Goal: Task Accomplishment & Management: Manage account settings

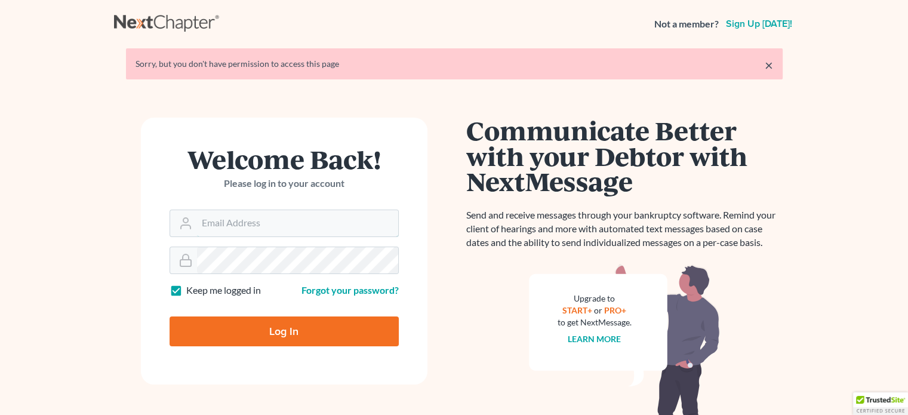
type input "darrensmithlaw@gmail.com"
click at [302, 330] on input "Log In" at bounding box center [284, 332] width 229 height 30
type input "Thinking..."
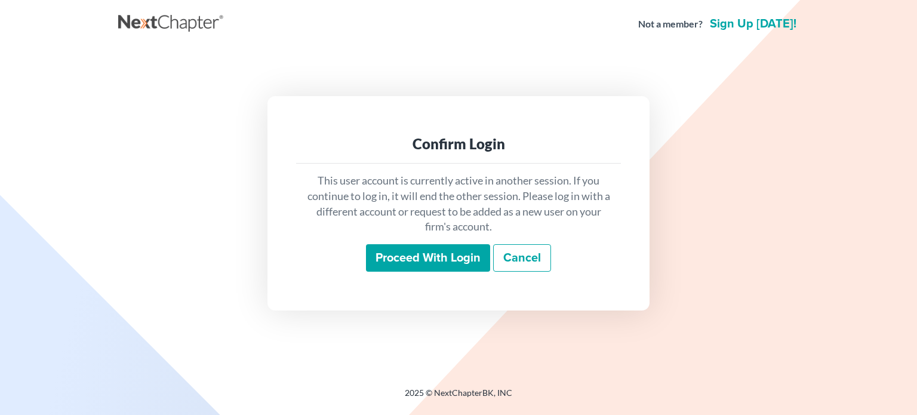
click at [426, 293] on div "Confirm Login This user account is currently active in another session. If you …" at bounding box center [459, 203] width 382 height 214
click at [423, 261] on input "Proceed with login" at bounding box center [428, 257] width 124 height 27
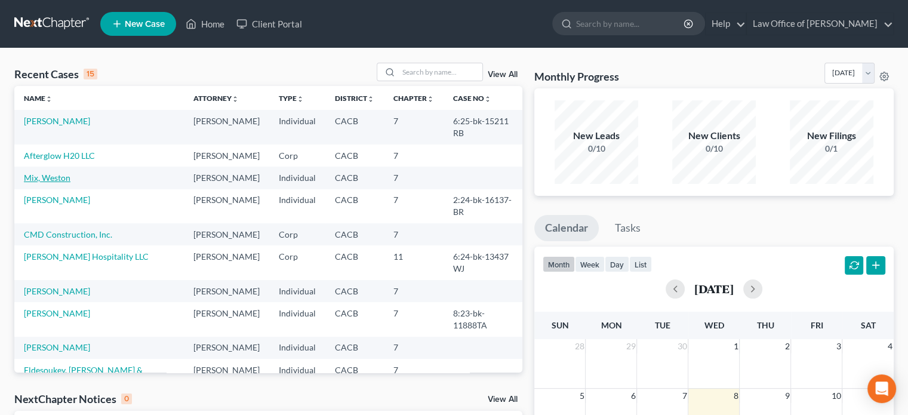
click at [51, 173] on link "Mix, Weston" at bounding box center [47, 178] width 47 height 10
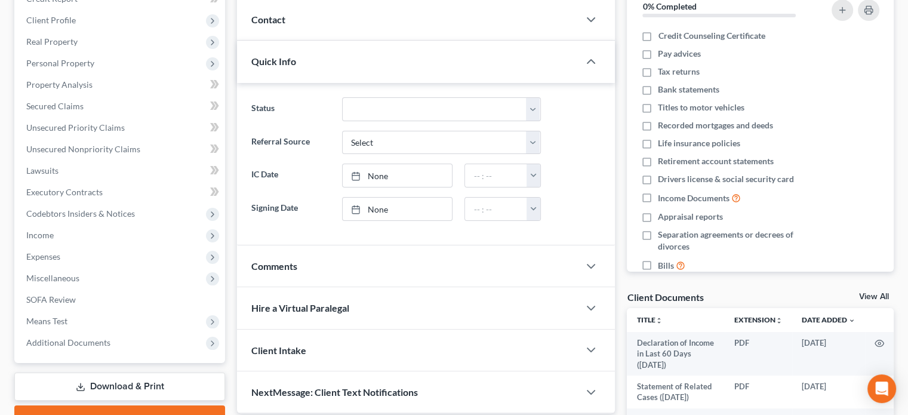
scroll to position [232, 0]
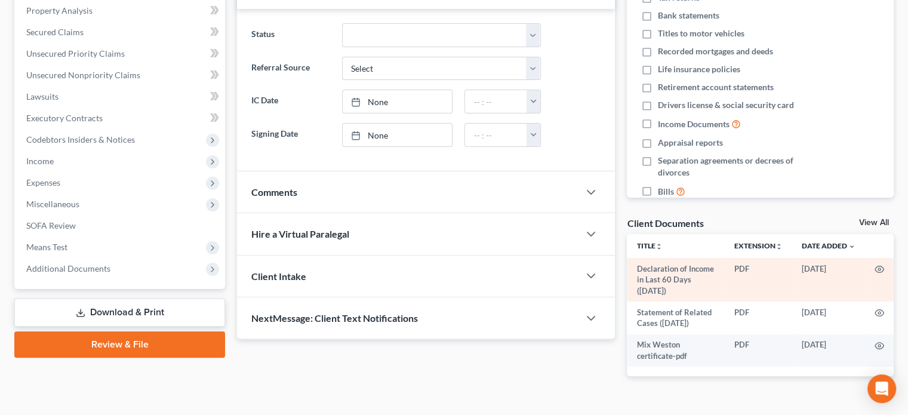
click at [671, 281] on td "Declaration of Income in Last 60 Days ([DATE])" at bounding box center [676, 280] width 98 height 44
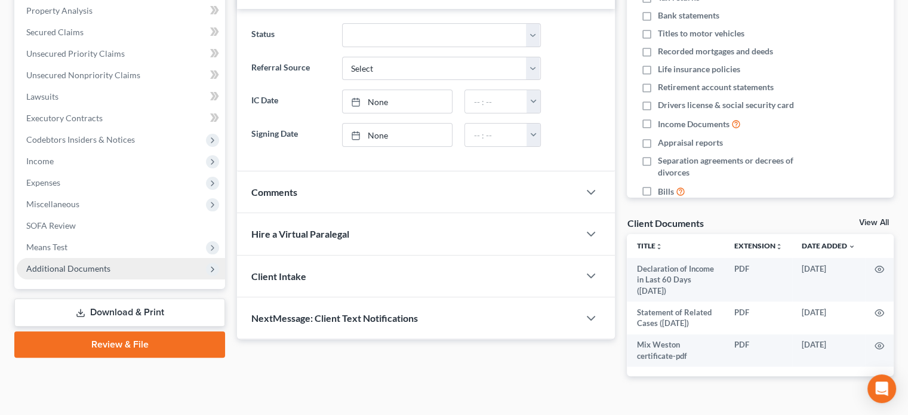
click at [81, 266] on span "Additional Documents" at bounding box center [68, 268] width 84 height 10
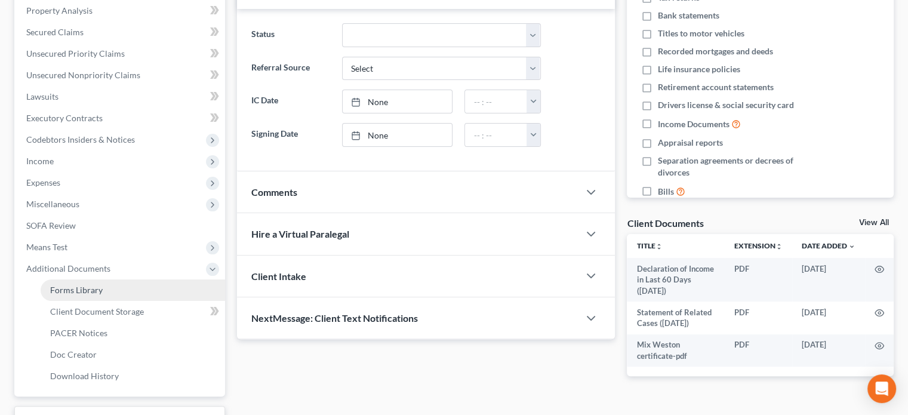
click at [119, 284] on link "Forms Library" at bounding box center [133, 289] width 185 height 21
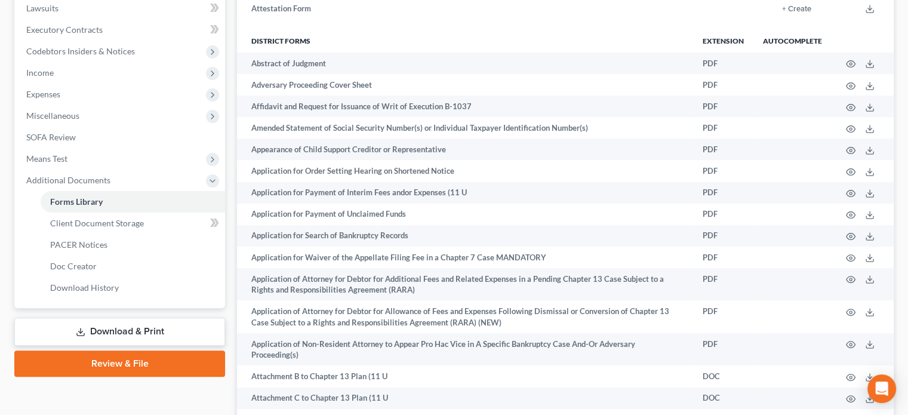
scroll to position [346, 0]
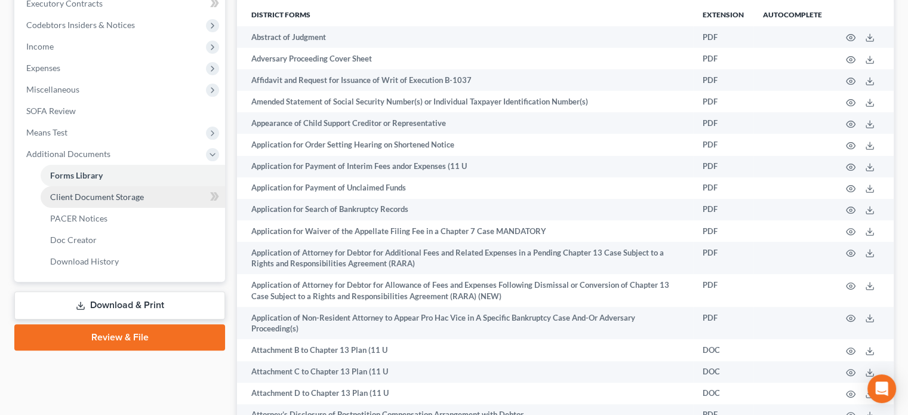
click at [86, 194] on span "Client Document Storage" at bounding box center [97, 197] width 94 height 10
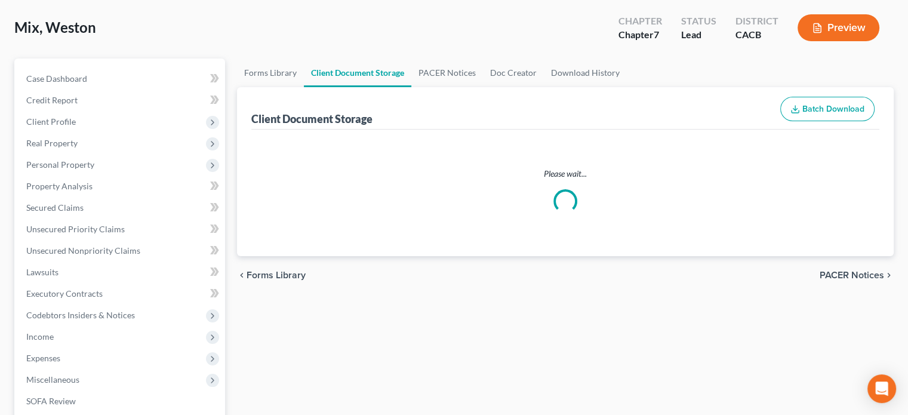
scroll to position [10, 0]
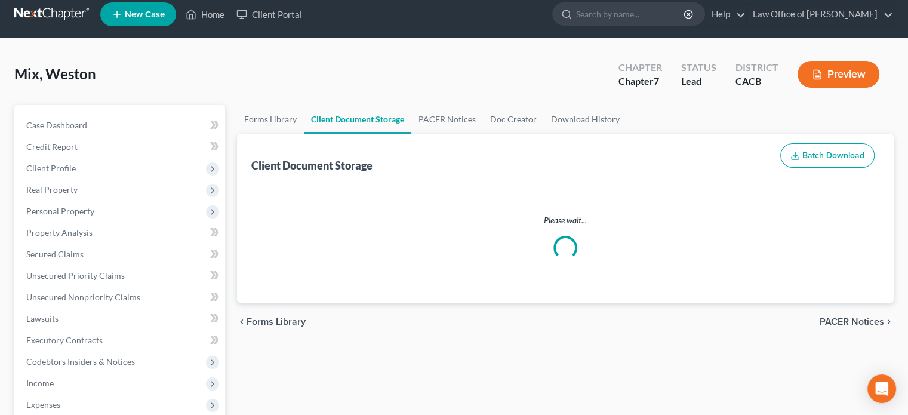
select select "10"
select select "65"
select select "30"
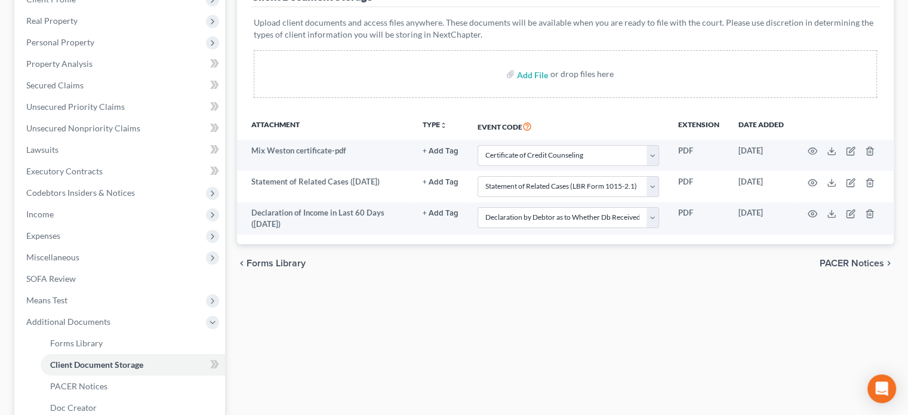
scroll to position [189, 0]
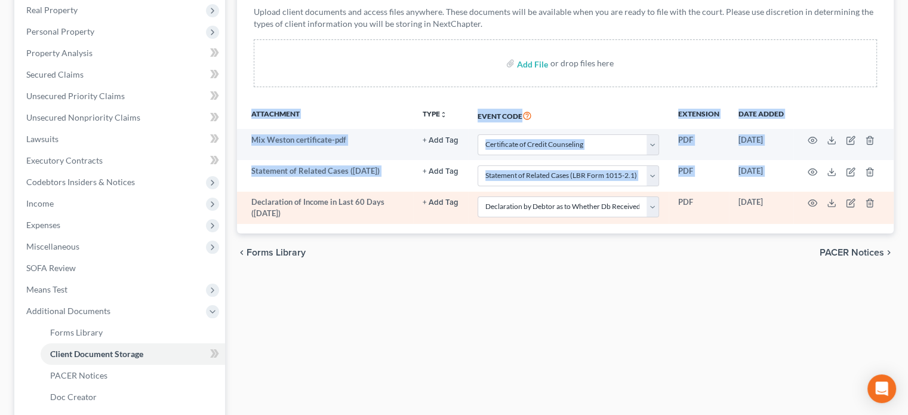
drag, startPoint x: 893, startPoint y: 172, endPoint x: 887, endPoint y: 200, distance: 28.7
click at [887, 200] on div "Forms Library Client Document Storage PACER Notices Doc Creator Download Histor…" at bounding box center [565, 216] width 669 height 582
click at [828, 199] on icon at bounding box center [832, 203] width 10 height 10
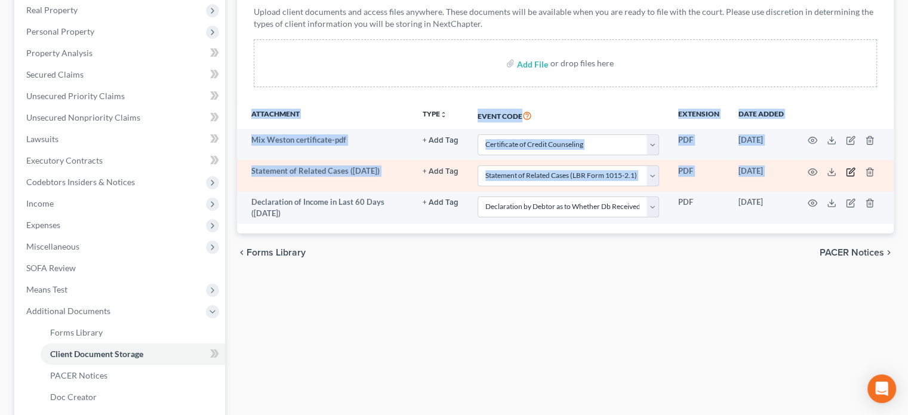
click at [853, 168] on icon "button" at bounding box center [851, 170] width 5 height 5
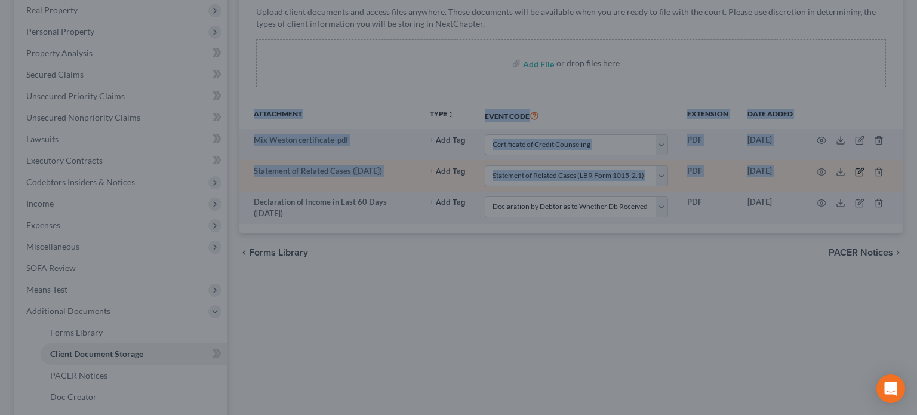
click at [853, 168] on div "New Attachment × Name * Statement of Related Cases ([DATE]) Cancel Save & Close" at bounding box center [458, 207] width 917 height 415
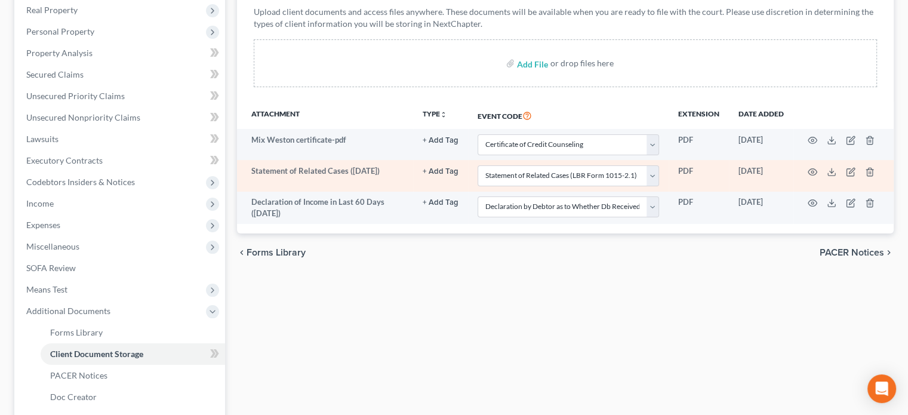
click at [852, 164] on td at bounding box center [844, 175] width 100 height 31
click at [812, 171] on circle "button" at bounding box center [813, 172] width 2 height 2
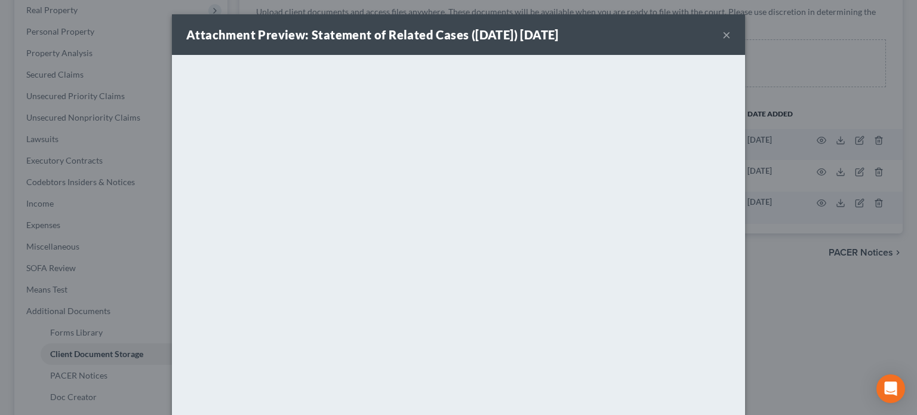
click at [723, 38] on button "×" at bounding box center [727, 34] width 8 height 14
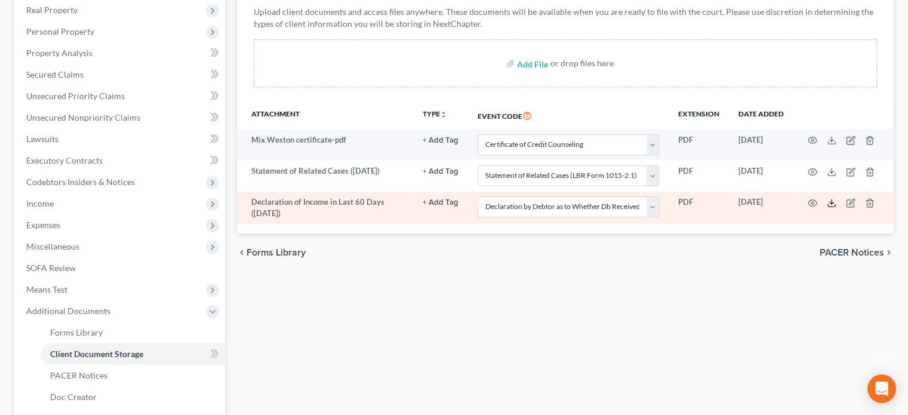
click at [832, 198] on icon at bounding box center [832, 203] width 10 height 10
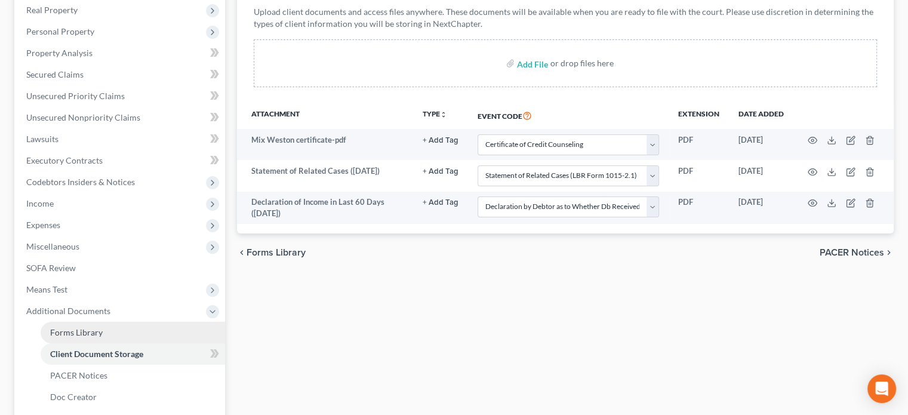
click at [119, 326] on link "Forms Library" at bounding box center [133, 332] width 185 height 21
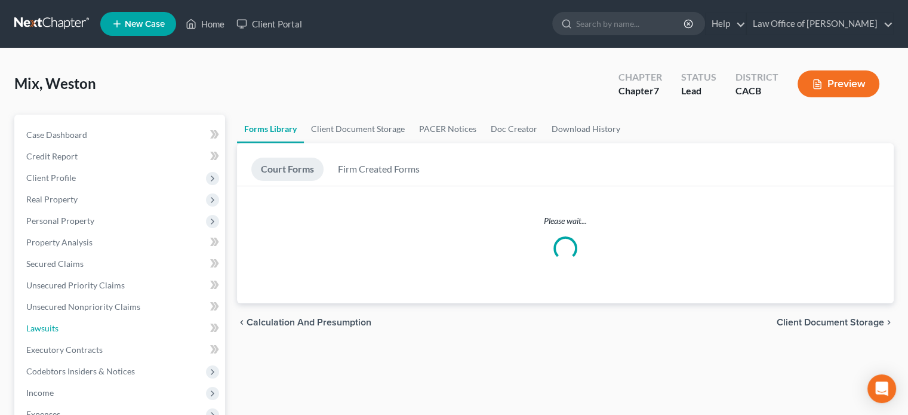
click at [119, 326] on link "Lawsuits" at bounding box center [121, 328] width 208 height 21
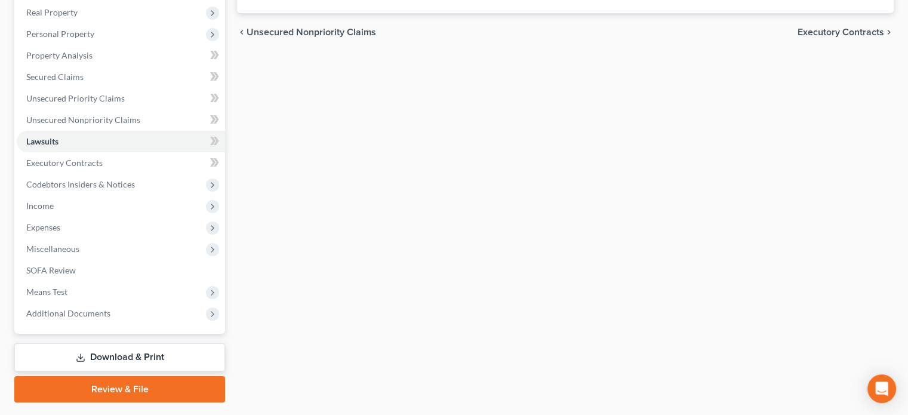
scroll to position [198, 0]
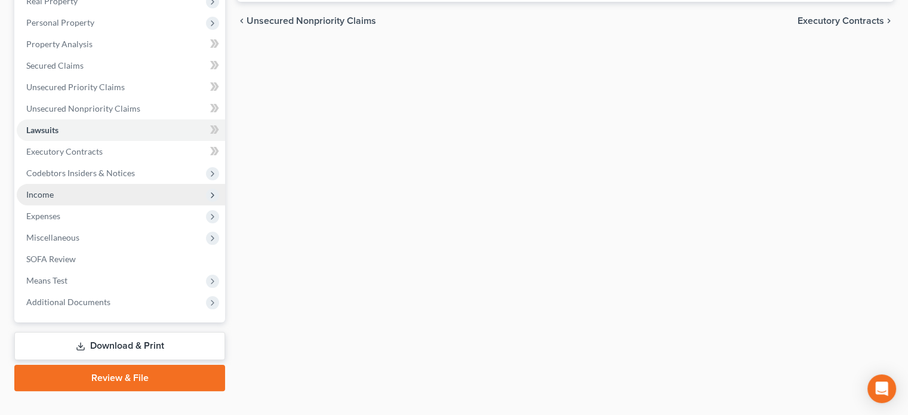
click at [90, 195] on span "Income" at bounding box center [121, 194] width 208 height 21
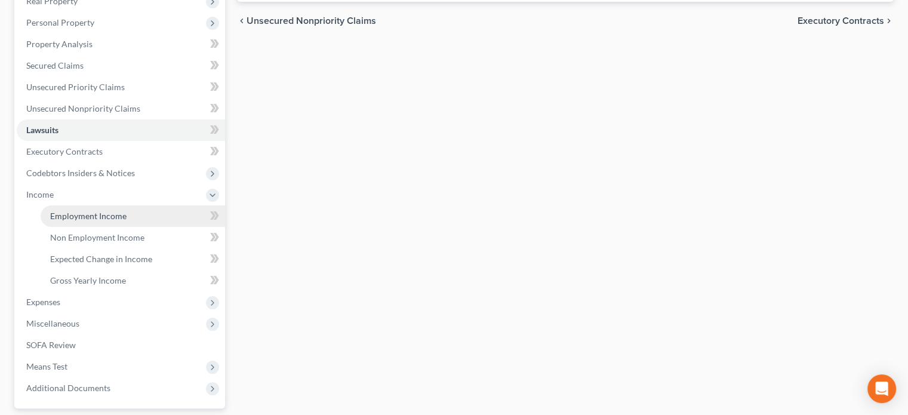
click at [105, 217] on span "Employment Income" at bounding box center [88, 216] width 76 height 10
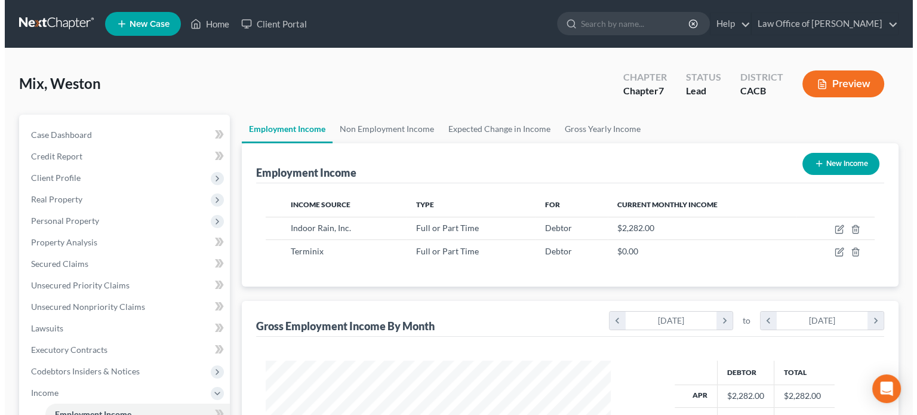
scroll to position [213, 368]
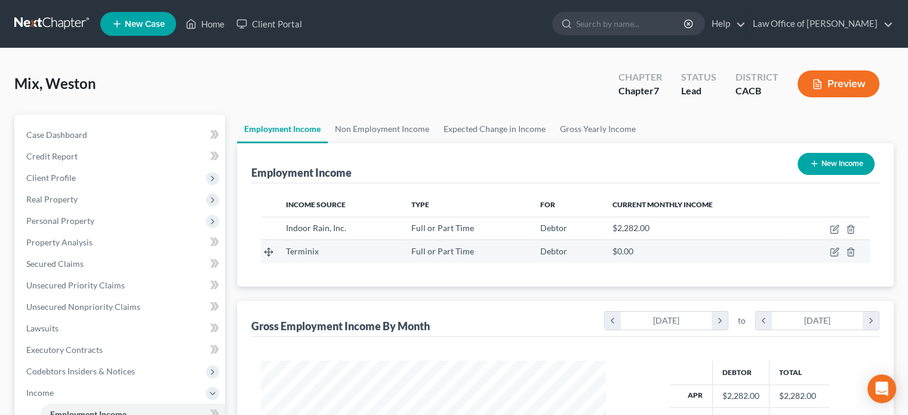
click at [640, 252] on div "$0.00" at bounding box center [698, 251] width 170 height 12
click at [836, 253] on icon "button" at bounding box center [835, 252] width 10 height 10
select select "0"
select select "4"
select select "0"
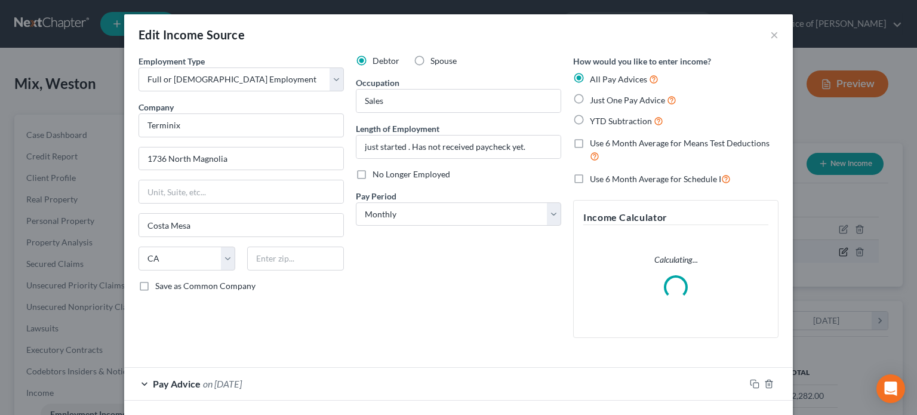
scroll to position [213, 373]
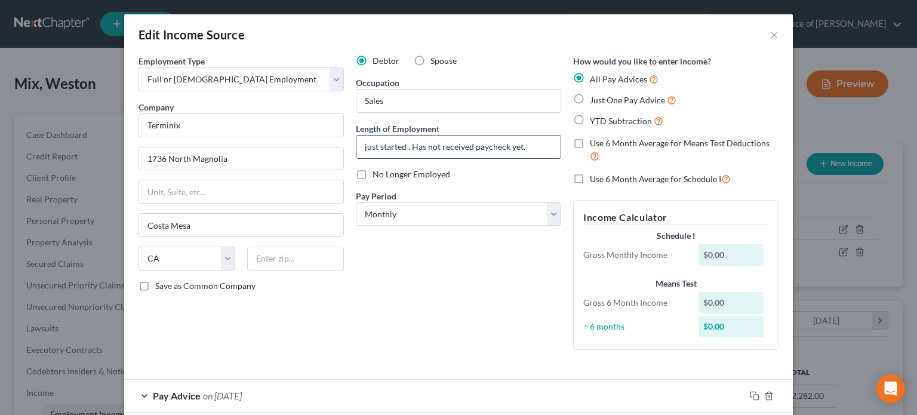
click at [526, 144] on input "just started . Has not received paycheck yet." at bounding box center [459, 147] width 204 height 23
type input "j"
type input "one month"
click at [549, 211] on select "Select Monthly Twice Monthly Every Other Week Weekly" at bounding box center [458, 214] width 205 height 24
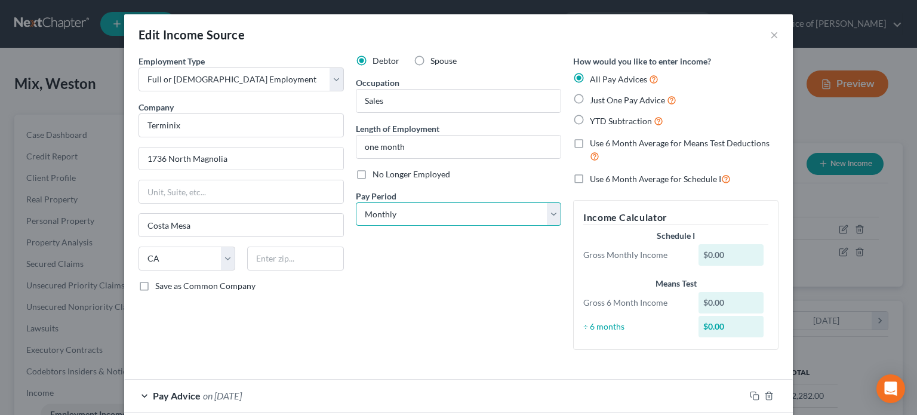
select select "1"
click at [356, 202] on select "Select Monthly Twice Monthly Every Other Week Weekly" at bounding box center [458, 214] width 205 height 24
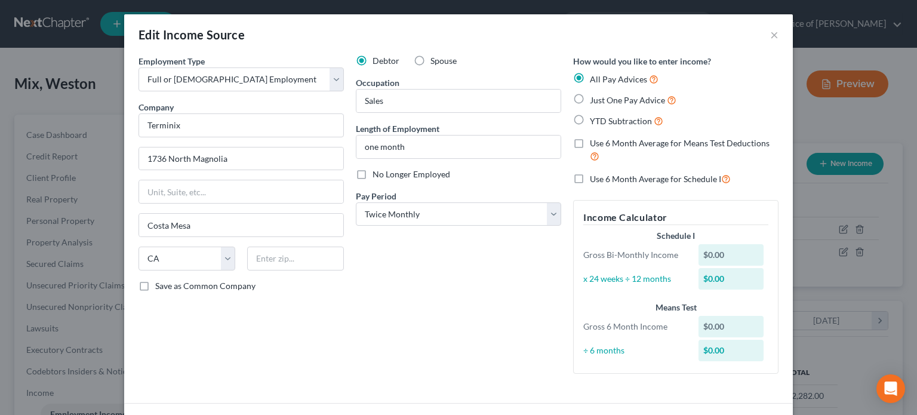
click at [590, 97] on label "Just One Pay Advice" at bounding box center [633, 100] width 87 height 14
click at [595, 97] on input "Just One Pay Advice" at bounding box center [599, 97] width 8 height 8
radio input "true"
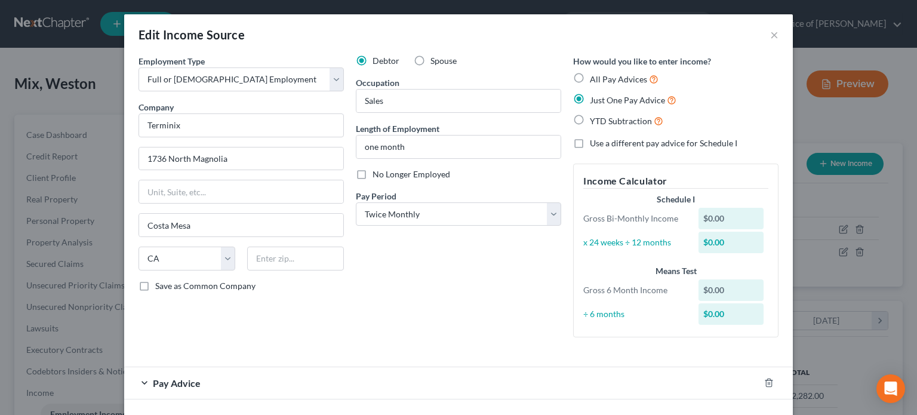
click at [721, 218] on div "$0.00" at bounding box center [732, 218] width 66 height 21
click at [547, 214] on select "Select Monthly Twice Monthly Every Other Week Weekly" at bounding box center [458, 214] width 205 height 24
click at [712, 217] on div "$0.00" at bounding box center [732, 218] width 66 height 21
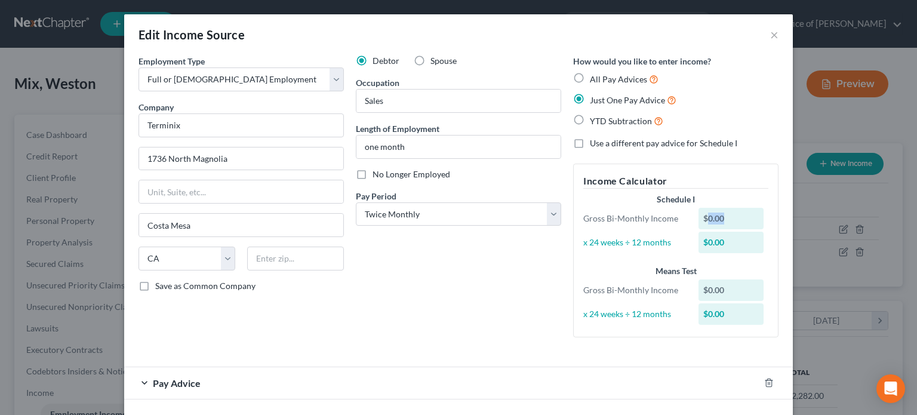
scroll to position [49, 0]
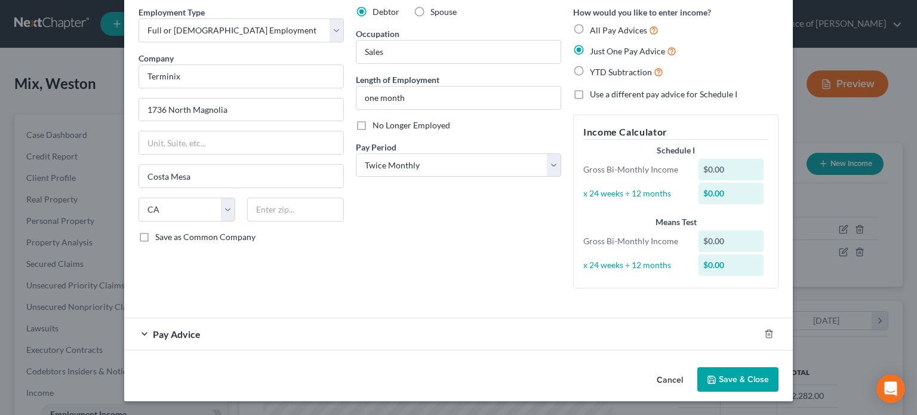
click at [144, 334] on div "Pay Advice" at bounding box center [441, 334] width 635 height 32
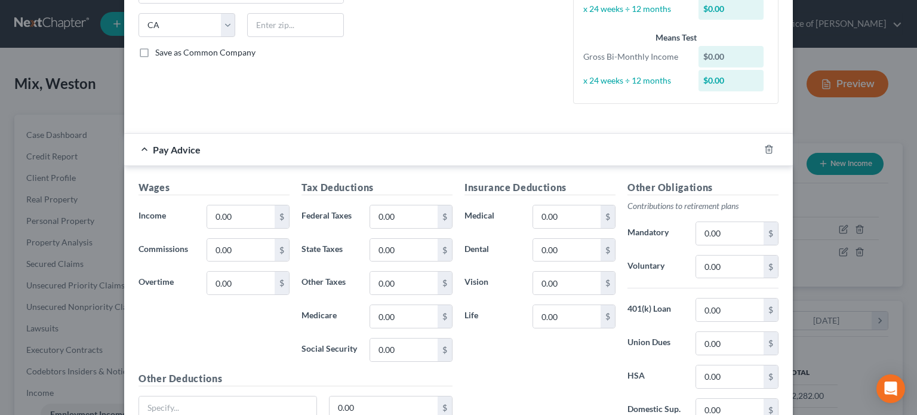
scroll to position [237, 0]
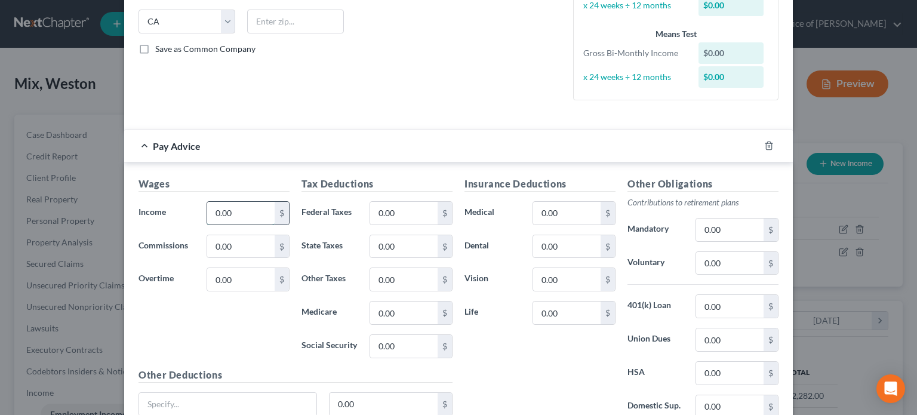
click at [238, 210] on input "0.00" at bounding box center [240, 213] width 67 height 23
type input "867.20"
click at [423, 210] on input "0.00" at bounding box center [403, 213] width 67 height 23
type input "97.97"
click at [416, 248] on input "0.00" at bounding box center [403, 246] width 67 height 23
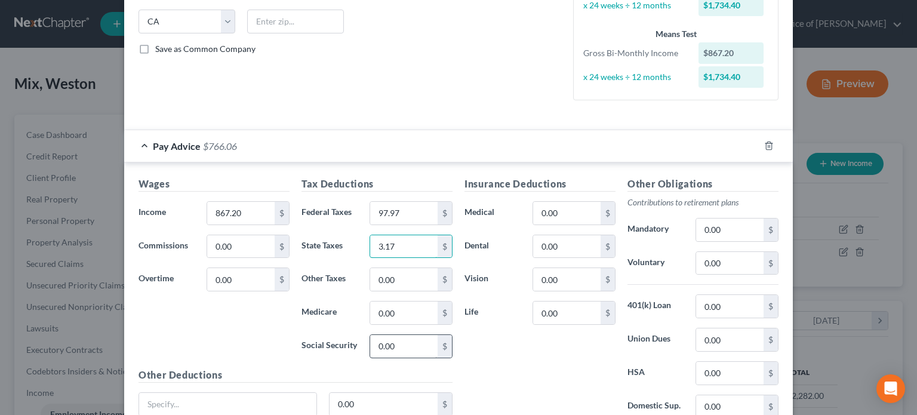
type input "3.17"
click at [428, 340] on input "0.00" at bounding box center [403, 346] width 67 height 23
type input "78.28"
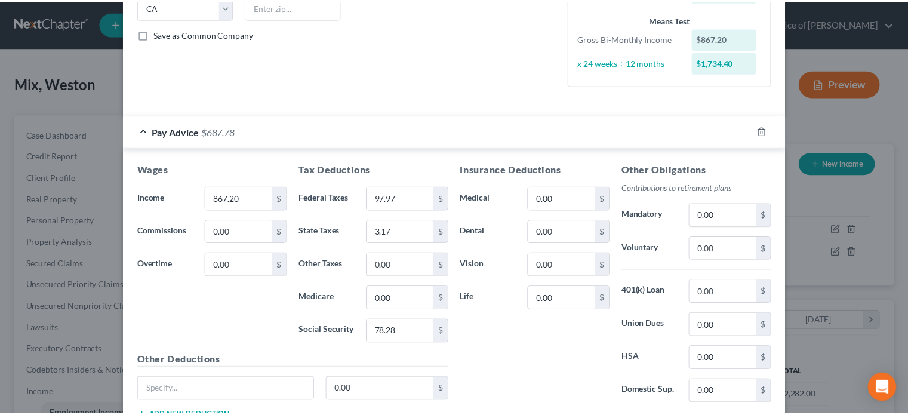
scroll to position [339, 0]
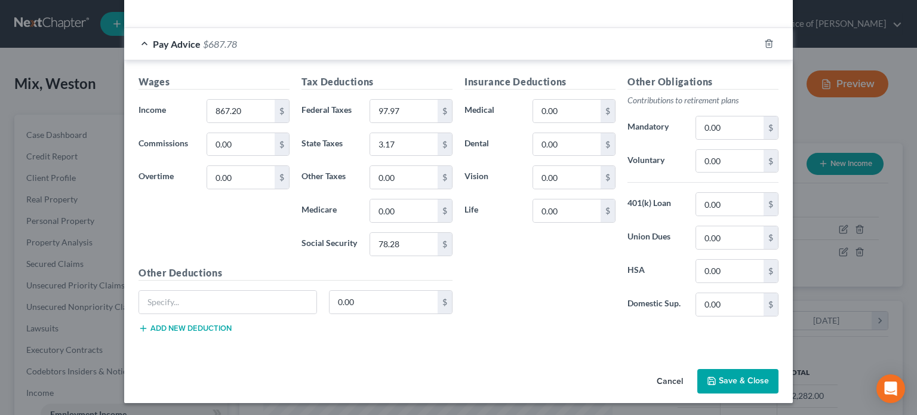
click at [740, 376] on button "Save & Close" at bounding box center [737, 381] width 81 height 25
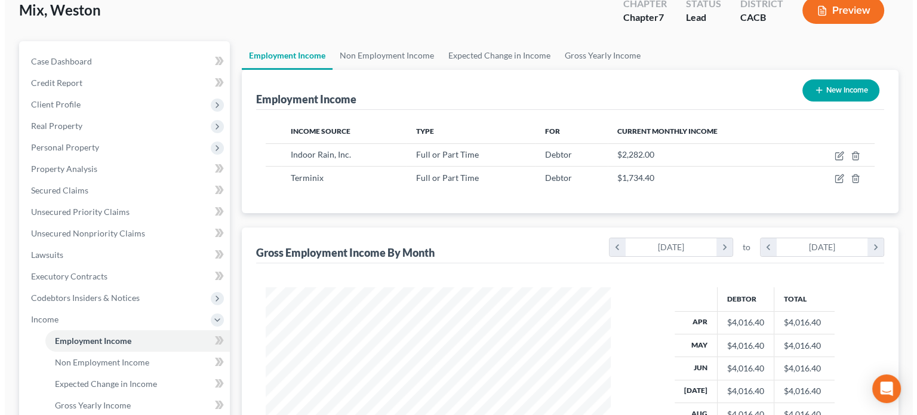
scroll to position [17, 0]
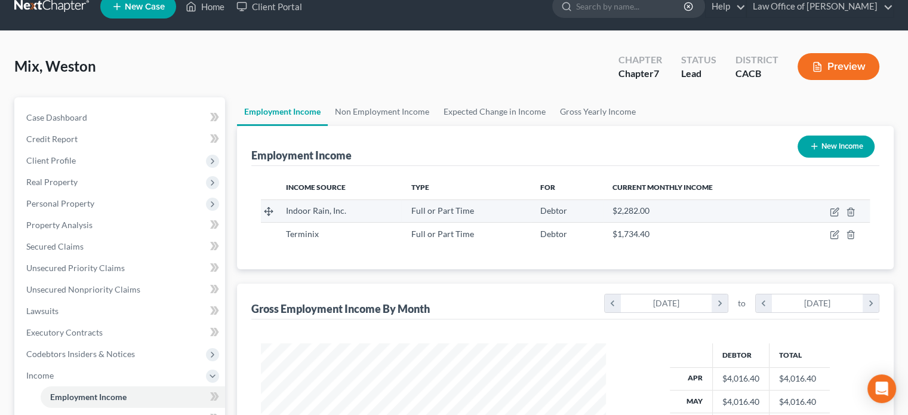
click at [352, 207] on div "Indoor Rain, Inc." at bounding box center [339, 211] width 106 height 12
click at [344, 208] on span "Indoor Rain, Inc." at bounding box center [316, 210] width 60 height 10
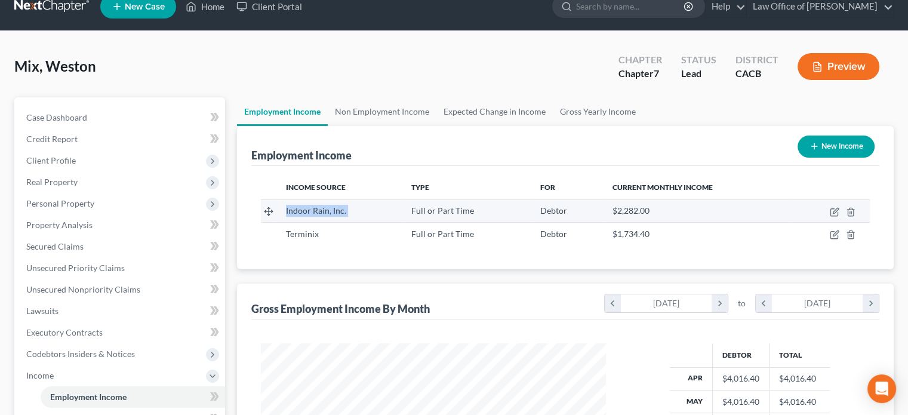
click at [344, 208] on span "Indoor Rain, Inc." at bounding box center [316, 210] width 60 height 10
click at [828, 208] on td at bounding box center [831, 210] width 78 height 23
click at [835, 208] on icon "button" at bounding box center [835, 212] width 10 height 10
select select "0"
select select "4"
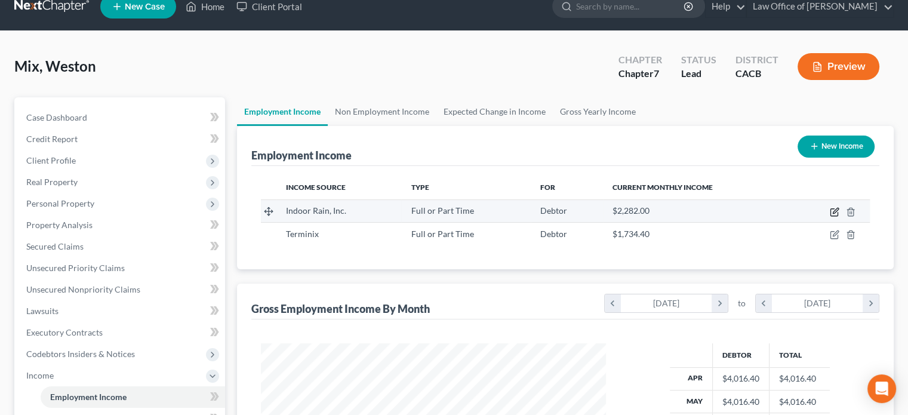
select select "0"
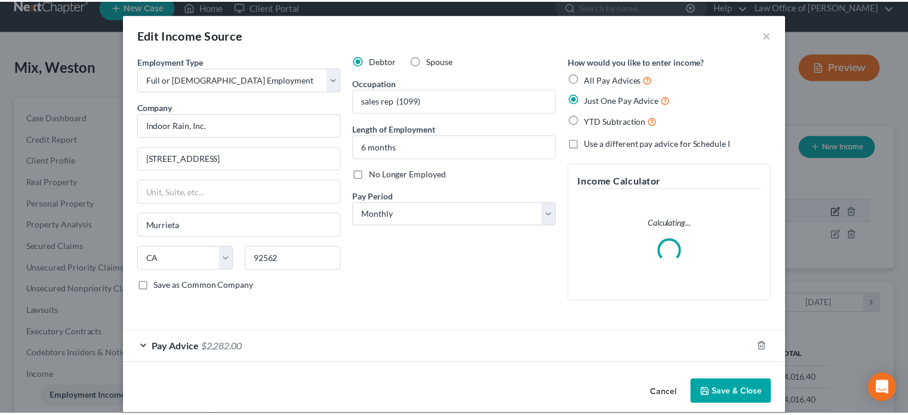
scroll to position [213, 373]
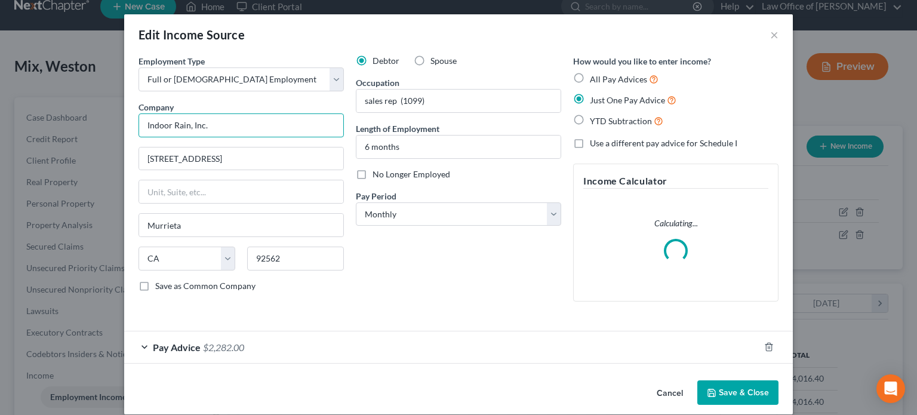
click at [211, 126] on input "Indoor Rain, Inc." at bounding box center [241, 125] width 205 height 24
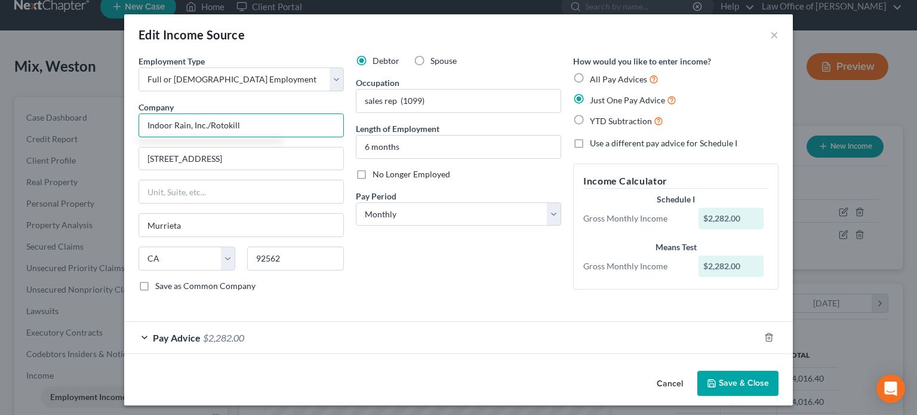
type input "Indoor Rain, Inc./Rotokill"
click at [750, 379] on button "Save & Close" at bounding box center [737, 383] width 81 height 25
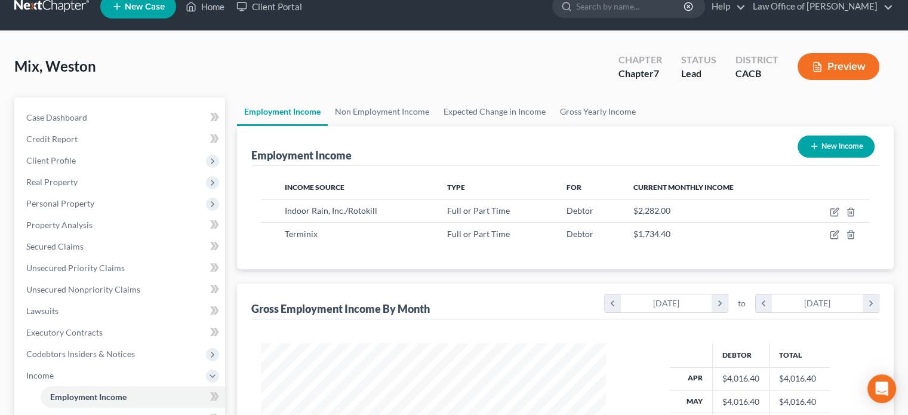
scroll to position [305, 0]
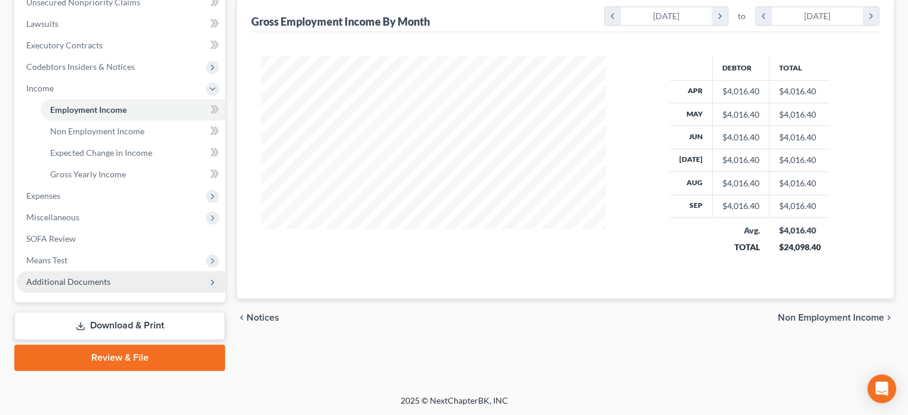
click at [141, 277] on span "Additional Documents" at bounding box center [121, 281] width 208 height 21
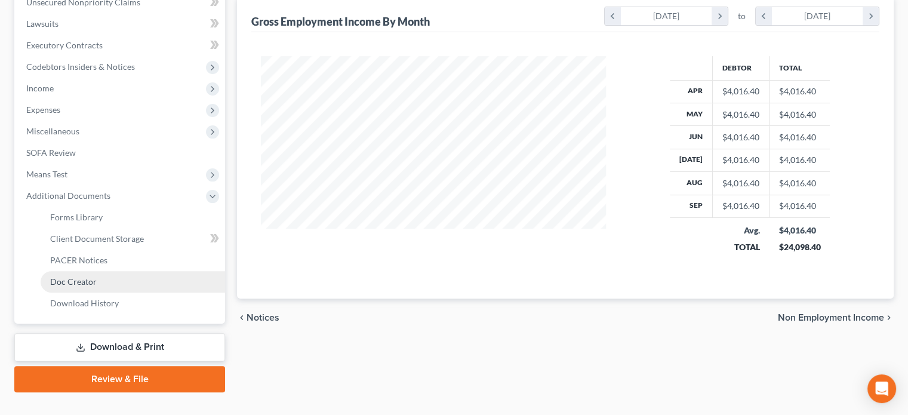
click at [102, 279] on link "Doc Creator" at bounding box center [133, 281] width 185 height 21
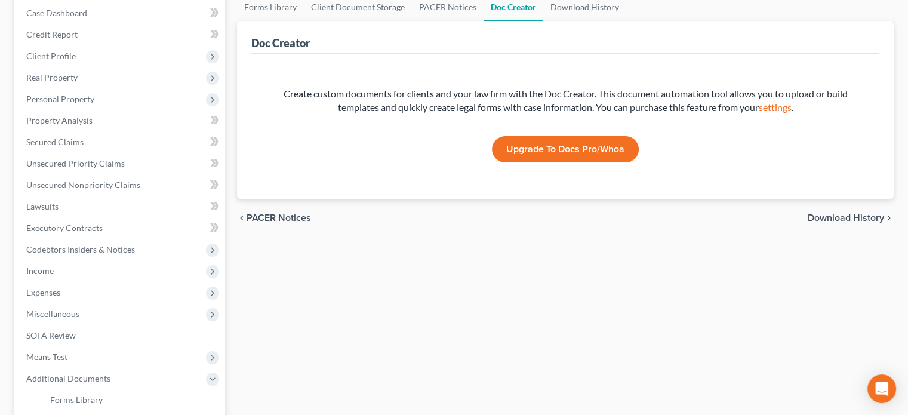
scroll to position [223, 0]
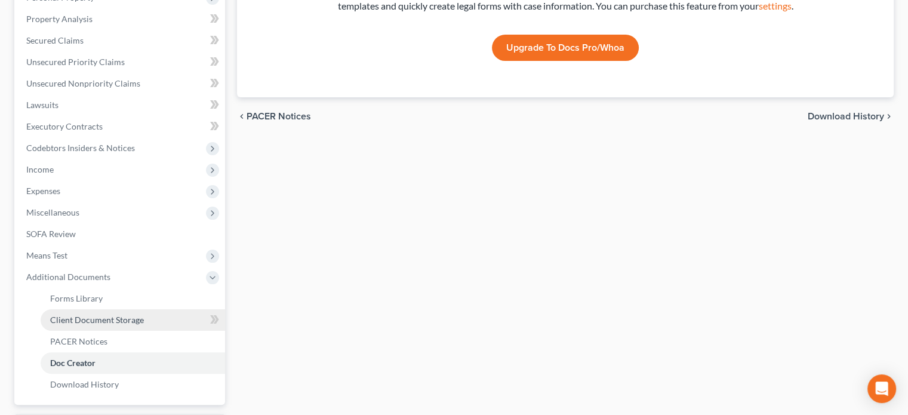
click at [147, 317] on link "Client Document Storage" at bounding box center [133, 319] width 185 height 21
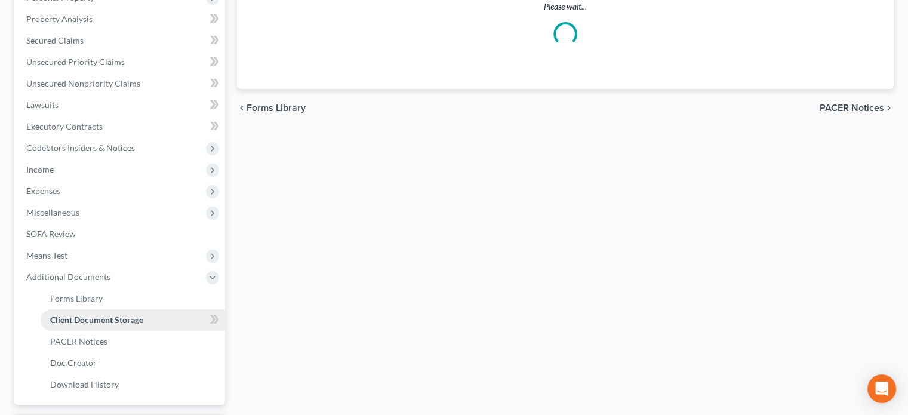
scroll to position [13, 0]
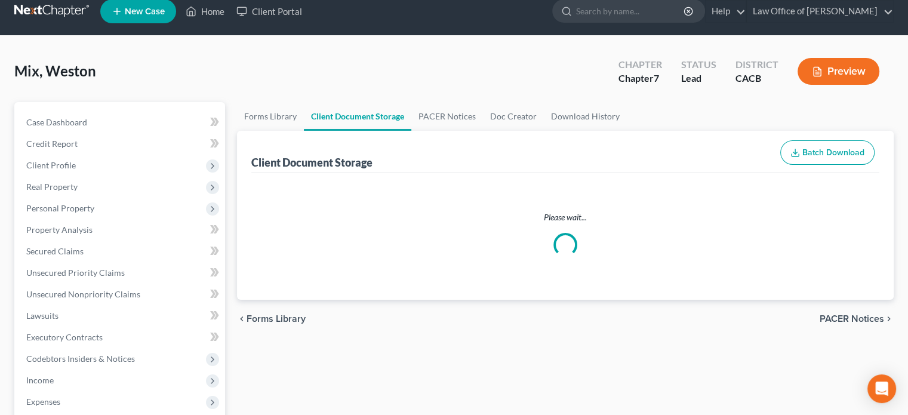
select select "10"
select select "65"
select select "30"
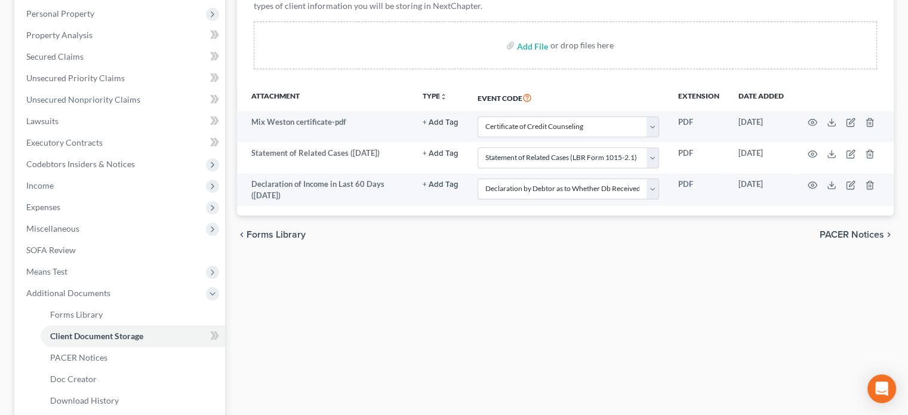
scroll to position [211, 0]
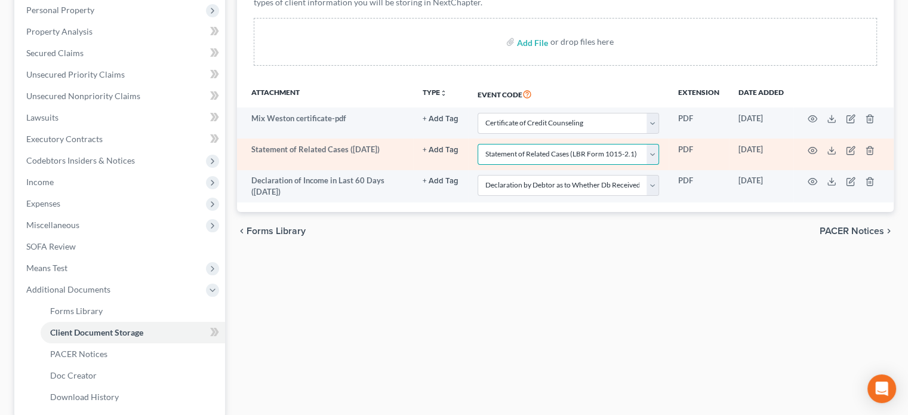
click at [533, 149] on select "Select Event Amended Chapter 11 Plan Amended Chapter 11 Small Business Plan Ame…" at bounding box center [569, 154] width 182 height 21
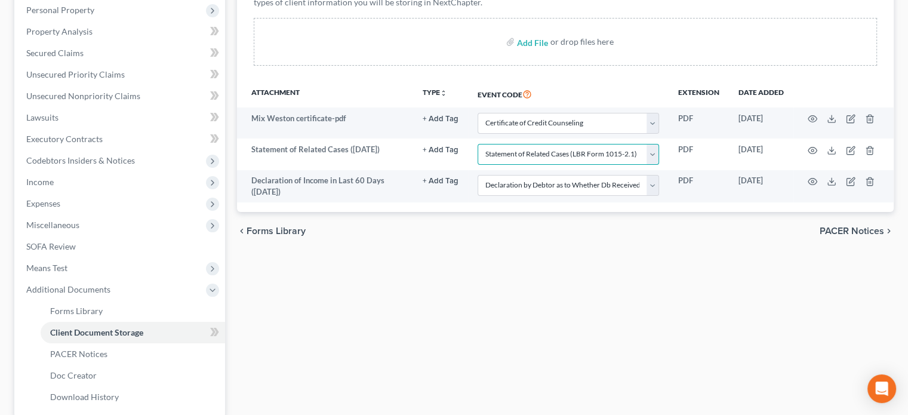
click at [478, 144] on select "Select Event Amended Chapter 11 Plan Amended Chapter 11 Small Business Plan Ame…" at bounding box center [569, 154] width 182 height 21
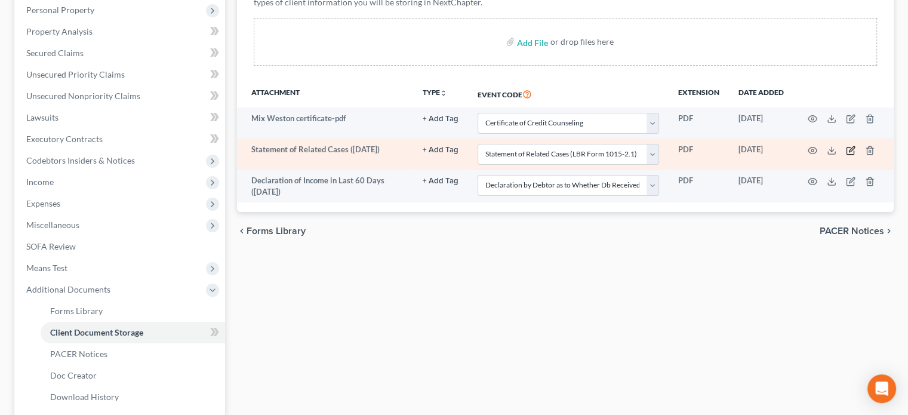
click at [853, 148] on icon "button" at bounding box center [851, 148] width 5 height 5
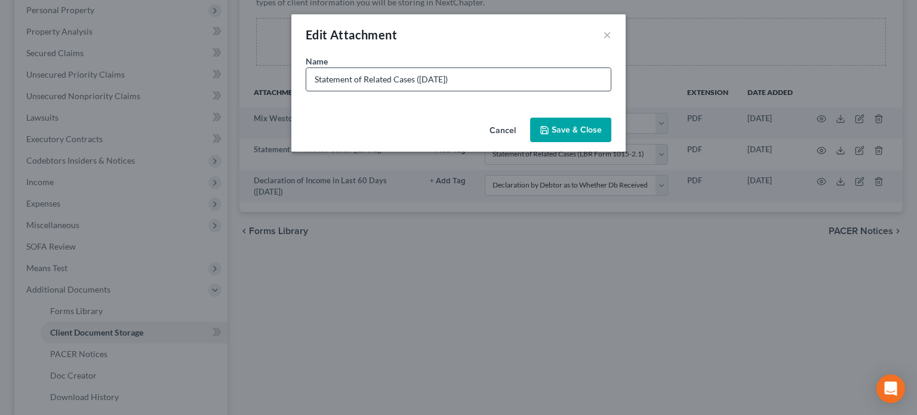
click at [481, 81] on input "Statement of Related Cases ([DATE])" at bounding box center [458, 79] width 305 height 23
type input "Statement of Related Cases"
click at [568, 128] on span "Save & Close" at bounding box center [577, 130] width 50 height 10
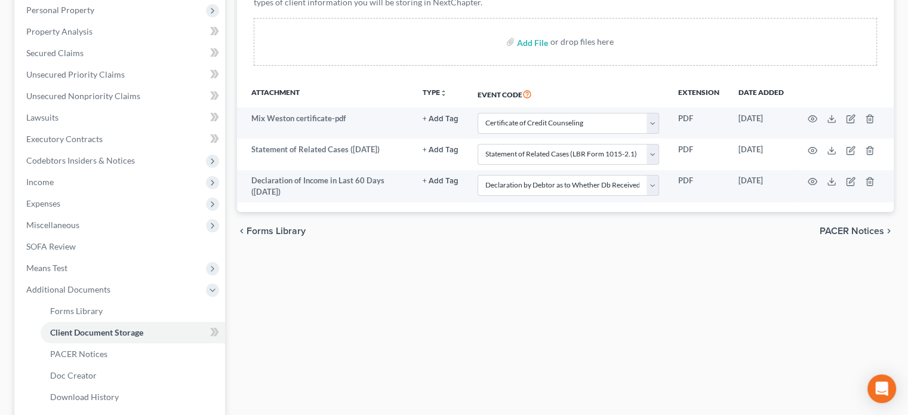
select select "65"
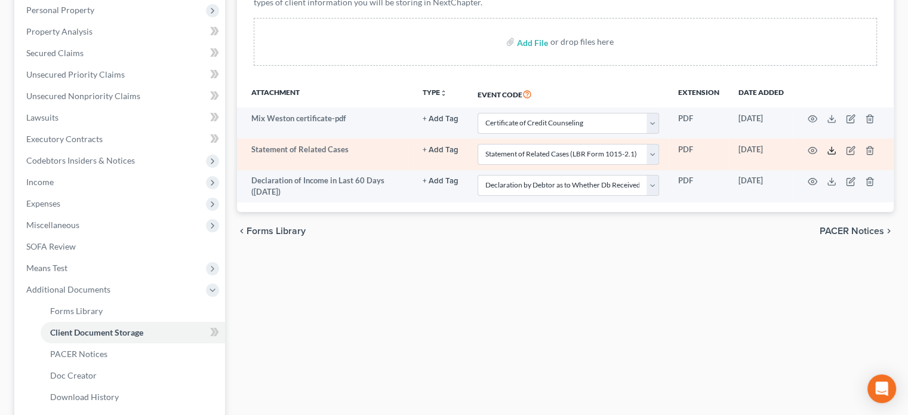
click at [831, 150] on polyline at bounding box center [832, 150] width 4 height 2
click at [868, 146] on icon "button" at bounding box center [870, 151] width 10 height 10
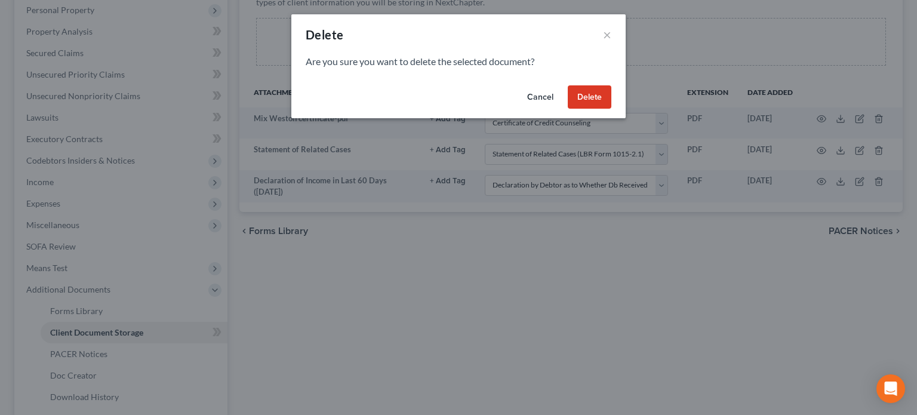
click at [585, 96] on button "Delete" at bounding box center [590, 97] width 44 height 24
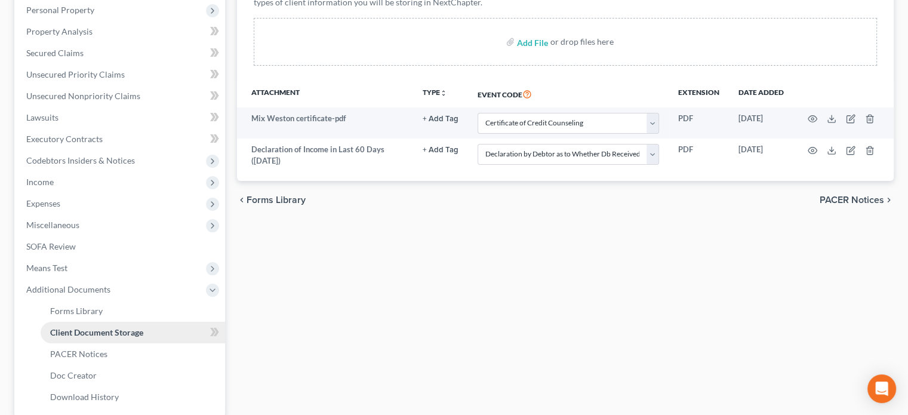
click at [119, 330] on span "Client Document Storage" at bounding box center [96, 332] width 93 height 10
click at [88, 373] on span "Doc Creator" at bounding box center [73, 375] width 47 height 10
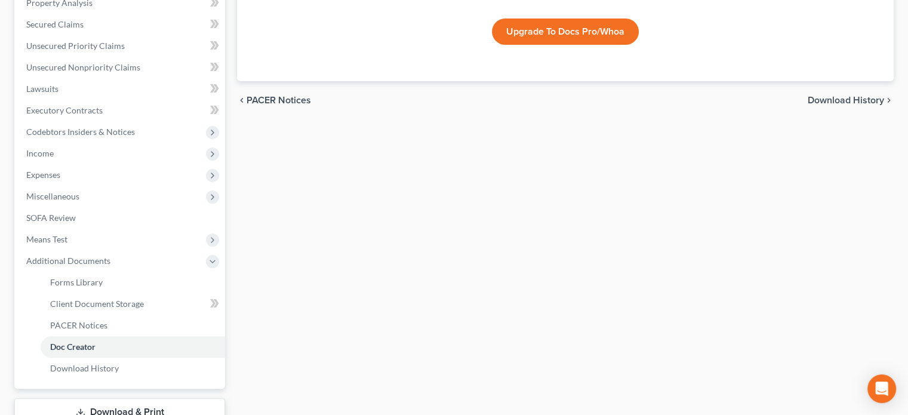
scroll to position [241, 0]
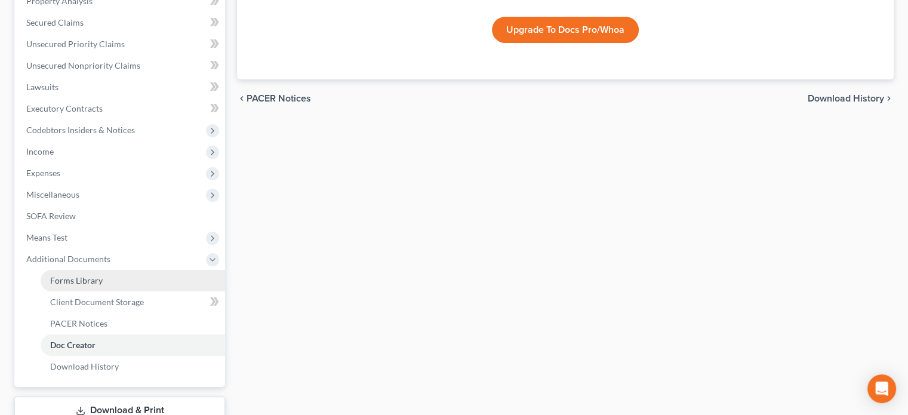
click at [88, 276] on span "Forms Library" at bounding box center [76, 280] width 53 height 10
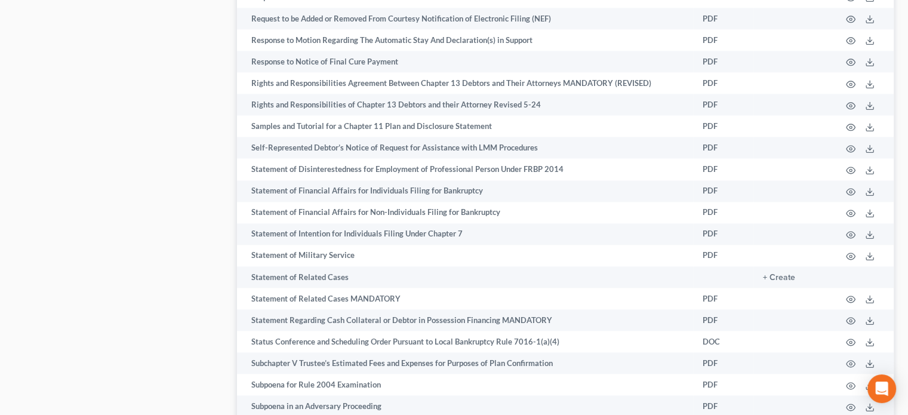
scroll to position [6191, 0]
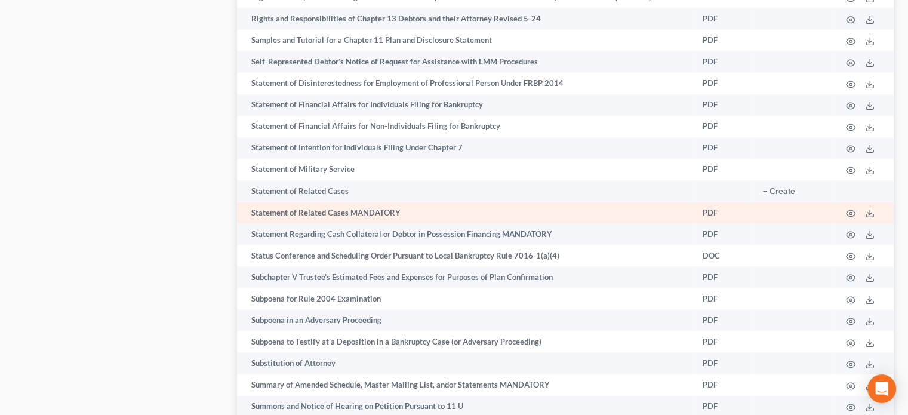
click at [786, 223] on td at bounding box center [793, 212] width 78 height 21
click at [686, 223] on td "Statement of Related Cases MANDATORY" at bounding box center [465, 212] width 456 height 21
click at [868, 218] on icon at bounding box center [870, 213] width 10 height 10
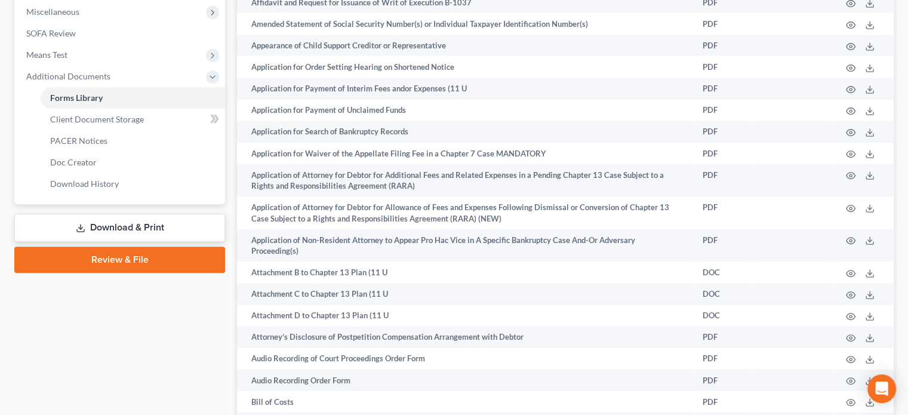
scroll to position [450, 0]
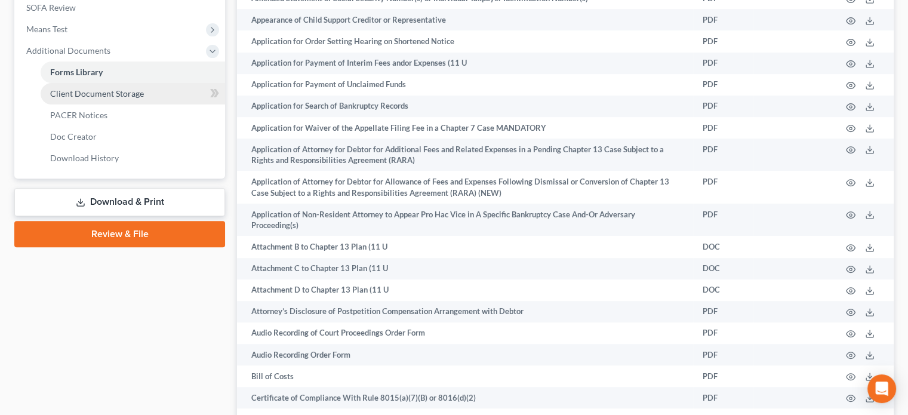
click at [120, 93] on span "Client Document Storage" at bounding box center [97, 93] width 94 height 10
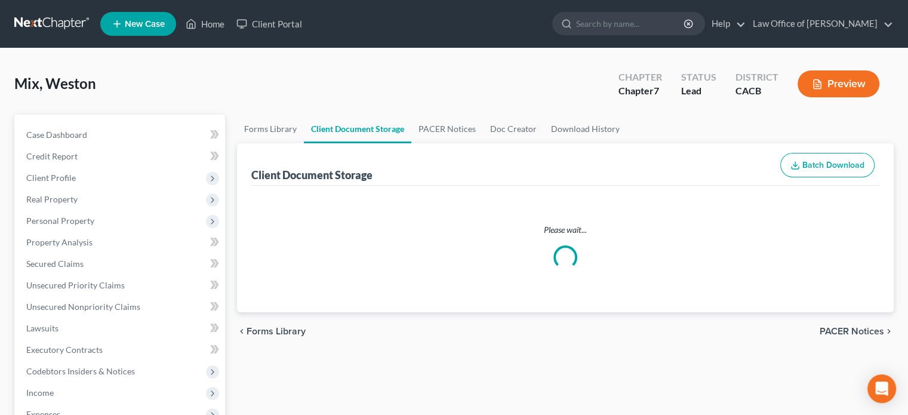
select select "10"
select select "30"
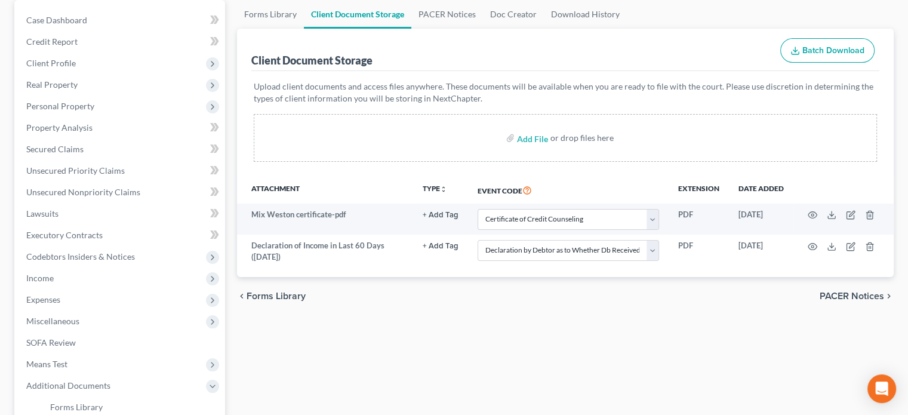
scroll to position [119, 0]
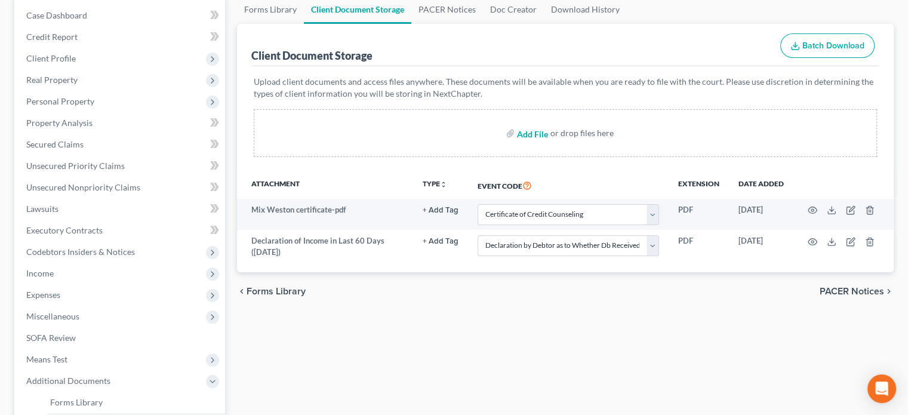
click at [532, 129] on input "file" at bounding box center [531, 132] width 29 height 21
type input "C:\fakepath\Statement of Related Cases MANDATORY .pdf"
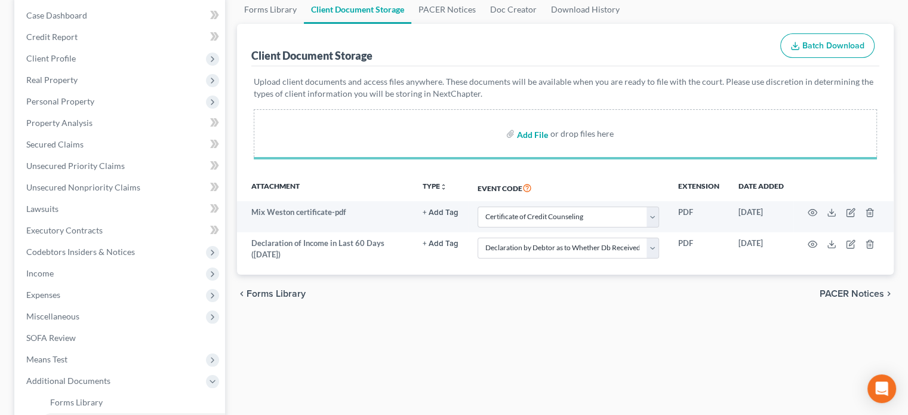
select select "10"
select select "30"
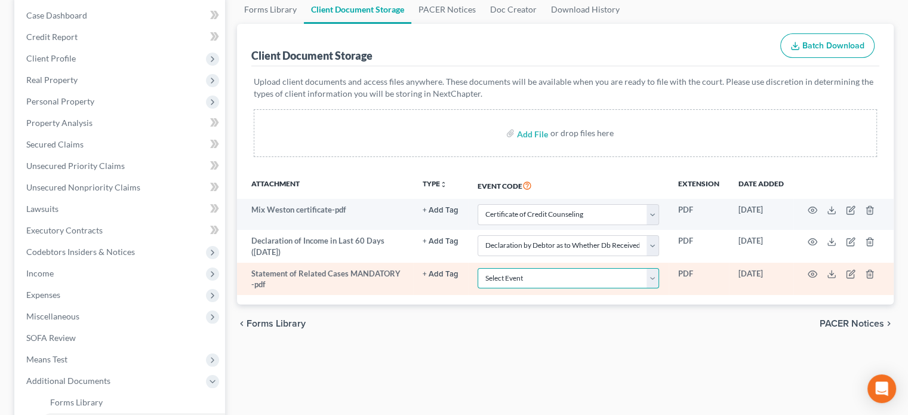
click at [647, 276] on select "Select Event Amended Chapter 11 Plan Amended Chapter 11 Small Business Plan Ame…" at bounding box center [569, 278] width 182 height 21
select select "65"
click at [478, 268] on select "Select Event Amended Chapter 11 Plan Amended Chapter 11 Small Business Plan Ame…" at bounding box center [569, 278] width 182 height 21
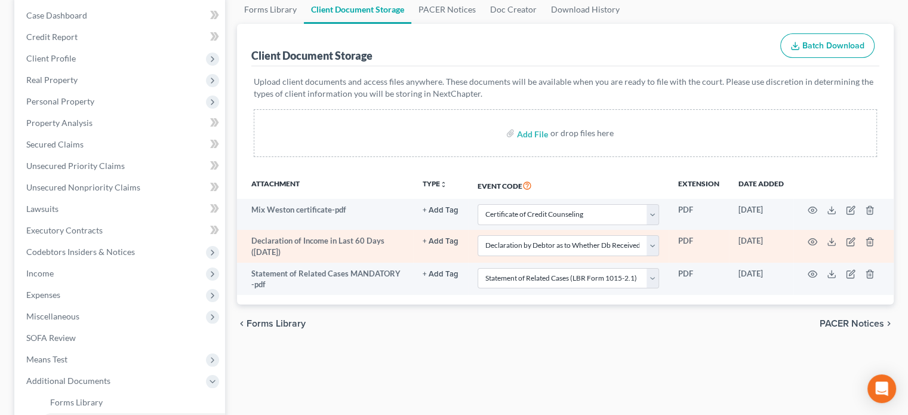
click at [392, 241] on td "Declaration of Income in Last 60 Days ([DATE])" at bounding box center [325, 246] width 176 height 33
click at [871, 238] on icon "button" at bounding box center [869, 242] width 5 height 8
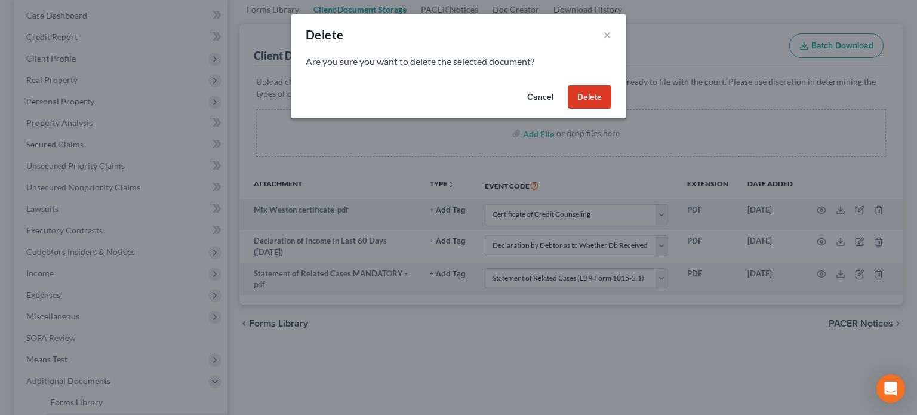
click at [583, 94] on button "Delete" at bounding box center [590, 97] width 44 height 24
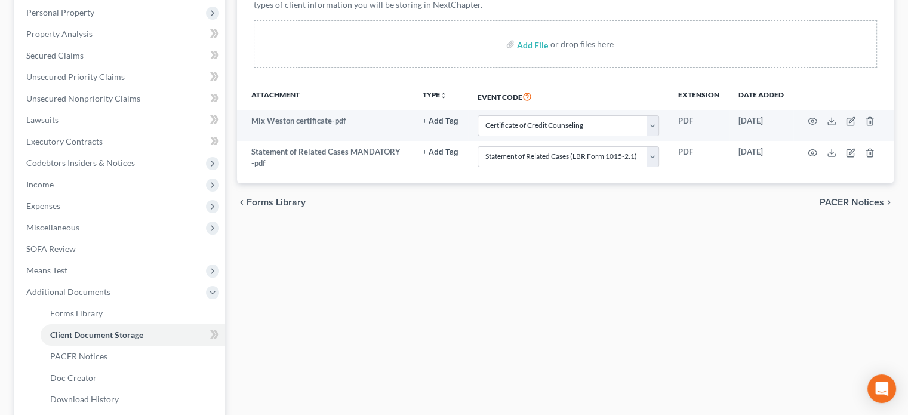
scroll to position [265, 0]
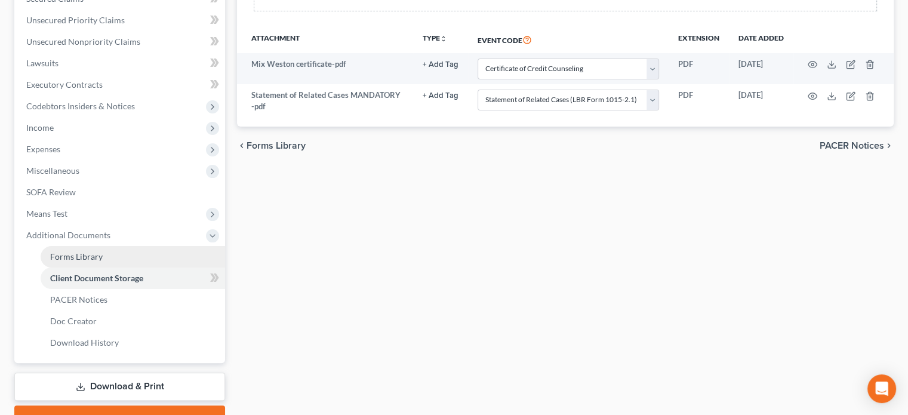
click at [113, 257] on link "Forms Library" at bounding box center [133, 256] width 185 height 21
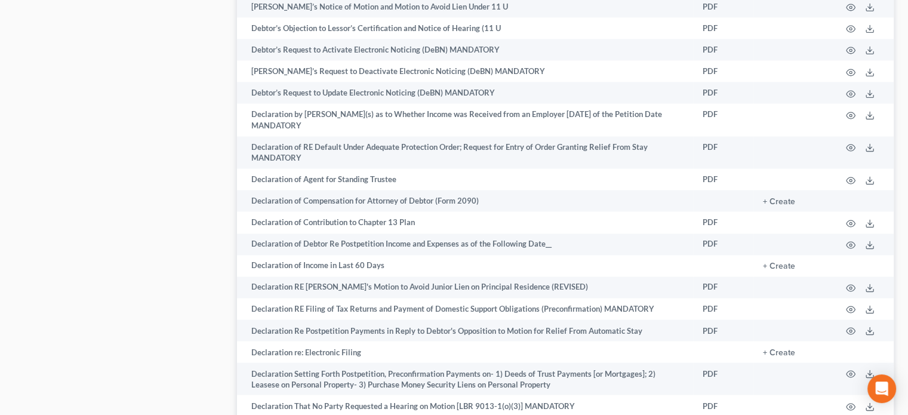
scroll to position [1956, 0]
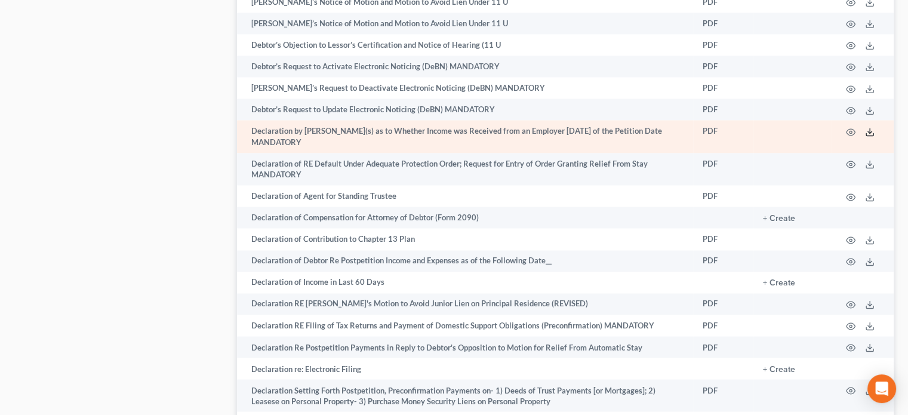
click at [870, 128] on line at bounding box center [870, 130] width 0 height 5
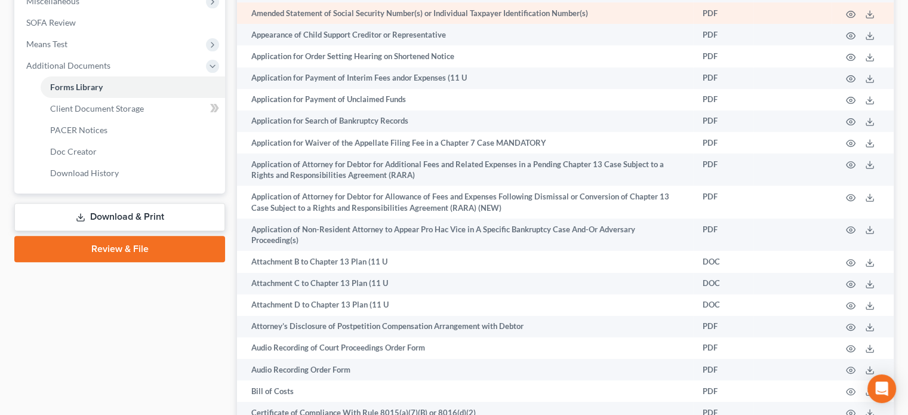
scroll to position [417, 0]
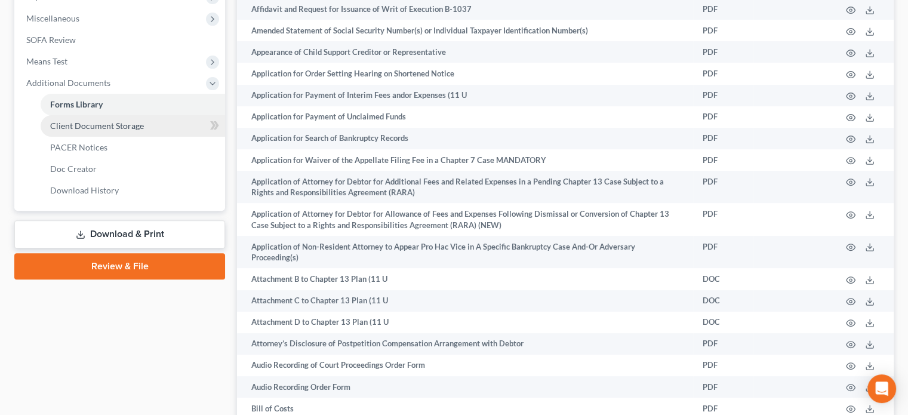
click at [60, 124] on span "Client Document Storage" at bounding box center [97, 126] width 94 height 10
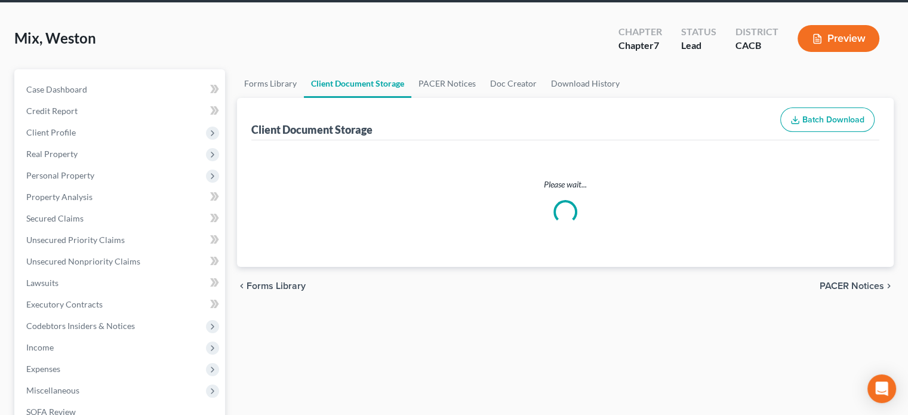
scroll to position [2, 0]
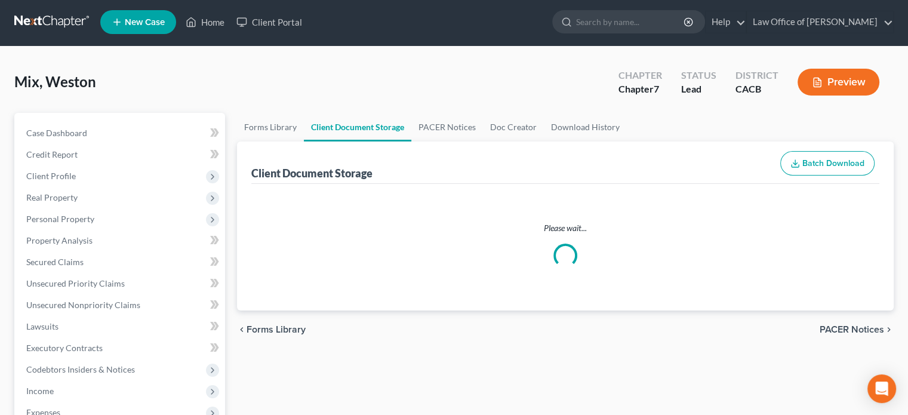
select select "10"
select select "65"
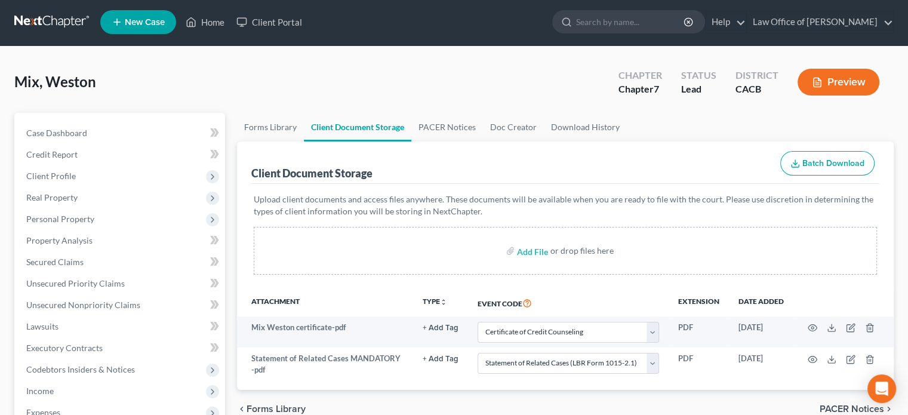
scroll to position [0, 0]
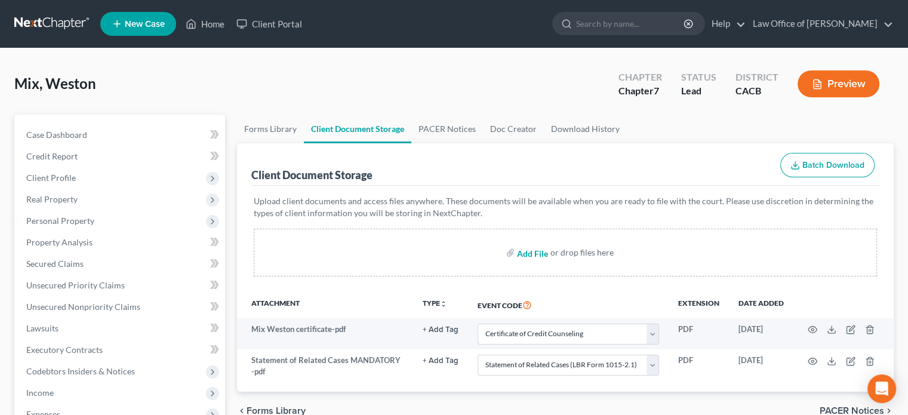
click at [527, 249] on input "file" at bounding box center [531, 252] width 29 height 21
type input "C:\fakepath\Declaration by [PERSON_NAME](s) as to Whether Income was Received f…"
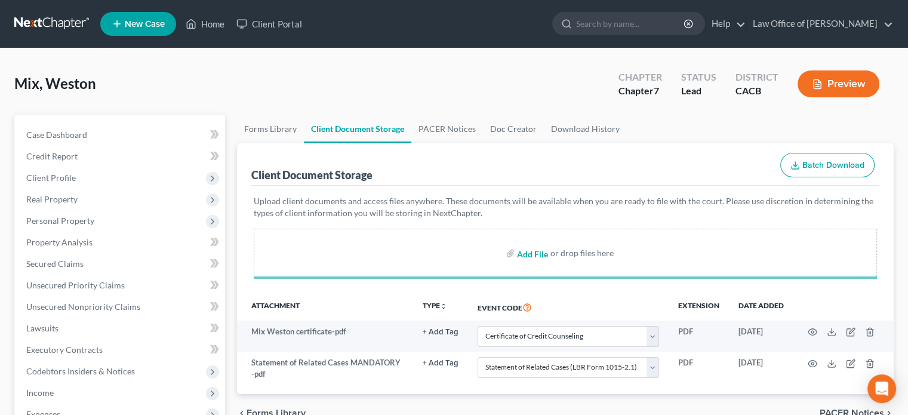
select select "10"
select select "65"
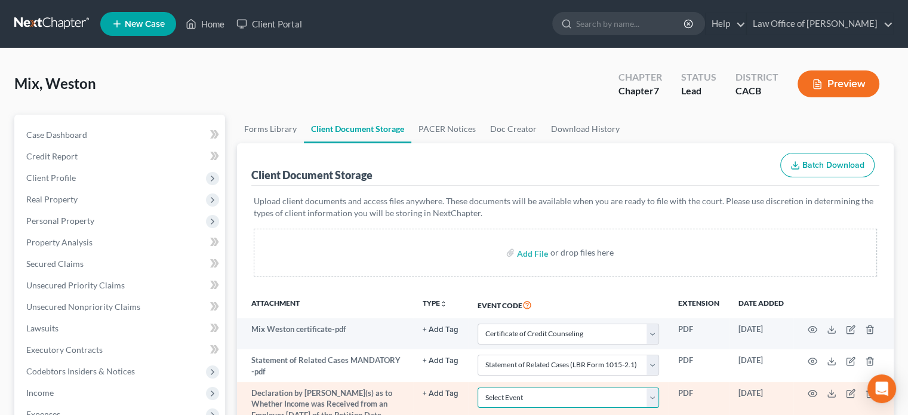
click at [652, 394] on select "Select Event Amended Chapter 11 Plan Amended Chapter 11 Small Business Plan Ame…" at bounding box center [569, 398] width 182 height 21
select select "30"
click at [478, 388] on select "Select Event Amended Chapter 11 Plan Amended Chapter 11 Small Business Plan Ame…" at bounding box center [569, 398] width 182 height 21
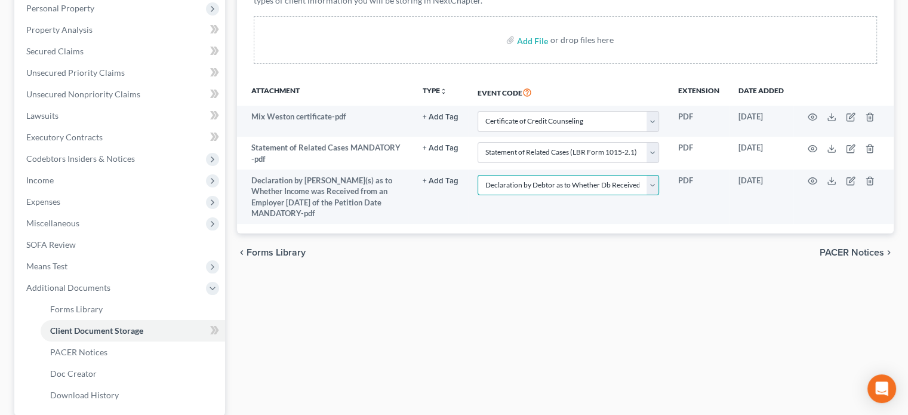
scroll to position [226, 0]
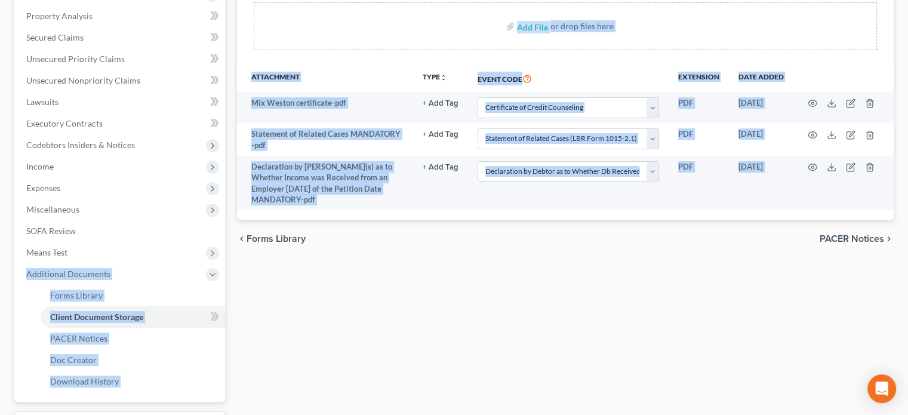
drag, startPoint x: 209, startPoint y: 278, endPoint x: 351, endPoint y: 359, distance: 163.4
click at [351, 359] on div "Petition Navigation Case Dashboard Payments Invoices Payments Payments Credit R…" at bounding box center [454, 179] width 892 height 582
click at [351, 359] on div "Forms Library Client Document Storage PACER Notices Doc Creator Download Histor…" at bounding box center [565, 179] width 669 height 582
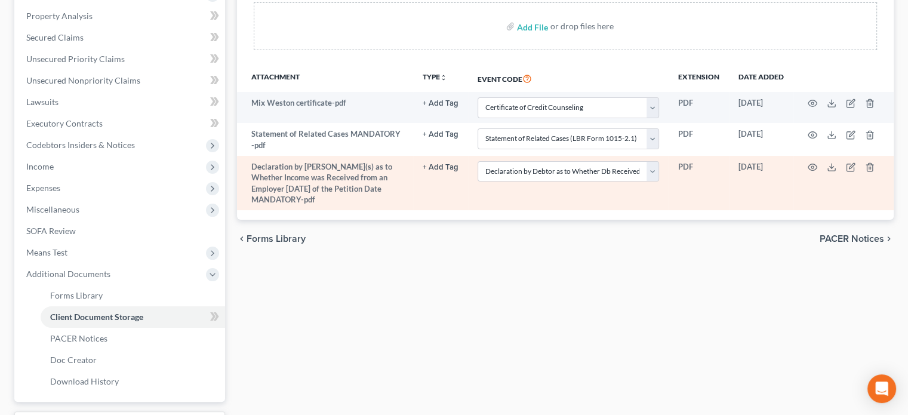
click at [443, 168] on button "+ Add Tag" at bounding box center [441, 168] width 36 height 8
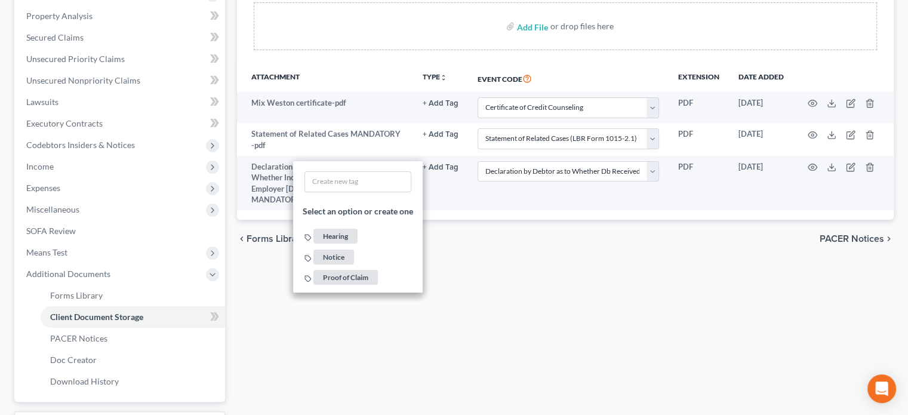
click at [484, 287] on div "Forms Library Client Document Storage PACER Notices Doc Creator Download Histor…" at bounding box center [565, 179] width 669 height 582
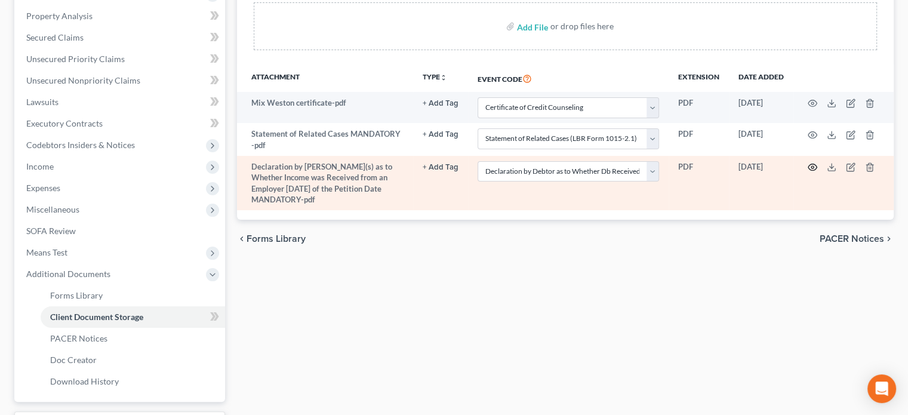
click at [813, 162] on icon "button" at bounding box center [813, 167] width 10 height 10
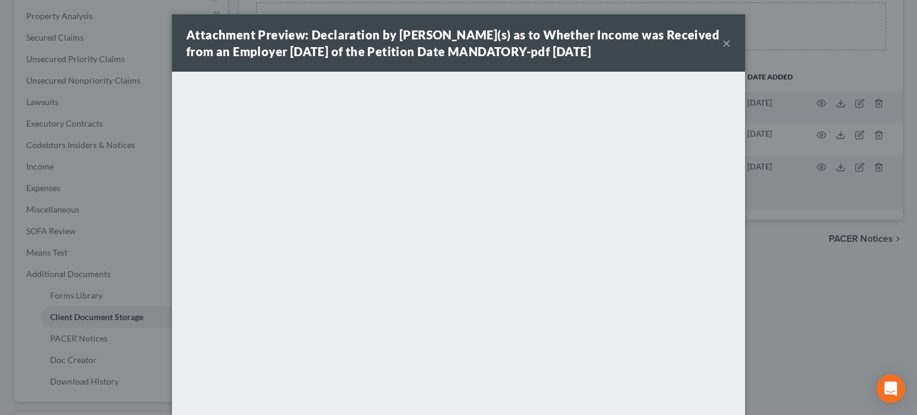
click at [723, 42] on button "×" at bounding box center [727, 43] width 8 height 14
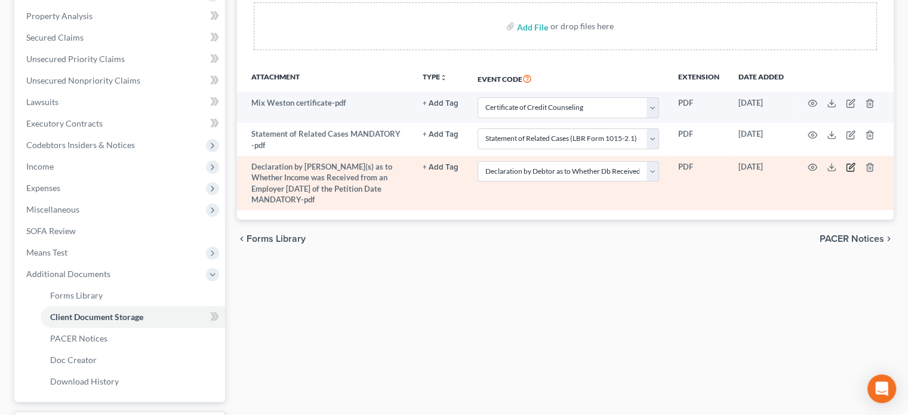
click at [847, 168] on icon "button" at bounding box center [851, 167] width 10 height 10
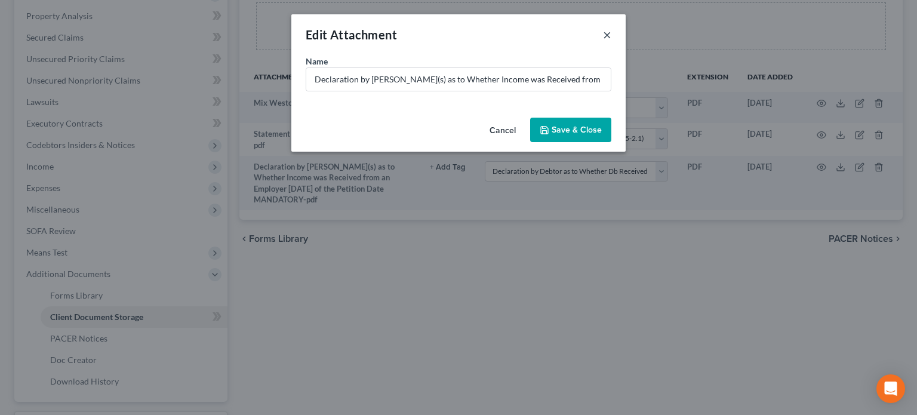
click at [607, 36] on button "×" at bounding box center [607, 34] width 8 height 14
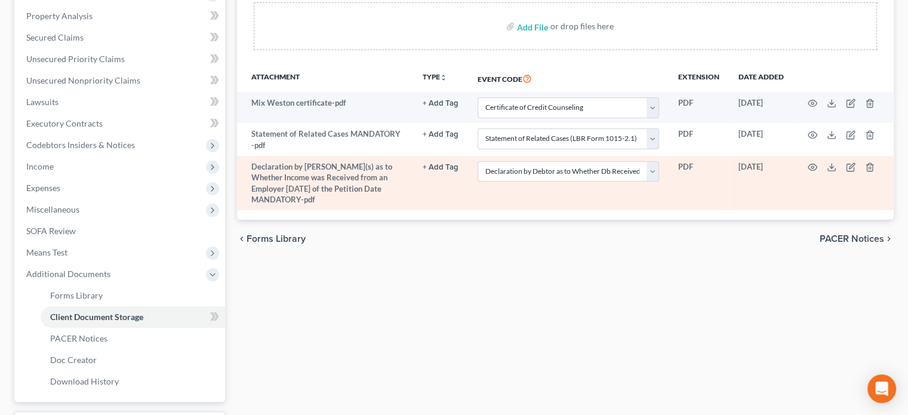
click at [807, 161] on td at bounding box center [844, 183] width 100 height 55
click at [812, 164] on icon "button" at bounding box center [813, 167] width 10 height 10
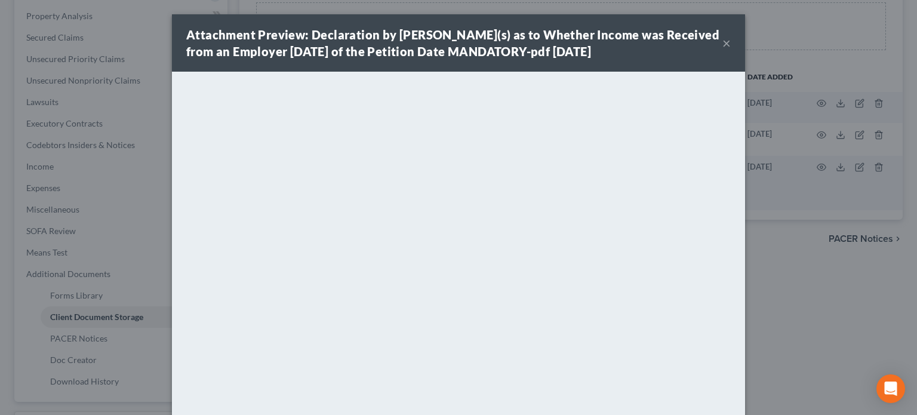
click at [724, 41] on button "×" at bounding box center [727, 43] width 8 height 14
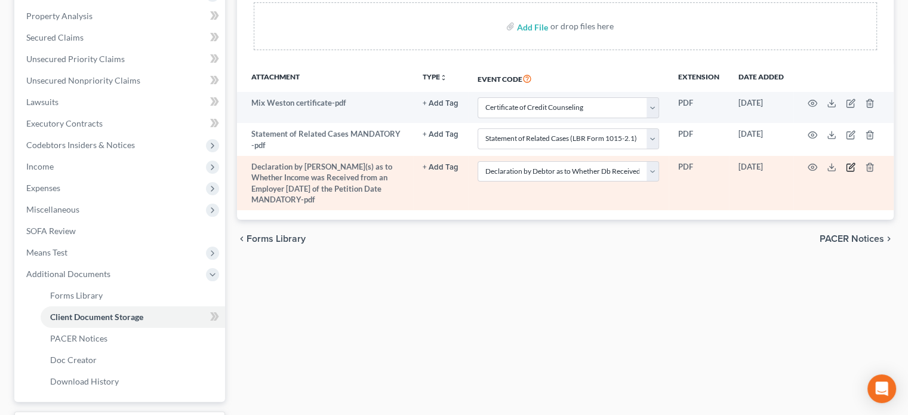
click at [849, 162] on icon "button" at bounding box center [851, 167] width 10 height 10
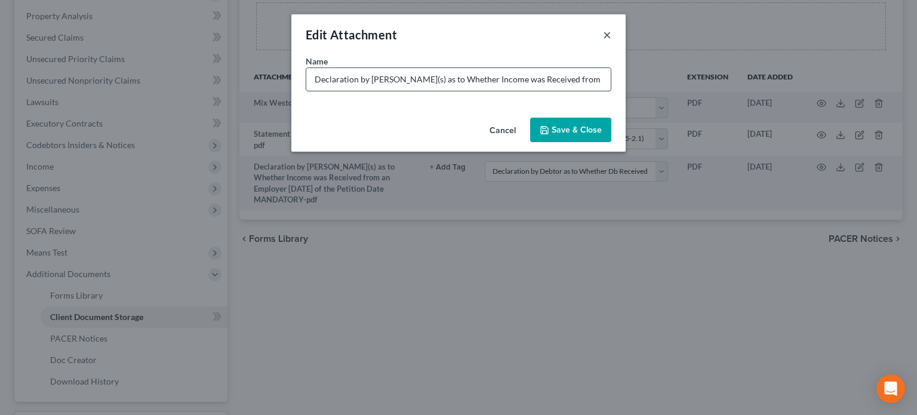
drag, startPoint x: 606, startPoint y: 31, endPoint x: 561, endPoint y: 78, distance: 65.5
click at [561, 78] on div "Edit Attachment × Name * Declaration by [PERSON_NAME](s) as to Whether Income w…" at bounding box center [458, 82] width 334 height 137
click at [561, 78] on input "Declaration by [PERSON_NAME](s) as to Whether Income was Received from an Emplo…" at bounding box center [458, 79] width 305 height 23
click at [610, 35] on button "×" at bounding box center [607, 34] width 8 height 14
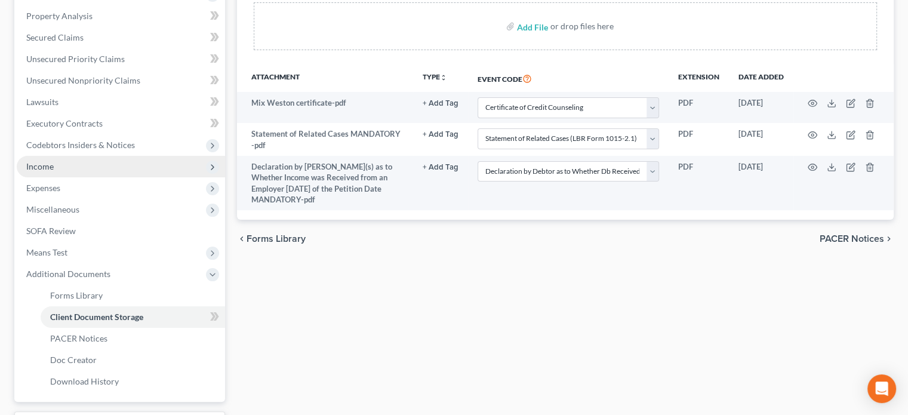
click at [184, 166] on span "Income" at bounding box center [121, 166] width 208 height 21
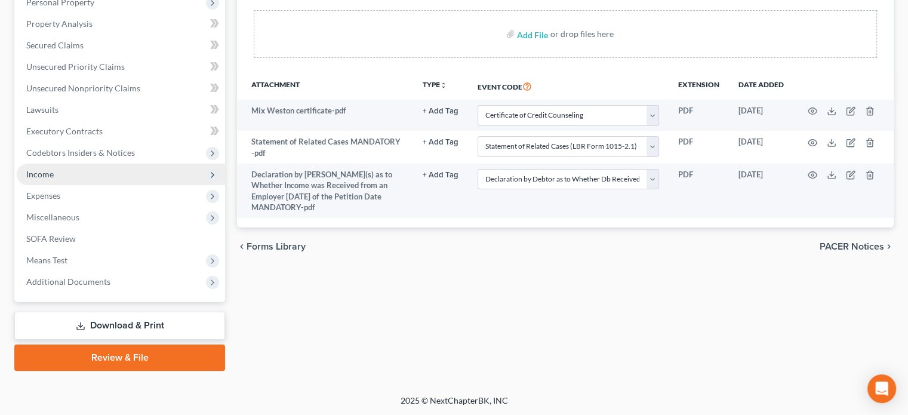
click at [184, 166] on span "Income" at bounding box center [121, 174] width 208 height 21
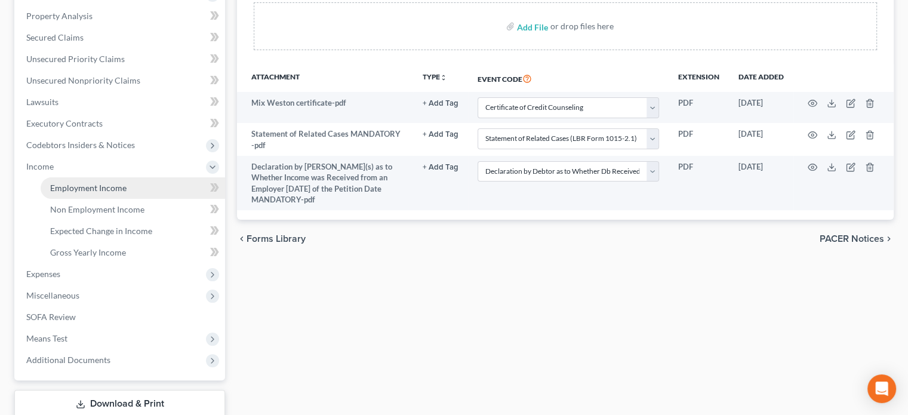
click at [116, 183] on span "Employment Income" at bounding box center [88, 188] width 76 height 10
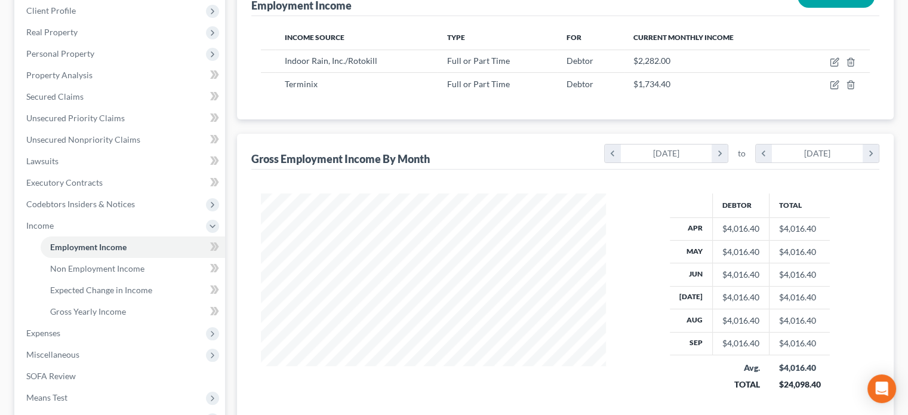
scroll to position [168, 0]
click at [87, 312] on span "Gross Yearly Income" at bounding box center [88, 311] width 76 height 10
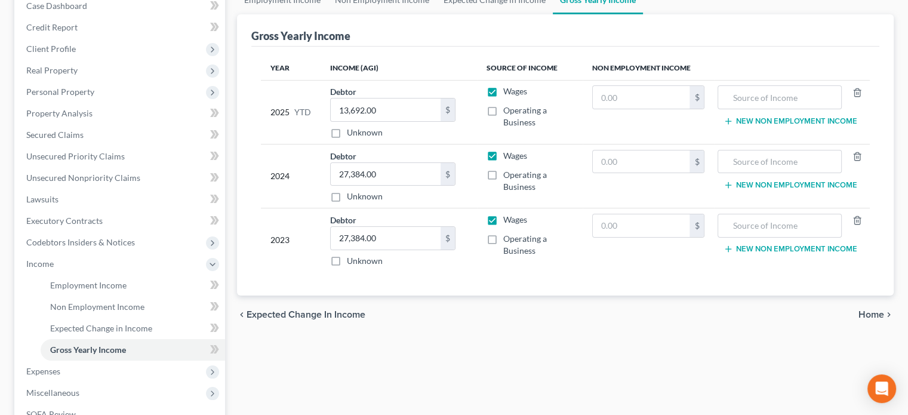
scroll to position [136, 0]
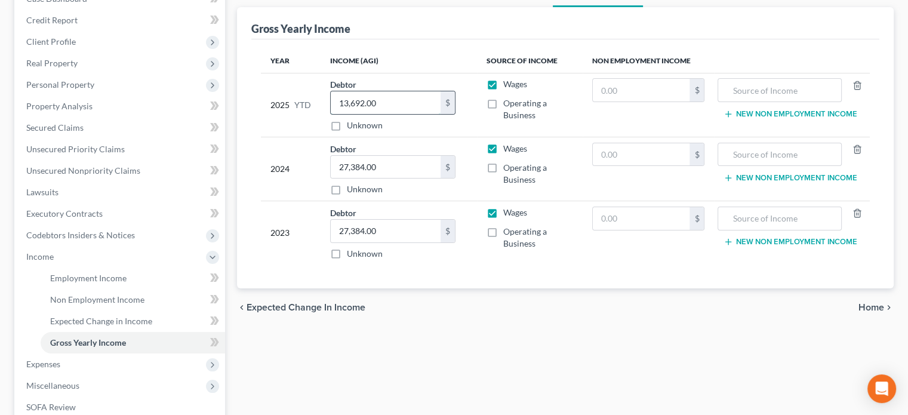
click at [404, 99] on input "13,692.00" at bounding box center [386, 102] width 110 height 23
type input "8,670"
click at [754, 90] on input "text" at bounding box center [779, 90] width 110 height 23
type input "i"
click at [561, 93] on td "Wages Operating a Business" at bounding box center [529, 105] width 105 height 64
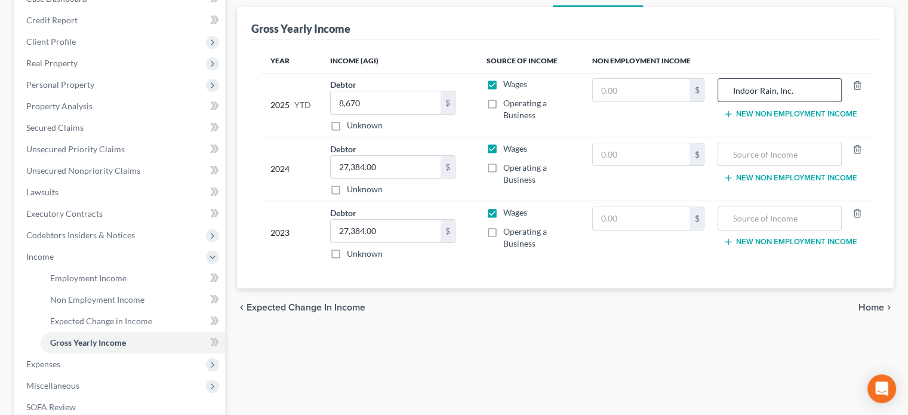
click at [799, 91] on input "Indoor Rain, Inc." at bounding box center [779, 90] width 110 height 23
click at [802, 89] on input "Indoor Rain, Inc" at bounding box center [779, 90] width 110 height 23
type input "I"
click at [407, 103] on input "8,670" at bounding box center [386, 102] width 110 height 23
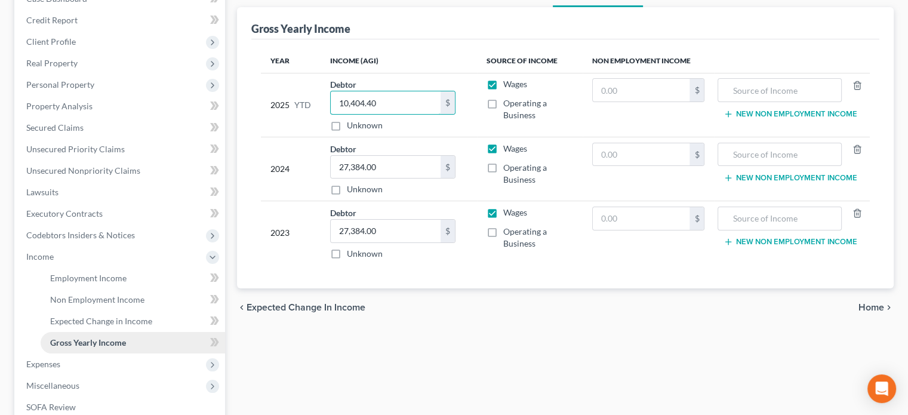
type input "10,404.40"
click at [136, 333] on link "Gross Yearly Income" at bounding box center [133, 342] width 185 height 21
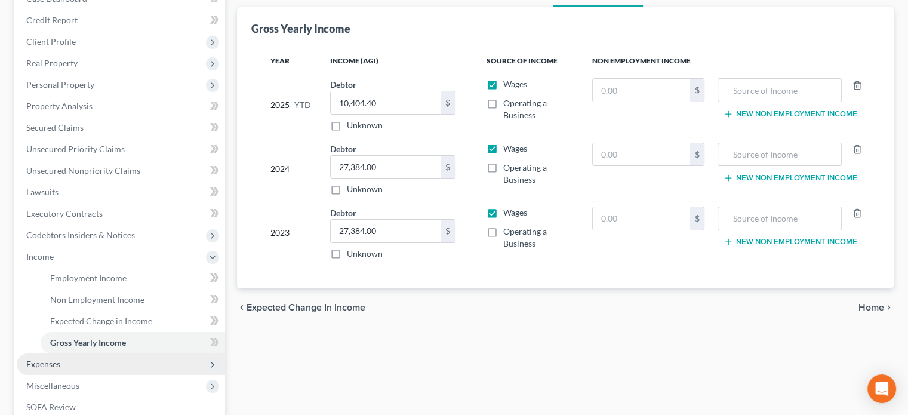
click at [130, 360] on span "Expenses" at bounding box center [121, 364] width 208 height 21
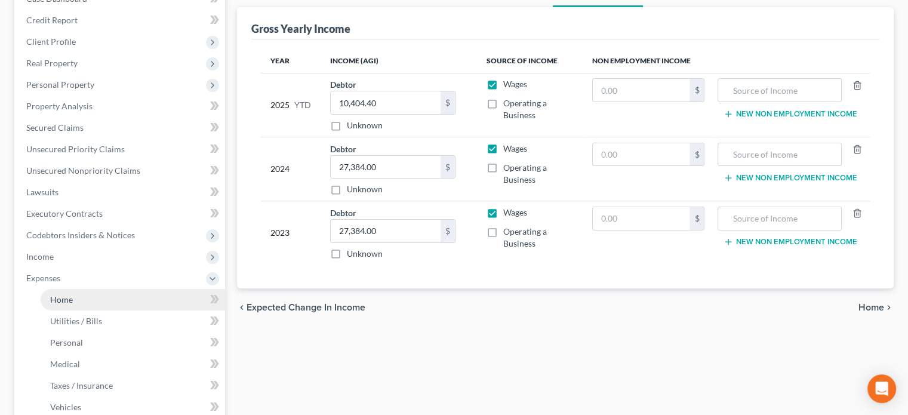
click at [107, 293] on link "Home" at bounding box center [133, 299] width 185 height 21
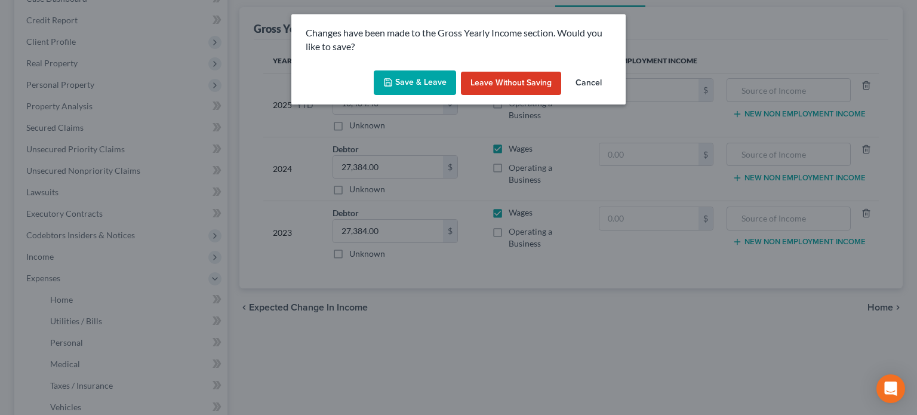
click at [106, 294] on div "Changes have been made to the Gross Yearly Income section. Would you like to sa…" at bounding box center [458, 207] width 917 height 415
click at [433, 79] on button "Save & Leave" at bounding box center [415, 82] width 82 height 25
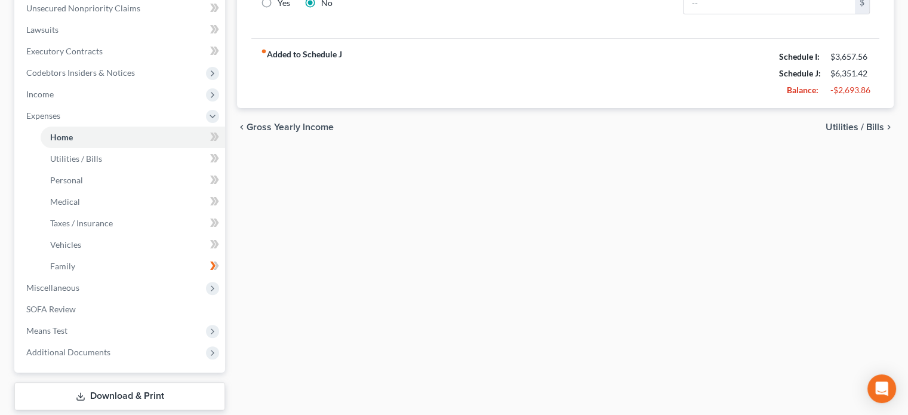
scroll to position [349, 0]
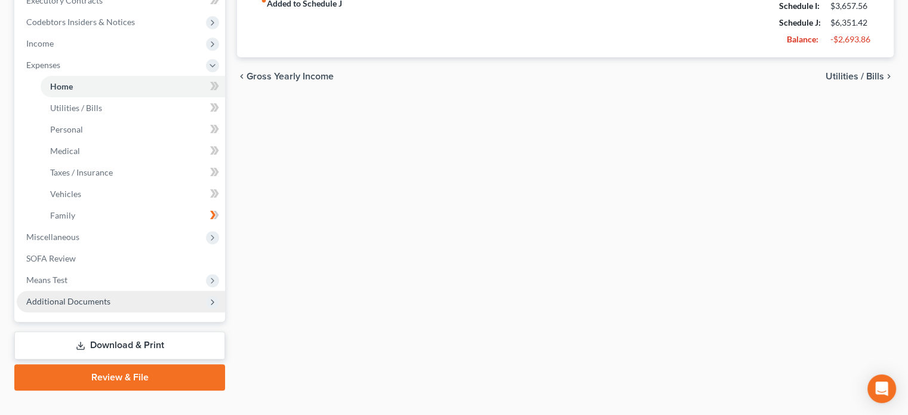
click at [189, 296] on span "Additional Documents" at bounding box center [121, 301] width 208 height 21
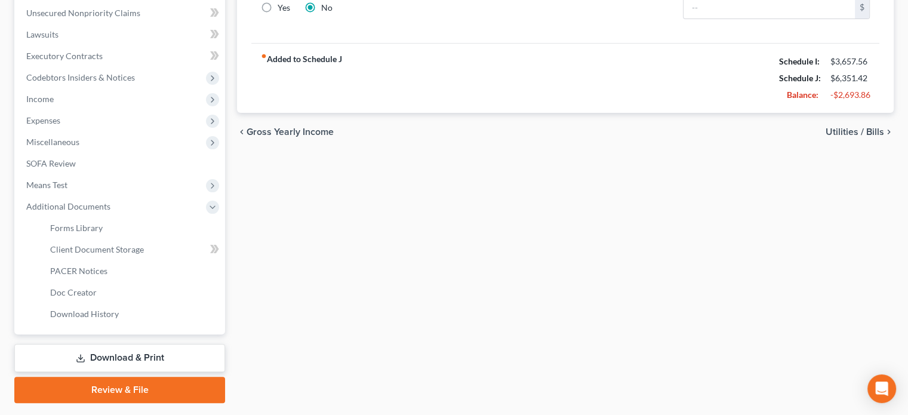
scroll to position [265, 0]
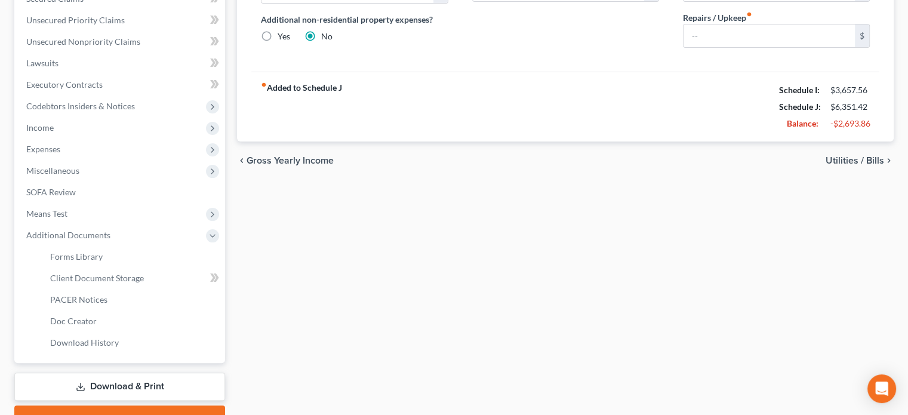
click at [152, 382] on link "Download & Print" at bounding box center [119, 387] width 211 height 28
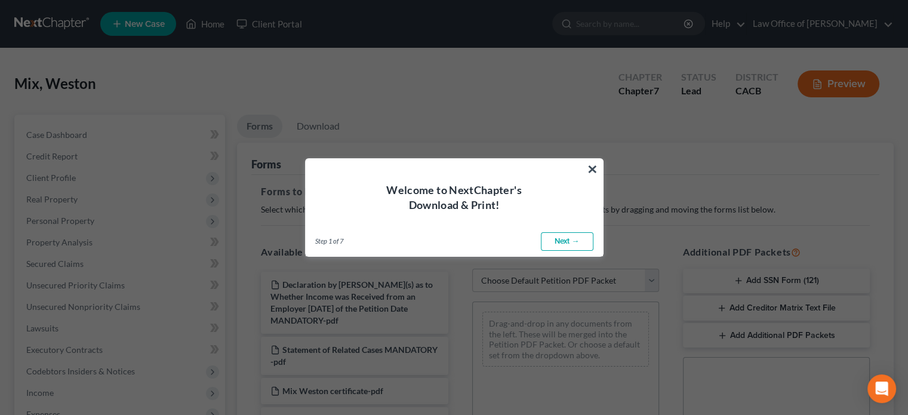
click at [552, 244] on link "Next →" at bounding box center [567, 241] width 53 height 19
select select "0"
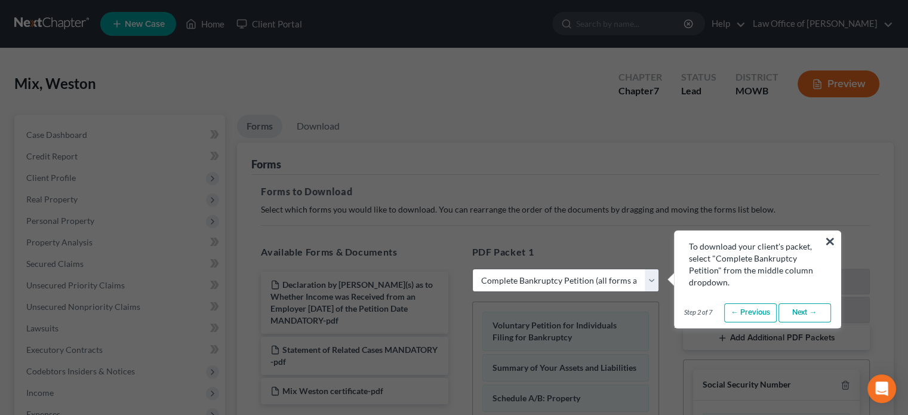
click at [797, 311] on link "Next →" at bounding box center [805, 312] width 53 height 19
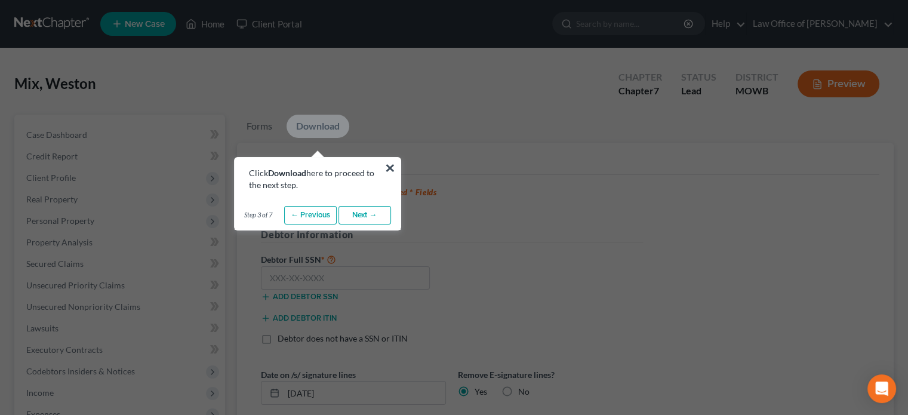
click at [375, 210] on link "Next →" at bounding box center [365, 215] width 53 height 19
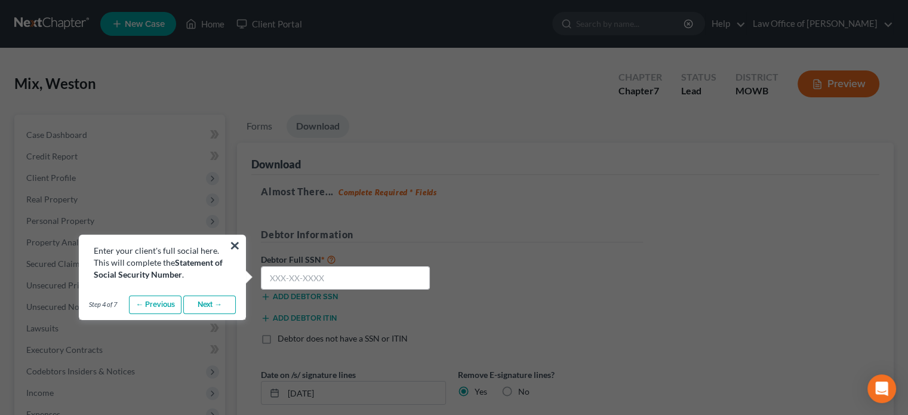
click at [222, 302] on link "Next →" at bounding box center [209, 305] width 53 height 19
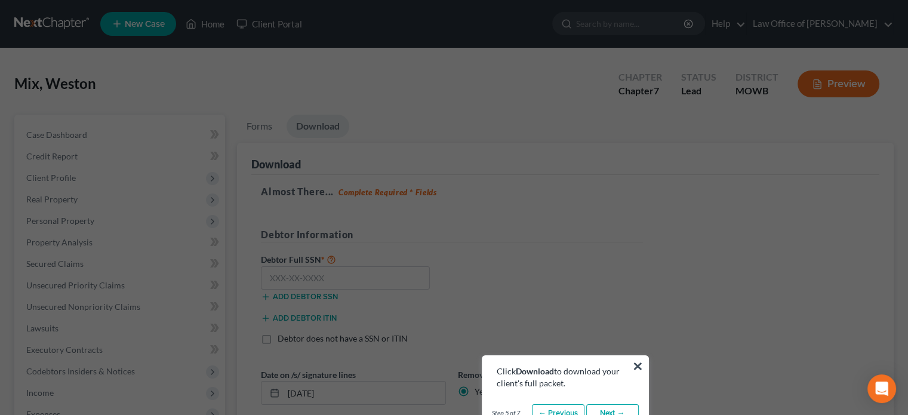
click at [601, 407] on link "Next →" at bounding box center [612, 413] width 53 height 19
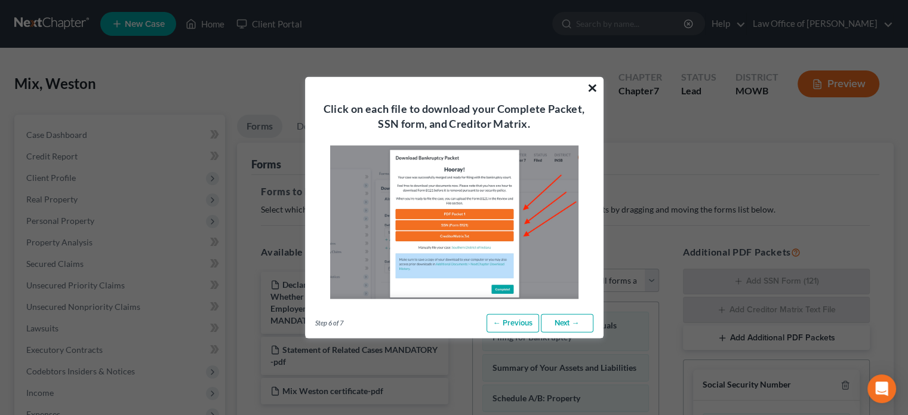
click at [588, 85] on button "×" at bounding box center [592, 87] width 11 height 19
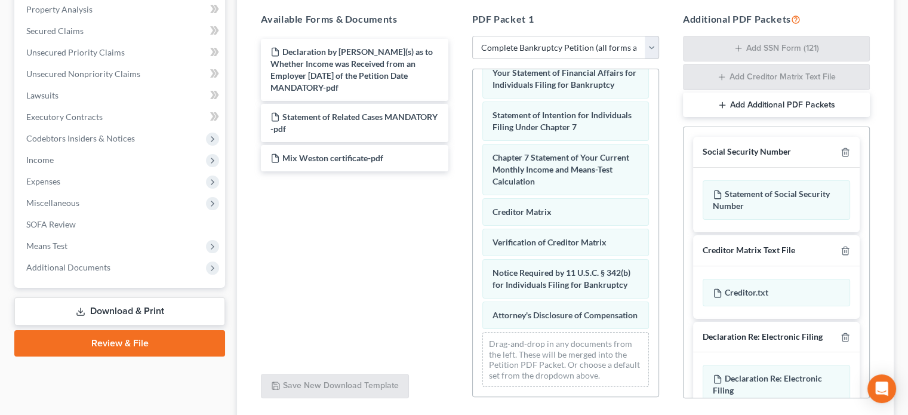
scroll to position [445, 0]
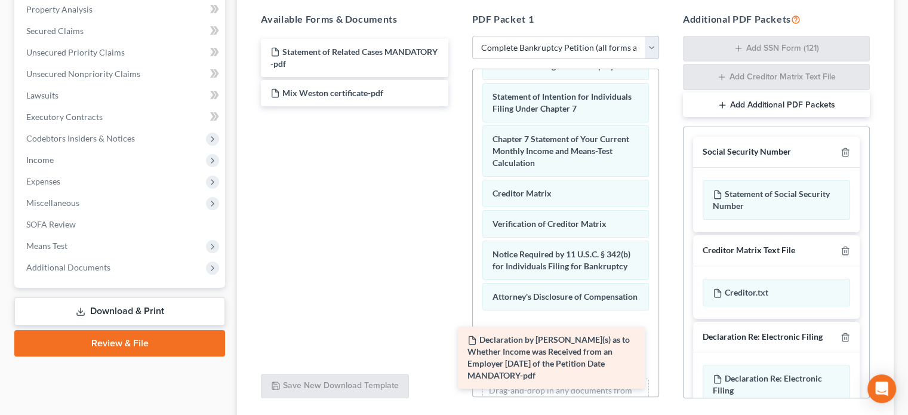
drag, startPoint x: 366, startPoint y: 71, endPoint x: 563, endPoint y: 359, distance: 349.3
click at [457, 106] on div "Declaration by [PERSON_NAME](s) as to Whether Income was Received from an Emplo…" at bounding box center [354, 72] width 206 height 67
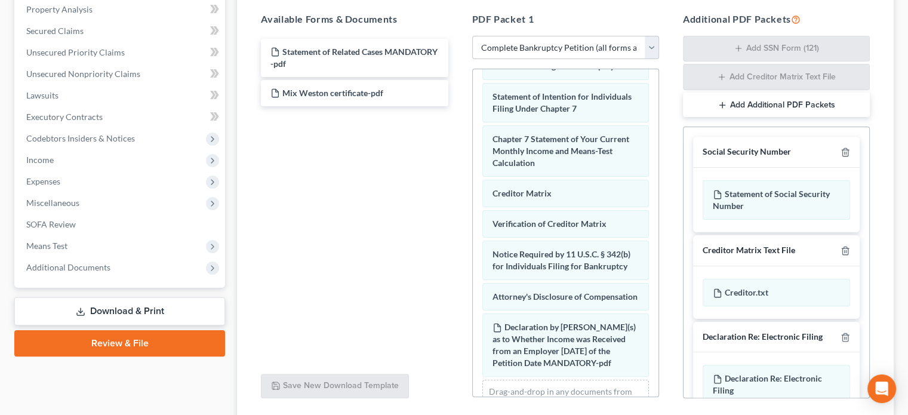
scroll to position [511, 0]
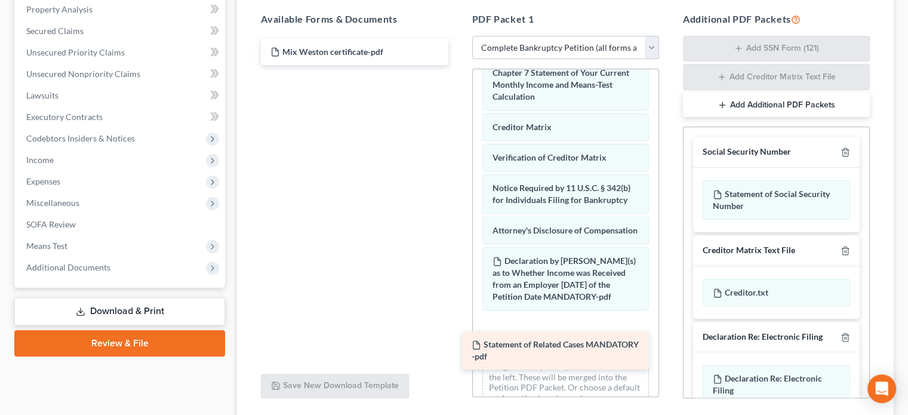
drag, startPoint x: 349, startPoint y: 50, endPoint x: 550, endPoint y: 343, distance: 356.1
click at [457, 65] on div "Statement of Related Cases MANDATORY -pdf Statement of Related Cases MANDATORY …" at bounding box center [354, 52] width 206 height 26
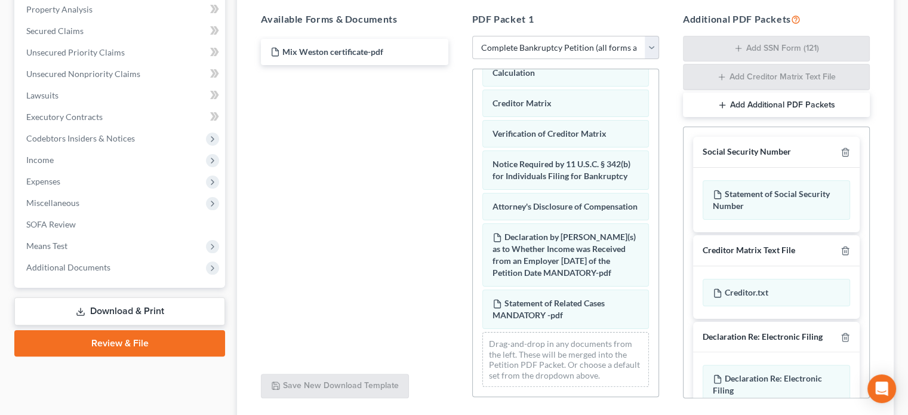
scroll to position [554, 0]
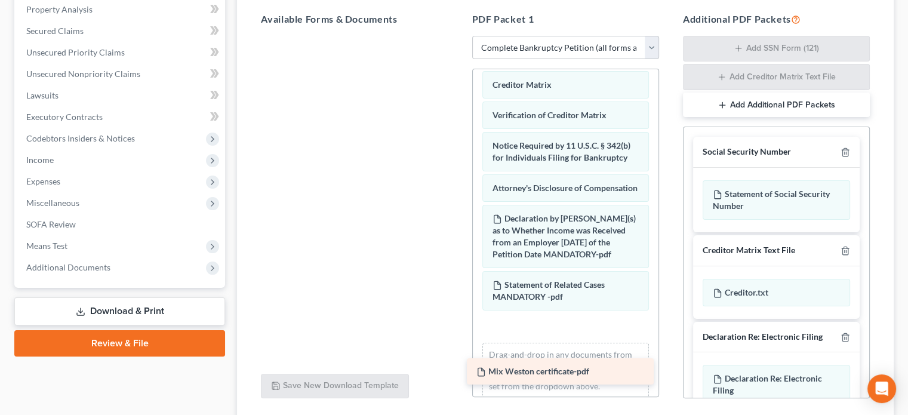
drag, startPoint x: 379, startPoint y: 53, endPoint x: 585, endPoint y: 373, distance: 381.2
click at [457, 36] on div "Mix Weston certificate-pdf Mix Weston certificate-pdf" at bounding box center [354, 36] width 206 height 0
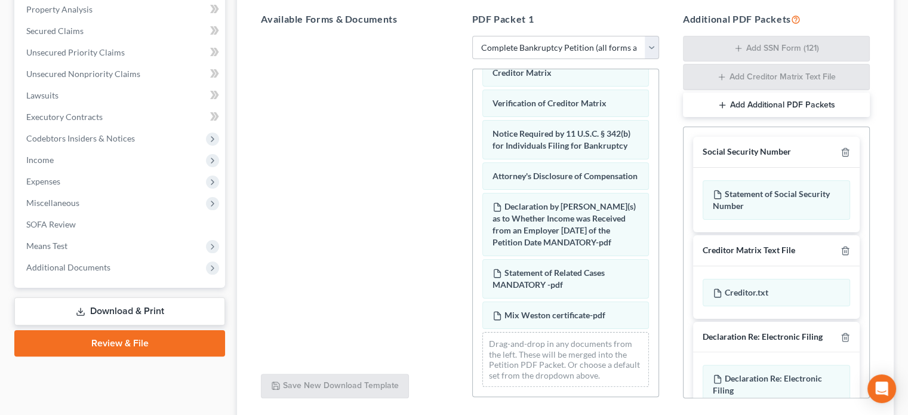
scroll to position [583, 0]
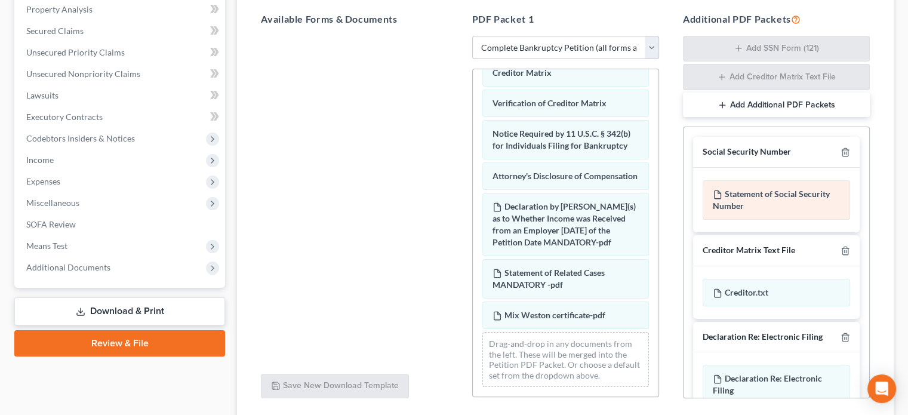
click at [750, 196] on div "Statement of Social Security Number" at bounding box center [777, 199] width 148 height 39
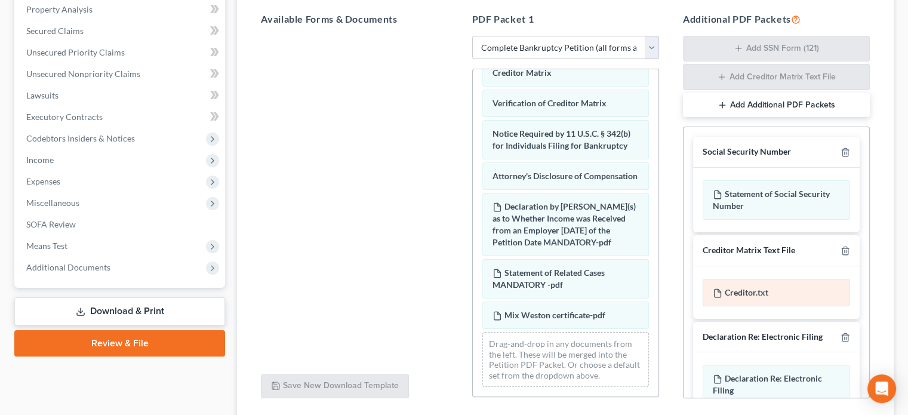
click at [754, 288] on div "Creditor.txt" at bounding box center [777, 292] width 148 height 27
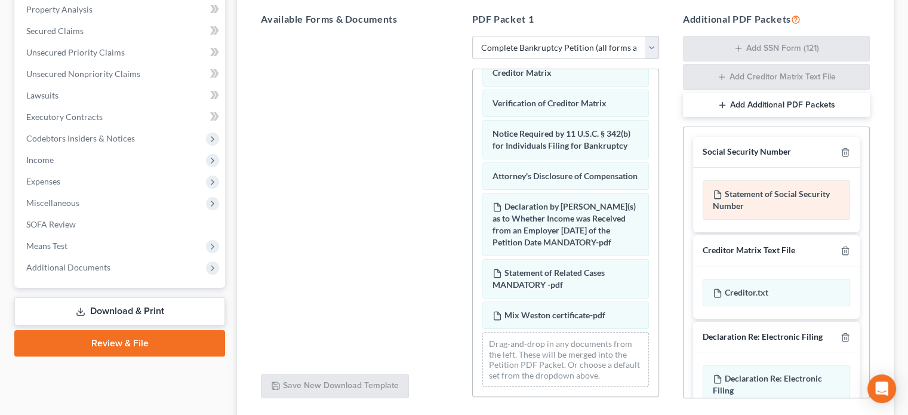
click at [803, 195] on div "Statement of Social Security Number" at bounding box center [777, 199] width 148 height 39
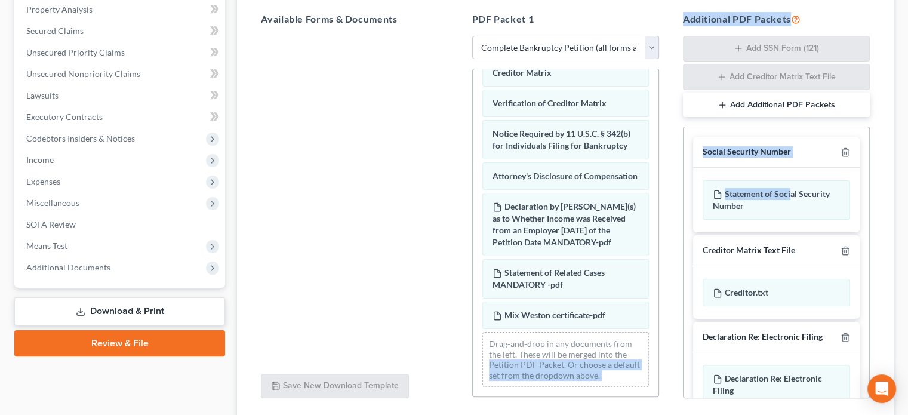
drag, startPoint x: 791, startPoint y: 196, endPoint x: 668, endPoint y: 350, distance: 197.5
click at [668, 350] on div "Available Forms & Documents Save New Download Template PDF Packet 1 Choose Defa…" at bounding box center [565, 205] width 633 height 406
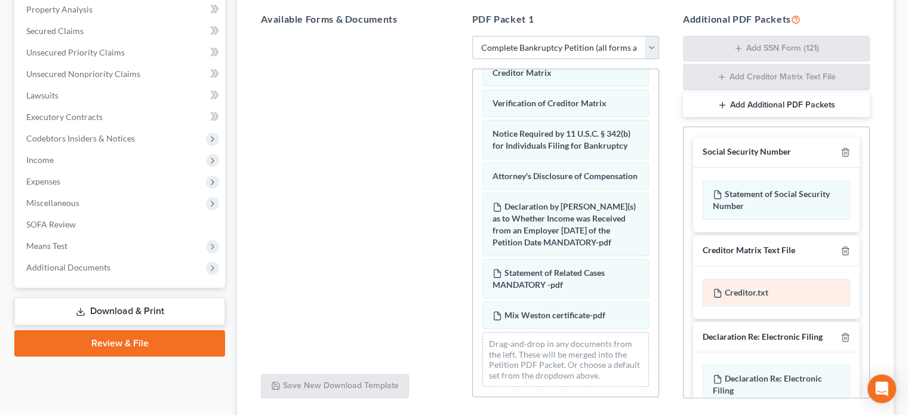
click at [765, 288] on div "Creditor.txt" at bounding box center [777, 292] width 148 height 27
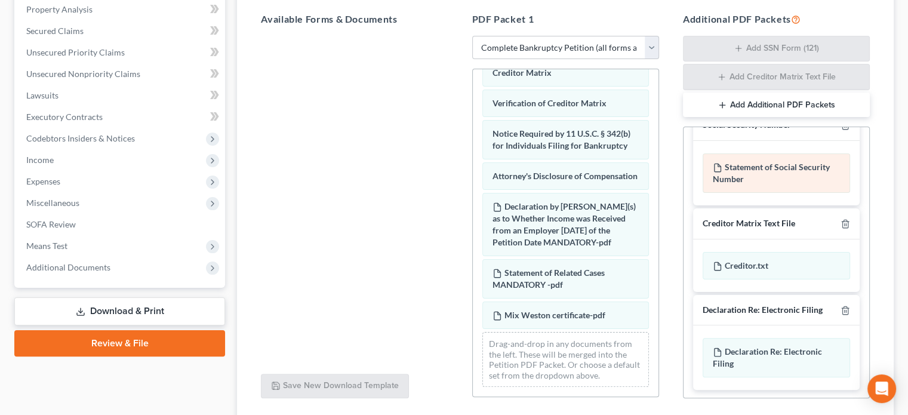
click at [774, 153] on div "Statement of Social Security Number" at bounding box center [777, 172] width 148 height 39
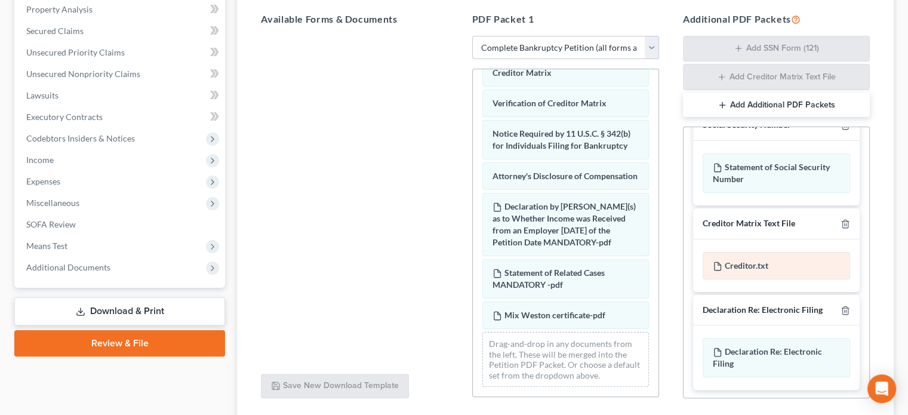
click at [776, 255] on div "Creditor.txt" at bounding box center [777, 265] width 148 height 27
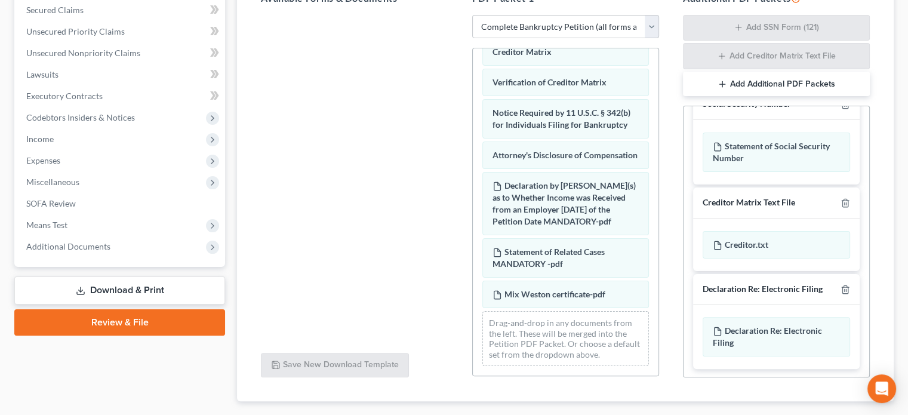
scroll to position [257, 0]
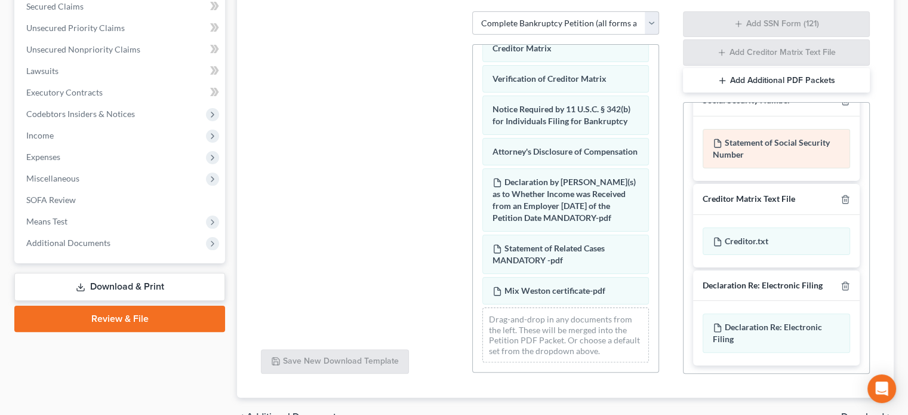
click at [766, 139] on div "Statement of Social Security Number" at bounding box center [777, 148] width 148 height 39
drag, startPoint x: 766, startPoint y: 139, endPoint x: 754, endPoint y: 135, distance: 13.0
click at [754, 135] on div "Statement of Social Security Number" at bounding box center [777, 148] width 148 height 39
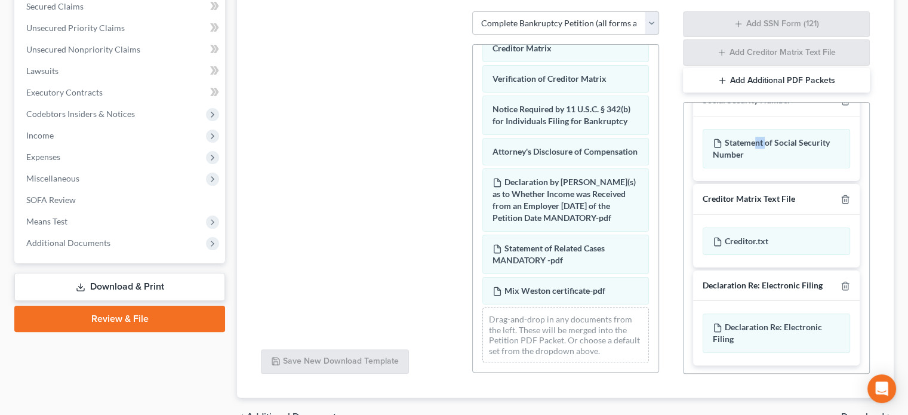
scroll to position [0, 0]
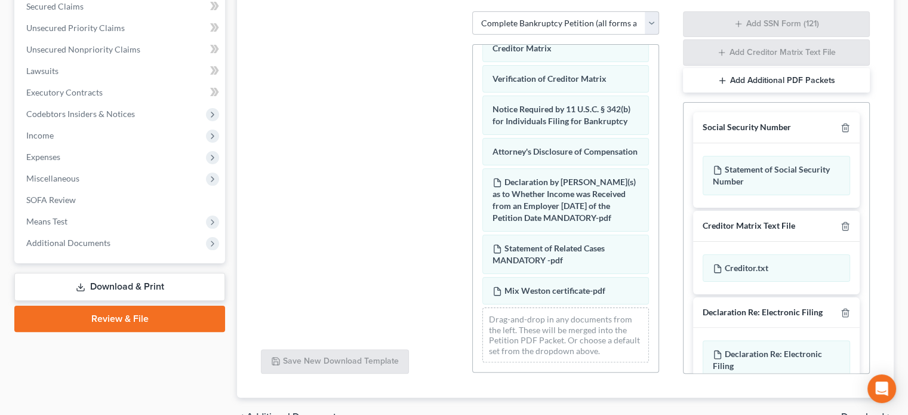
click at [773, 126] on div "Social Security Number" at bounding box center [747, 127] width 88 height 11
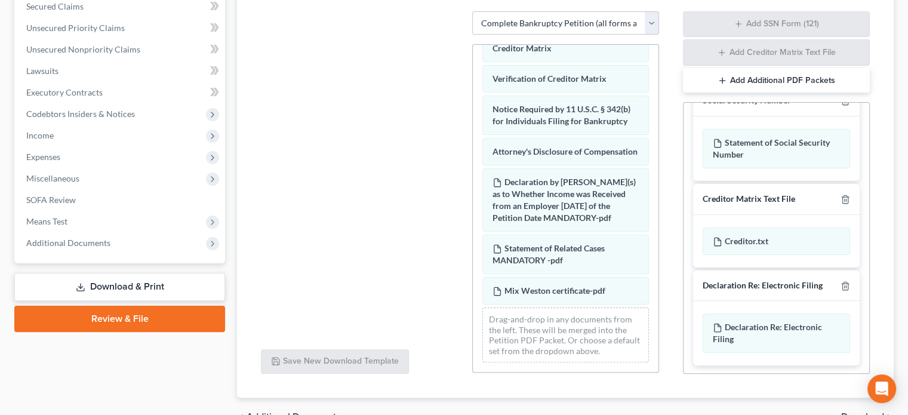
scroll to position [322, 0]
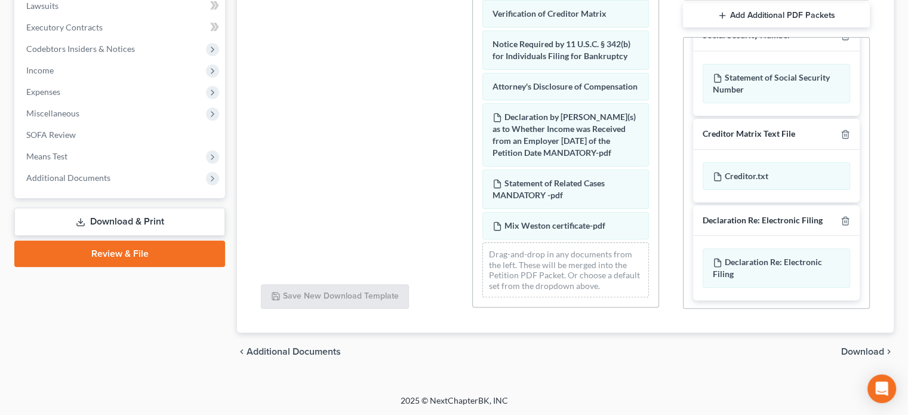
click at [866, 351] on span "Download" at bounding box center [862, 352] width 43 height 10
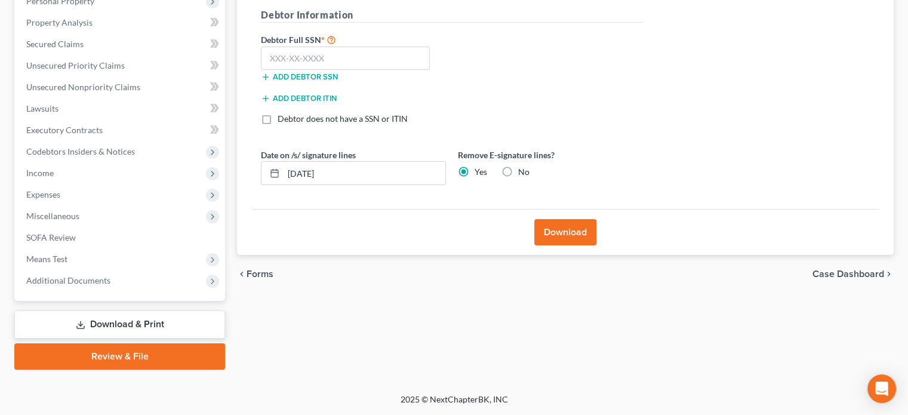
scroll to position [219, 0]
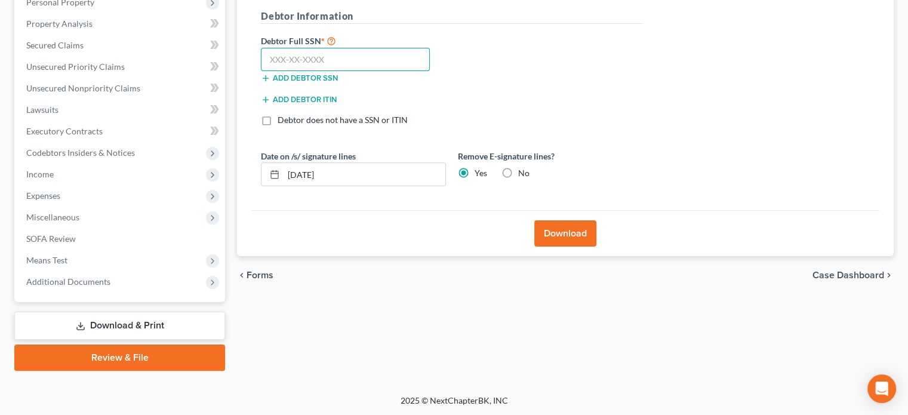
click at [359, 53] on input "text" at bounding box center [345, 60] width 169 height 24
type input "615-03-8585"
click at [580, 229] on button "Download" at bounding box center [565, 233] width 62 height 26
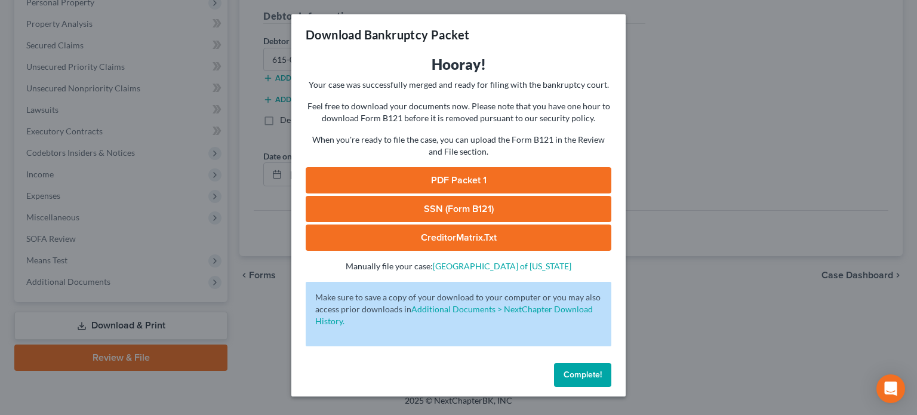
click at [551, 177] on link "PDF Packet 1" at bounding box center [459, 180] width 306 height 26
click at [579, 373] on span "Complete!" at bounding box center [583, 375] width 38 height 10
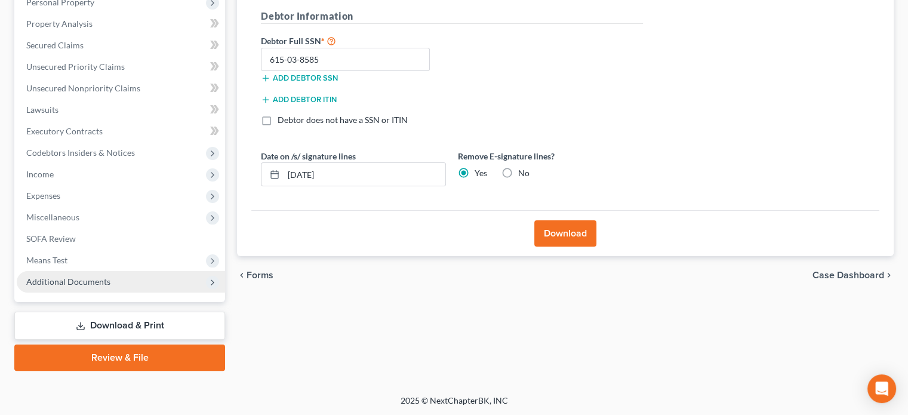
click at [139, 279] on span "Additional Documents" at bounding box center [121, 281] width 208 height 21
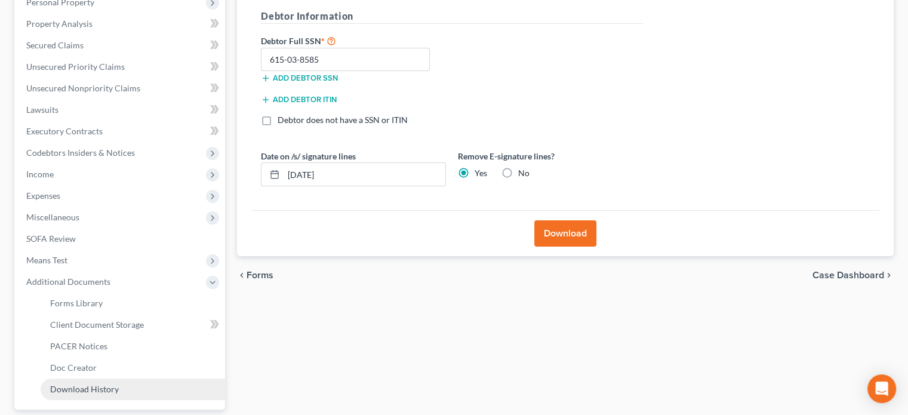
click at [118, 382] on link "Download History" at bounding box center [133, 389] width 185 height 21
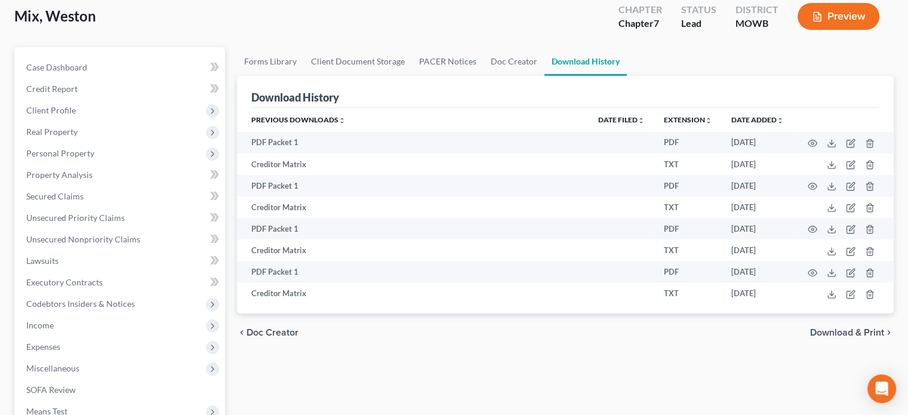
scroll to position [72, 0]
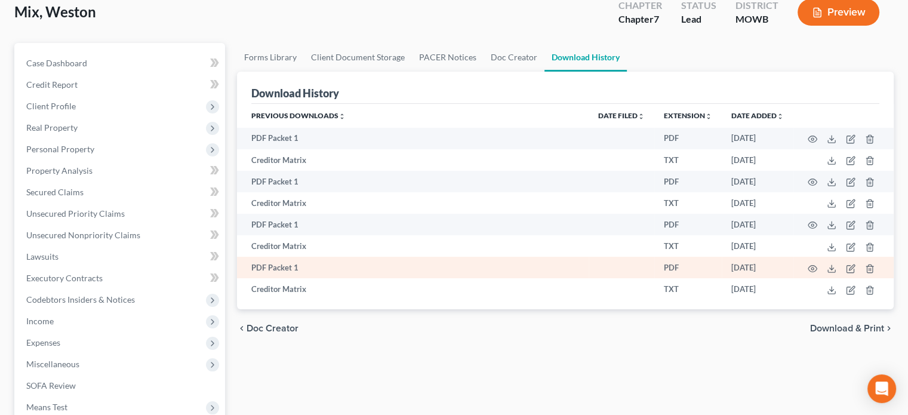
click at [822, 261] on td at bounding box center [844, 267] width 100 height 21
click at [832, 269] on polyline at bounding box center [832, 269] width 4 height 2
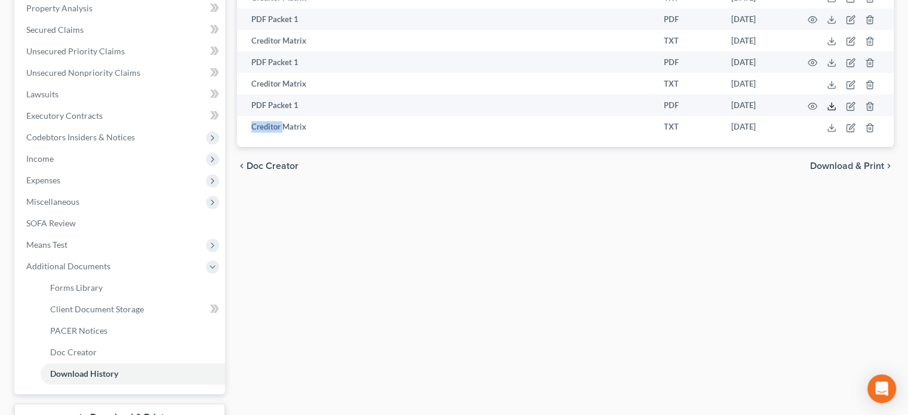
scroll to position [238, 0]
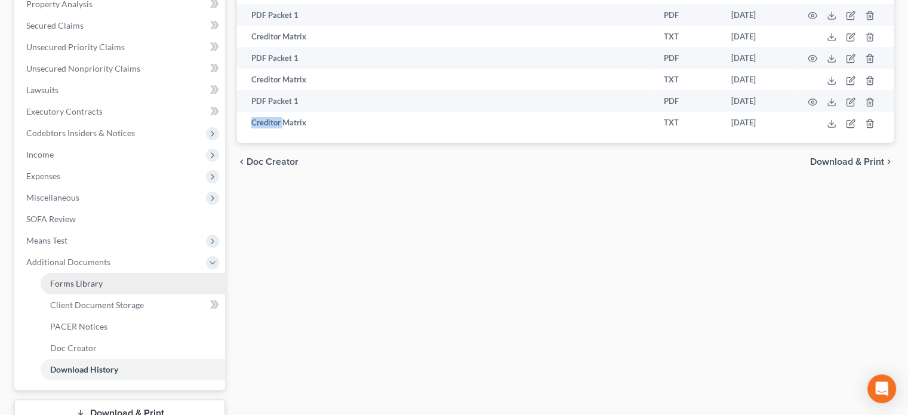
click at [79, 284] on span "Forms Library" at bounding box center [76, 283] width 53 height 10
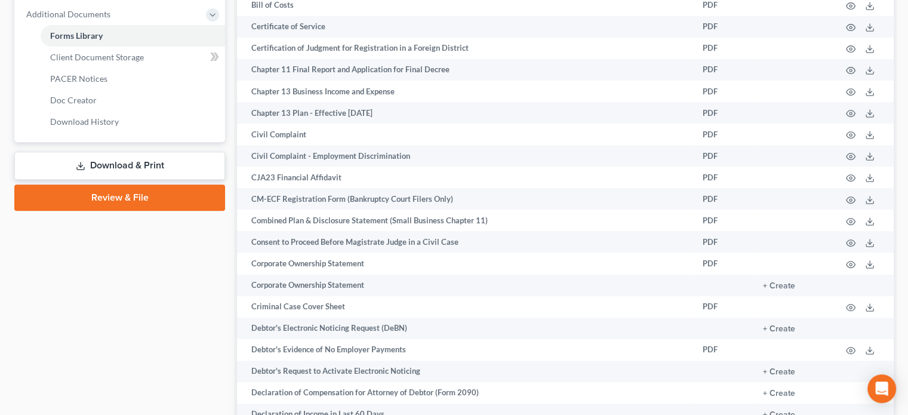
scroll to position [490, 0]
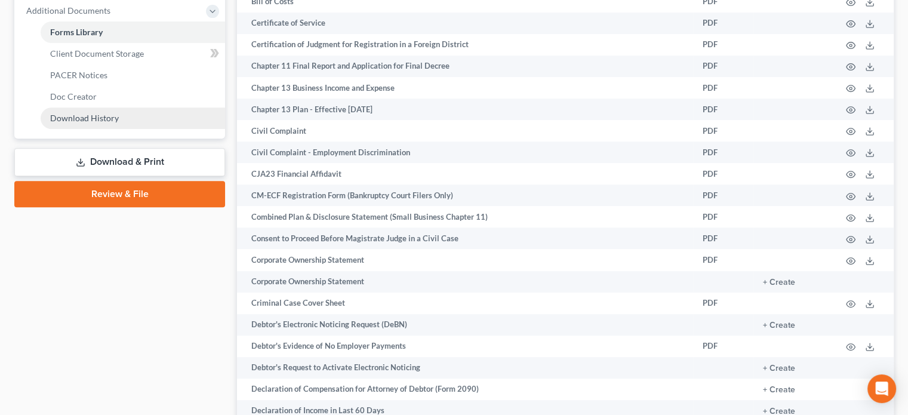
click at [83, 119] on span "Download History" at bounding box center [84, 118] width 69 height 10
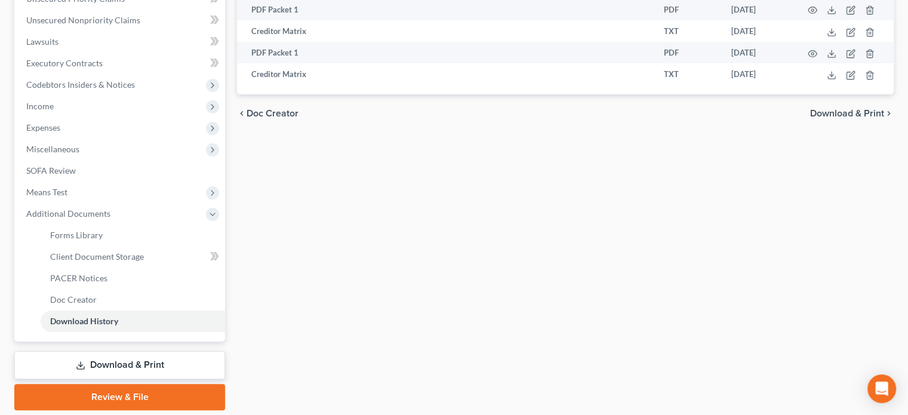
scroll to position [288, 0]
click at [819, 112] on span "Download & Print" at bounding box center [847, 112] width 74 height 10
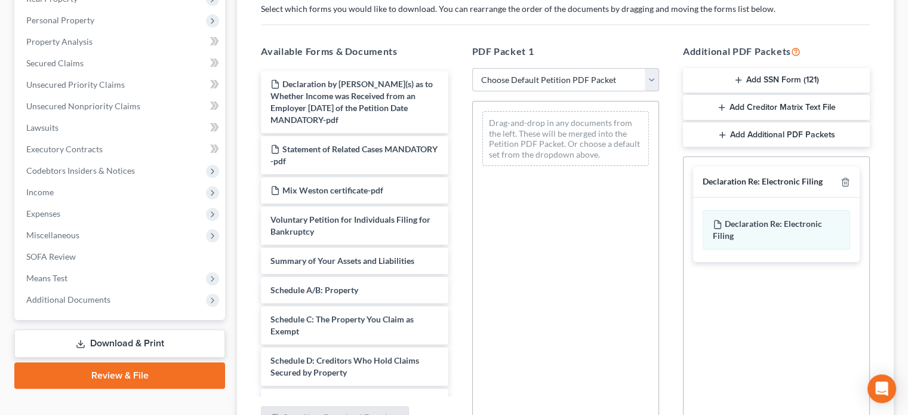
scroll to position [192, 0]
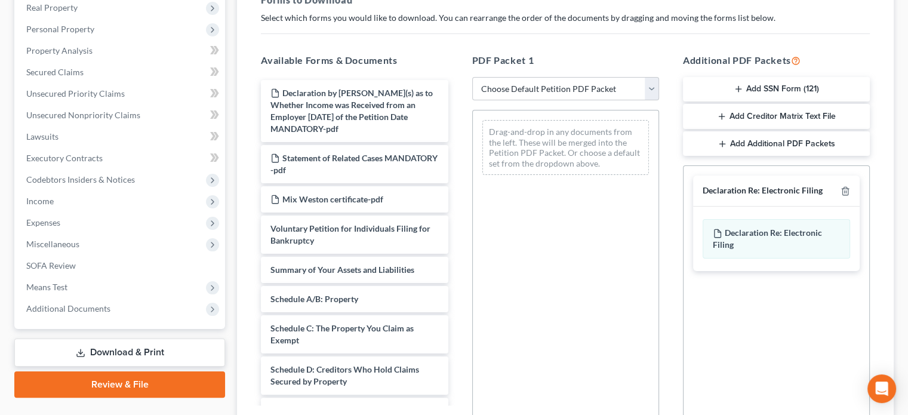
click at [806, 83] on button "Add SSN Form (121)" at bounding box center [776, 89] width 187 height 25
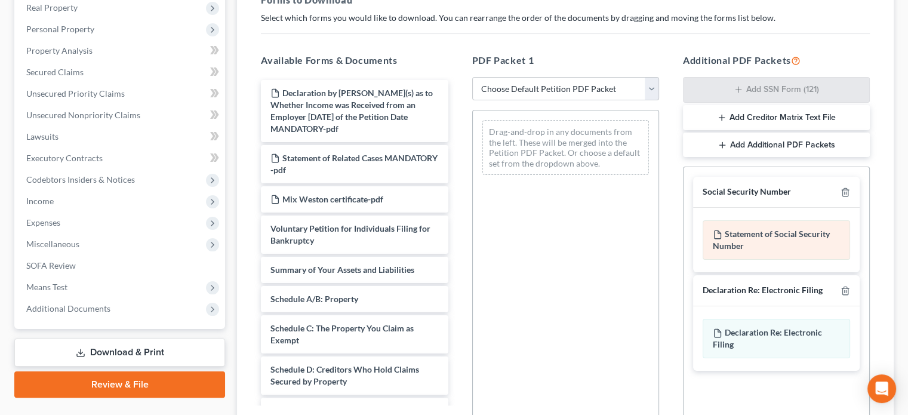
click at [781, 244] on div "Statement of Social Security Number" at bounding box center [777, 239] width 148 height 39
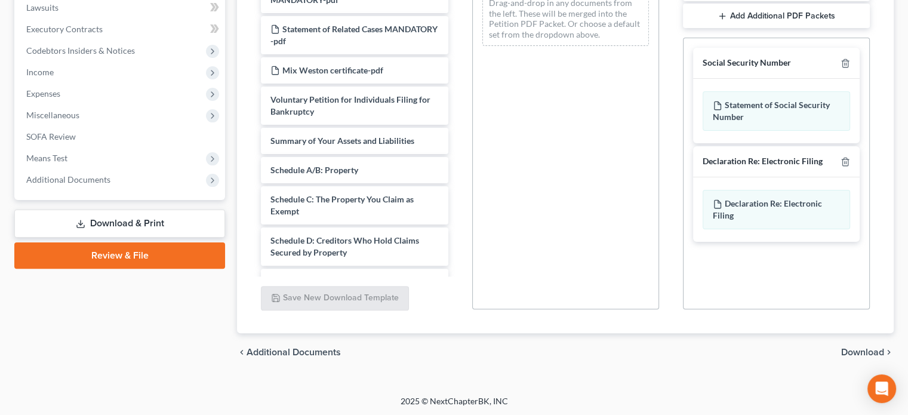
scroll to position [321, 0]
click at [869, 350] on span "Download" at bounding box center [862, 352] width 43 height 10
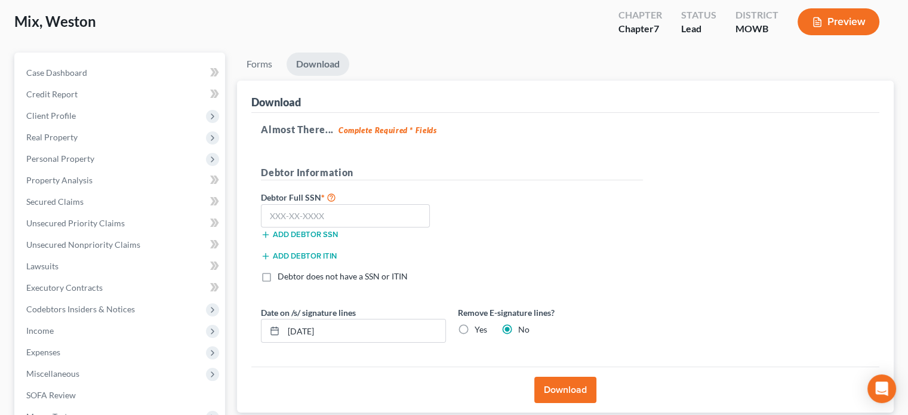
scroll to position [56, 0]
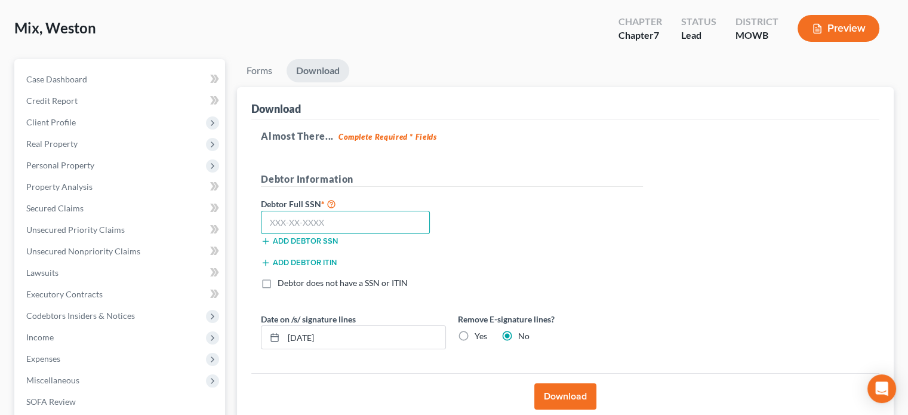
click at [358, 224] on input "text" at bounding box center [345, 223] width 169 height 24
type input "615-03-8585"
click at [578, 395] on button "Download" at bounding box center [565, 396] width 62 height 26
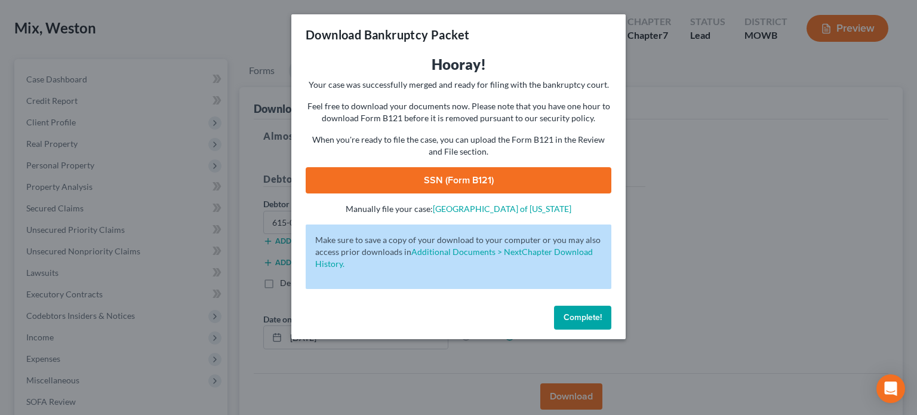
click at [505, 174] on link "SSN (Form B121)" at bounding box center [459, 180] width 306 height 26
click at [420, 180] on link "SSN (Form B121)" at bounding box center [459, 180] width 306 height 26
click at [588, 314] on span "Complete!" at bounding box center [583, 317] width 38 height 10
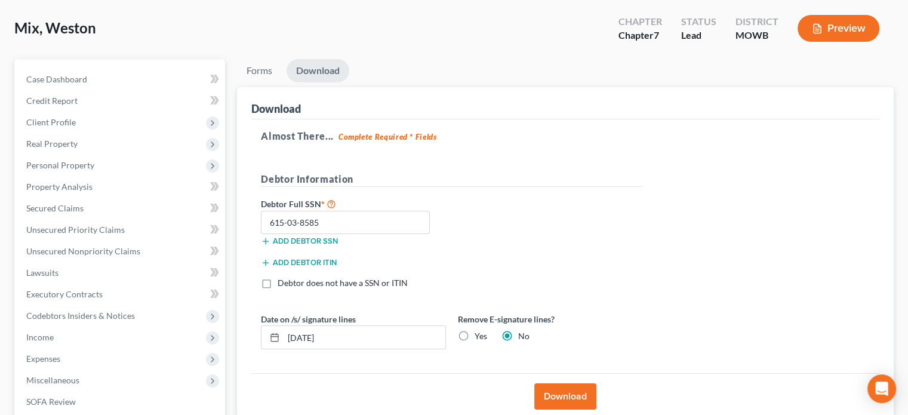
click at [475, 331] on label "Yes" at bounding box center [481, 336] width 13 height 12
click at [480, 331] on input "Yes" at bounding box center [484, 334] width 8 height 8
radio input "true"
radio input "false"
click at [588, 390] on button "Download" at bounding box center [565, 396] width 62 height 26
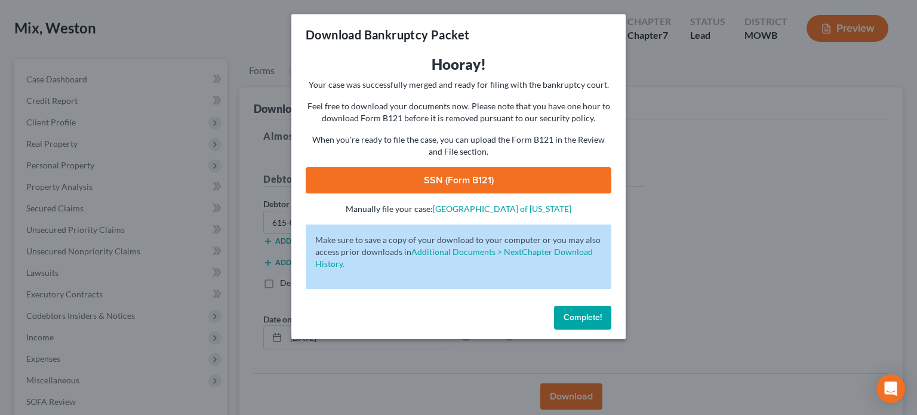
click at [480, 176] on link "SSN (Form B121)" at bounding box center [459, 180] width 306 height 26
click at [571, 314] on span "Complete!" at bounding box center [583, 317] width 38 height 10
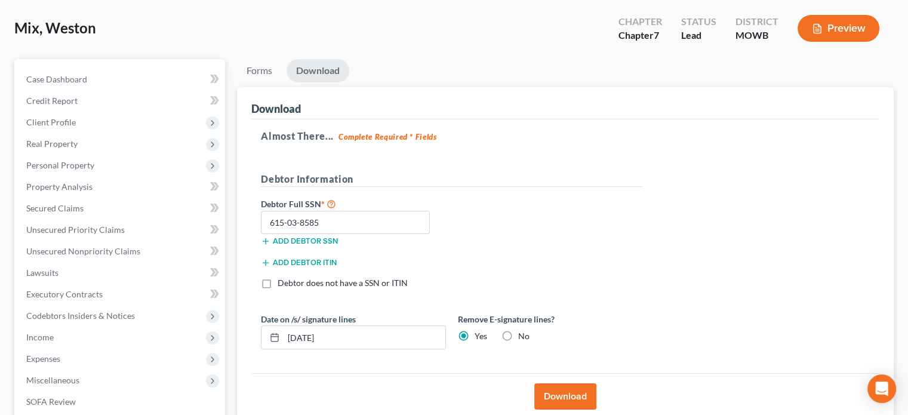
click at [898, 16] on div "Mix, Weston Upgraded Chapter Chapter 7 Status Lead District [GEOGRAPHIC_DATA] P…" at bounding box center [454, 275] width 908 height 565
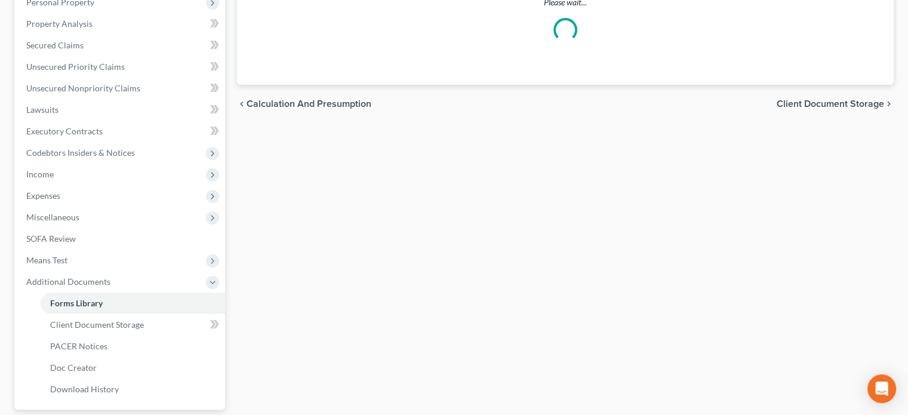
scroll to position [326, 0]
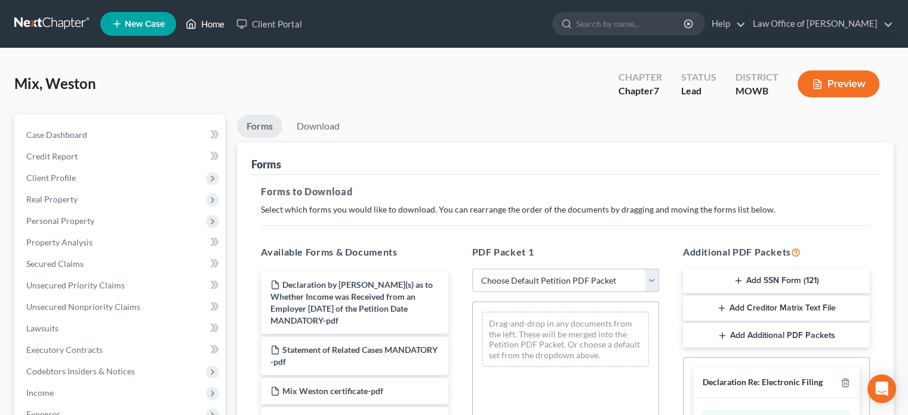
click at [207, 23] on link "Home" at bounding box center [205, 23] width 51 height 21
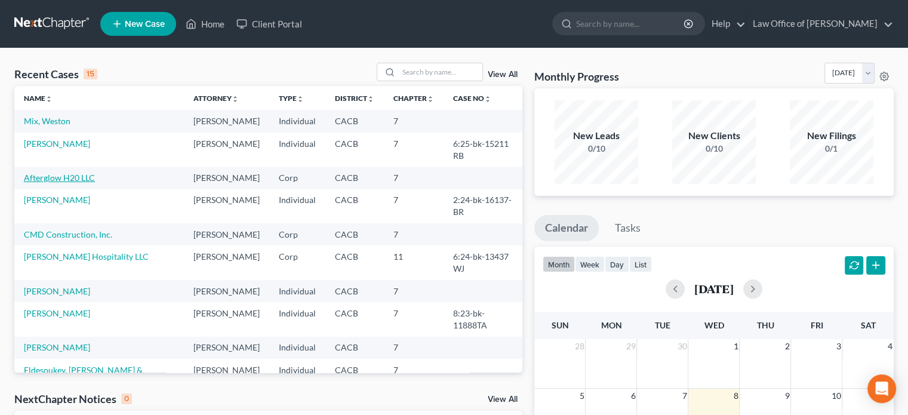
click at [74, 173] on link "Afterglow H20 LLC" at bounding box center [59, 178] width 71 height 10
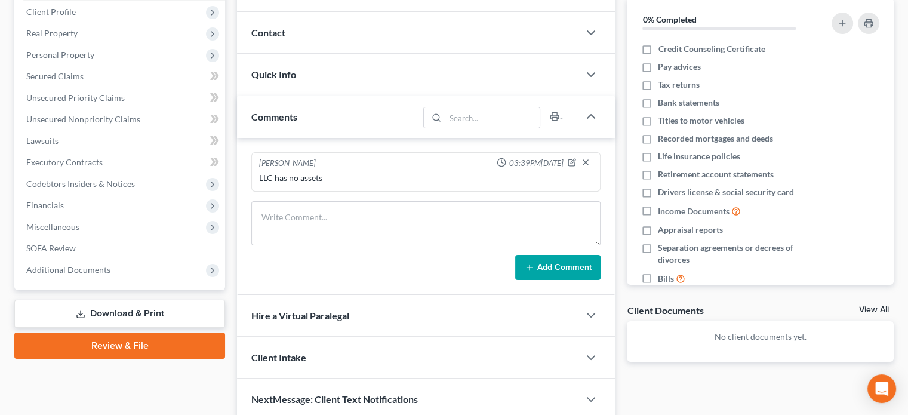
scroll to position [179, 0]
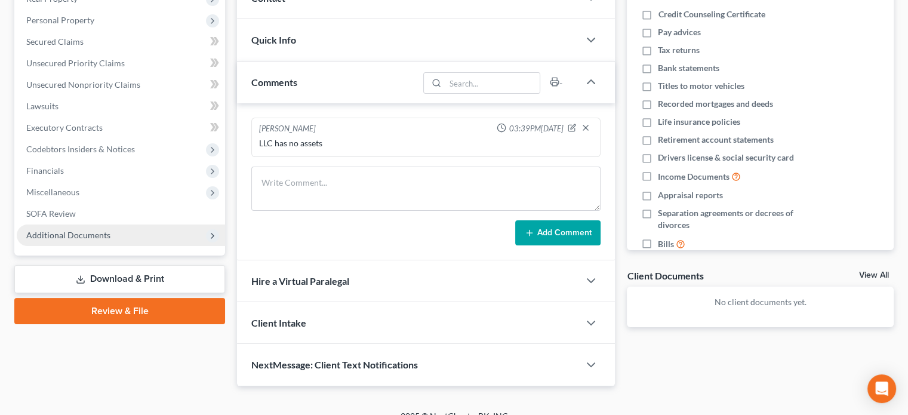
click at [103, 239] on span "Additional Documents" at bounding box center [121, 235] width 208 height 21
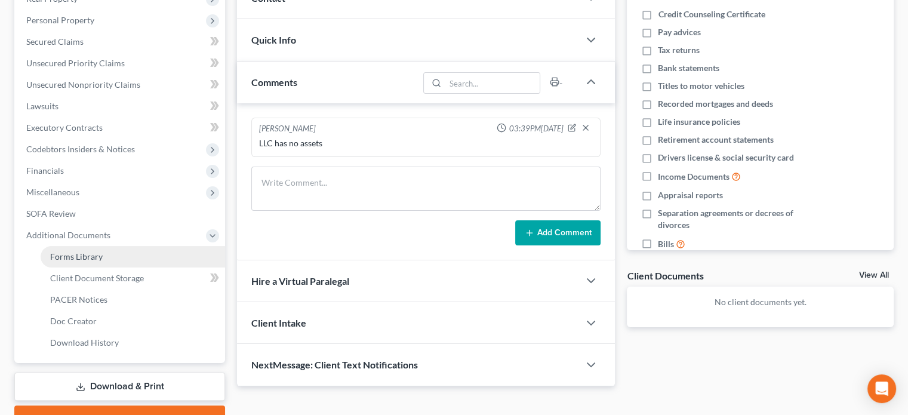
click at [94, 257] on span "Forms Library" at bounding box center [76, 256] width 53 height 10
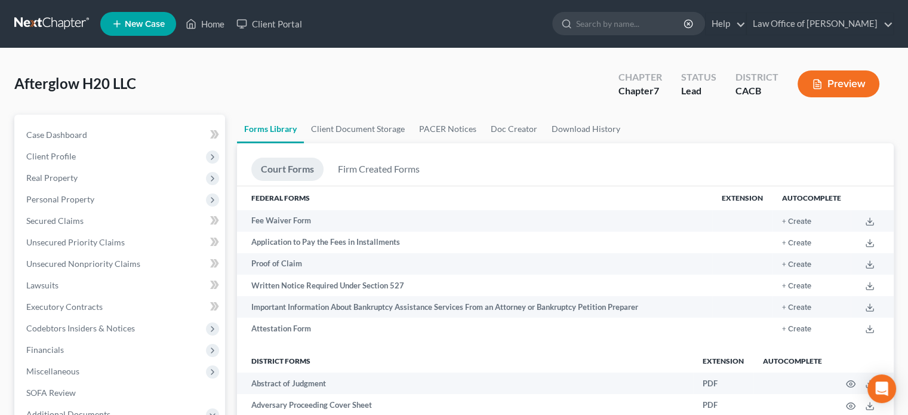
click at [907, 34] on nav "Home New Case Client Portal Law Office of [PERSON_NAME] [PERSON_NAME][EMAIL_ADD…" at bounding box center [454, 24] width 908 height 48
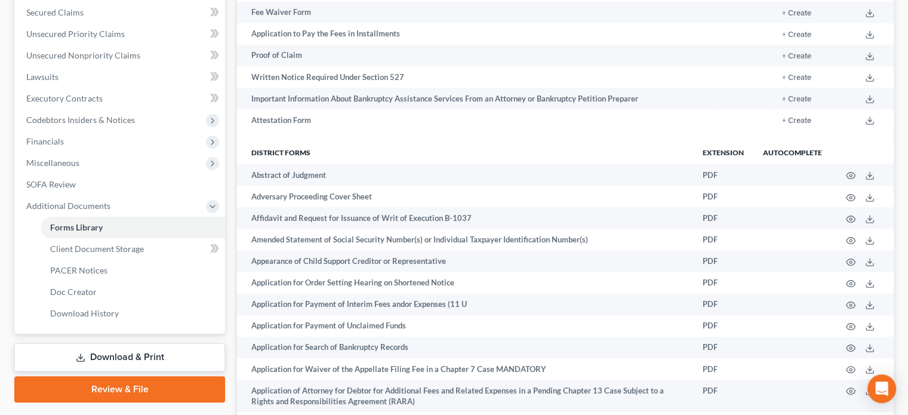
scroll to position [217, 0]
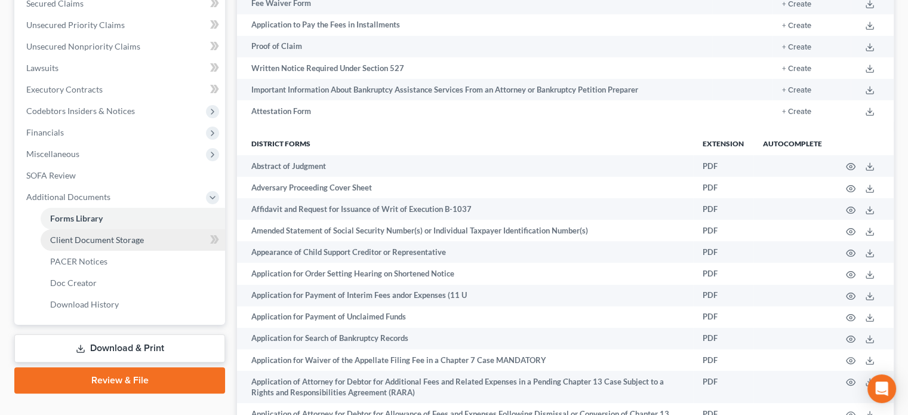
click at [134, 239] on span "Client Document Storage" at bounding box center [97, 240] width 94 height 10
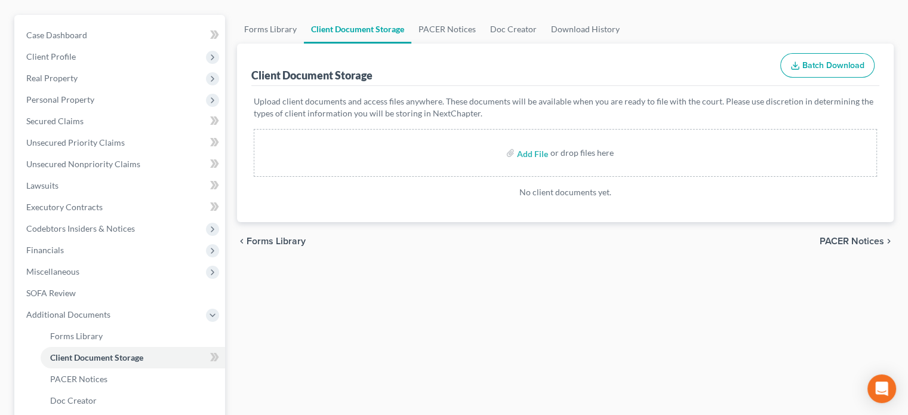
scroll to position [115, 0]
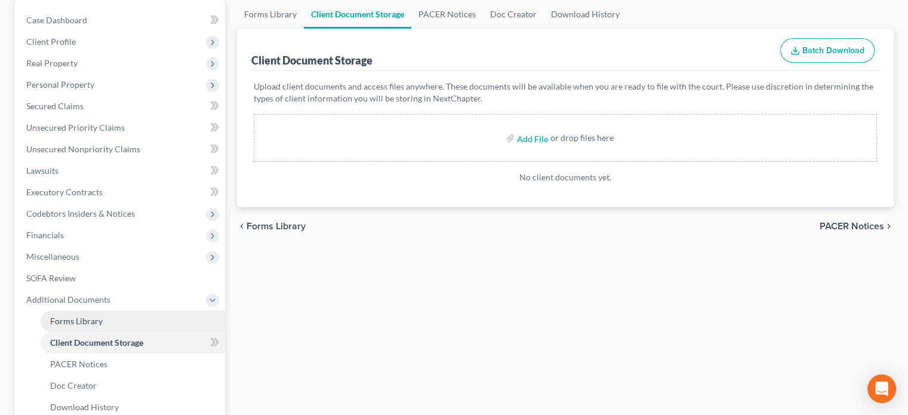
click at [107, 321] on link "Forms Library" at bounding box center [133, 321] width 185 height 21
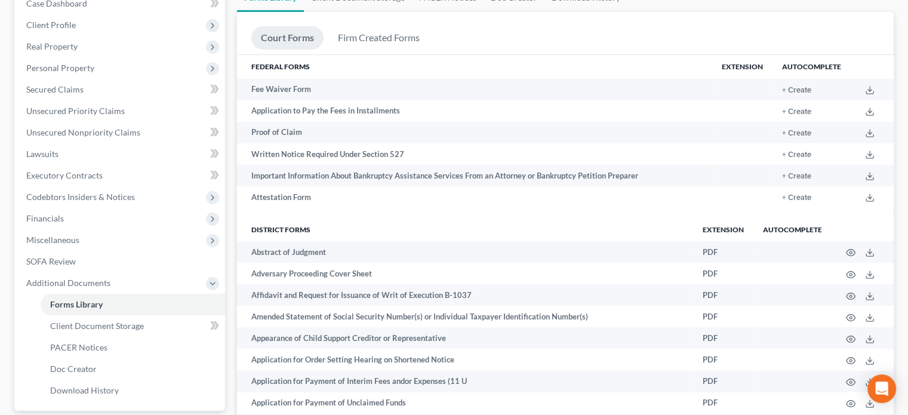
scroll to position [406, 0]
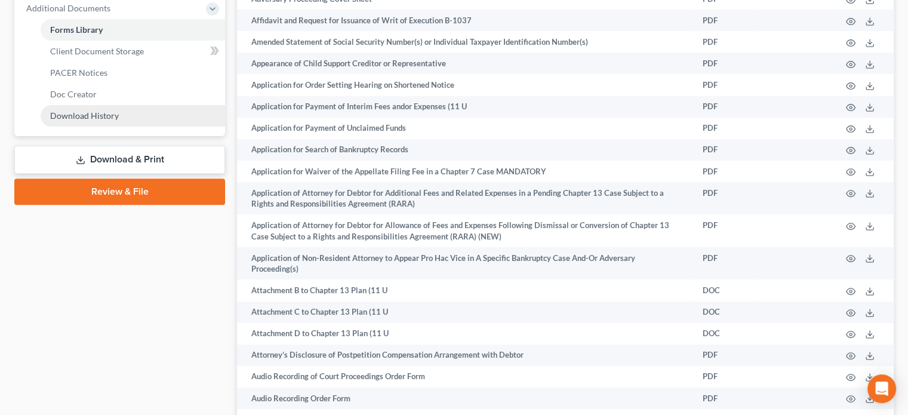
click at [105, 113] on span "Download History" at bounding box center [84, 115] width 69 height 10
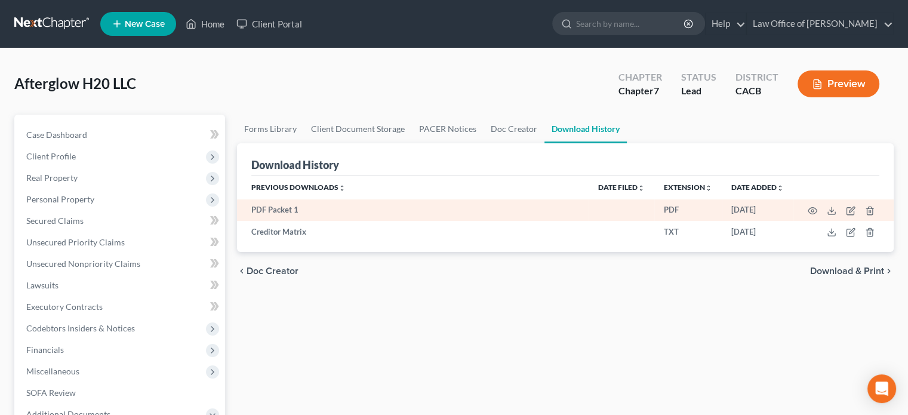
click at [712, 208] on td "PDF" at bounding box center [688, 209] width 67 height 21
click at [850, 210] on icon "button" at bounding box center [851, 211] width 10 height 10
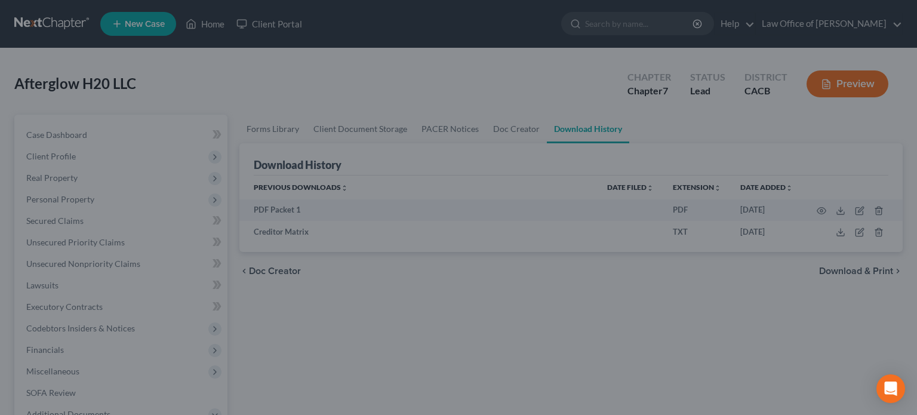
click at [623, 198] on div "New Attachment × Name * PDF Packet 1 Cancel Save & Close" at bounding box center [458, 207] width 917 height 415
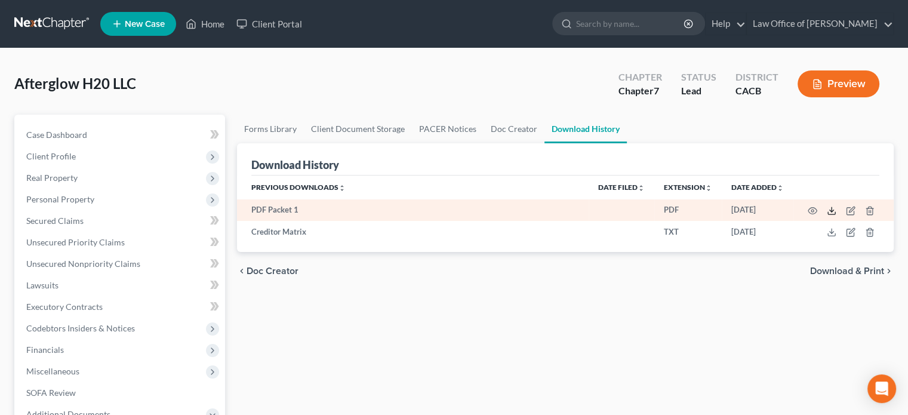
click at [828, 212] on icon at bounding box center [831, 213] width 7 height 2
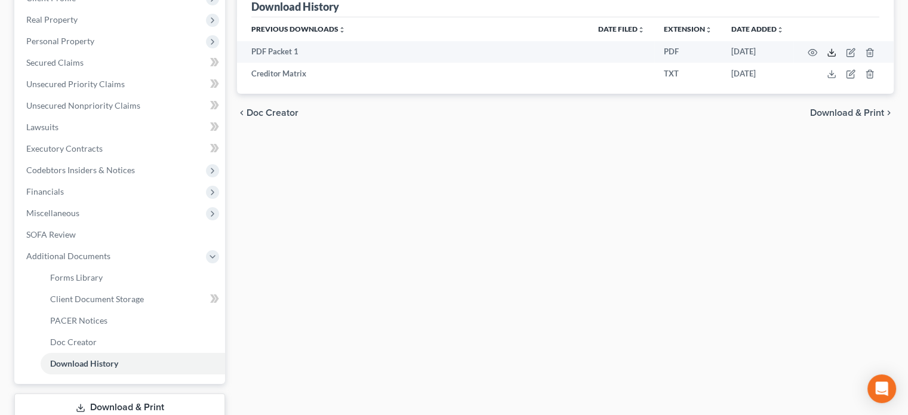
scroll to position [161, 0]
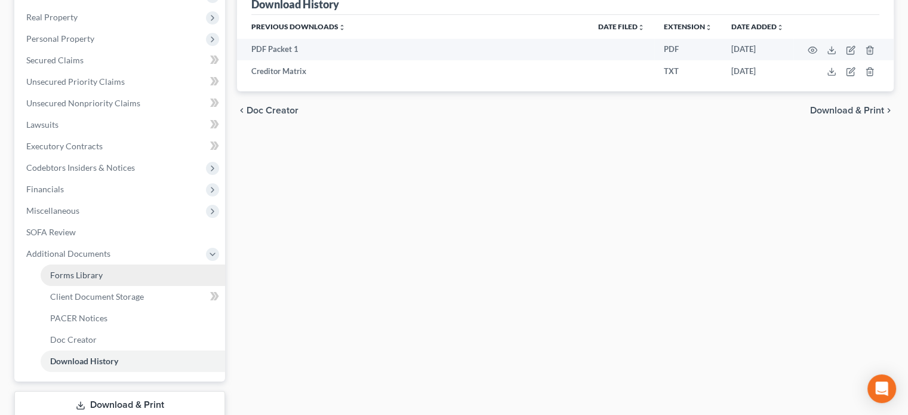
click at [96, 272] on span "Forms Library" at bounding box center [76, 275] width 53 height 10
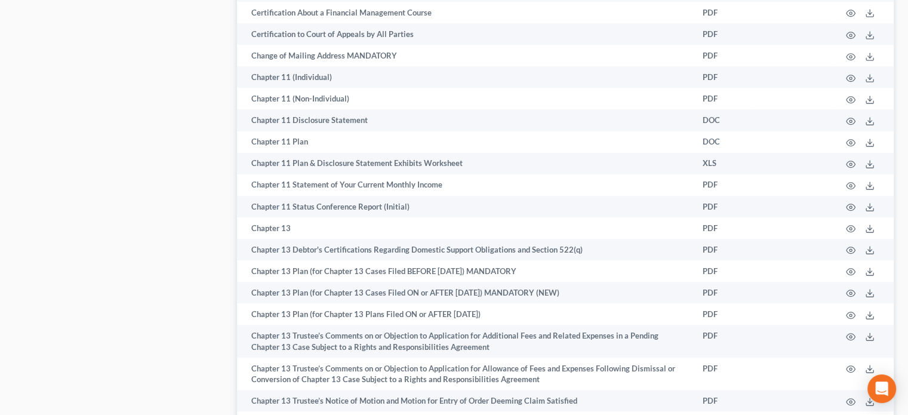
scroll to position [1089, 0]
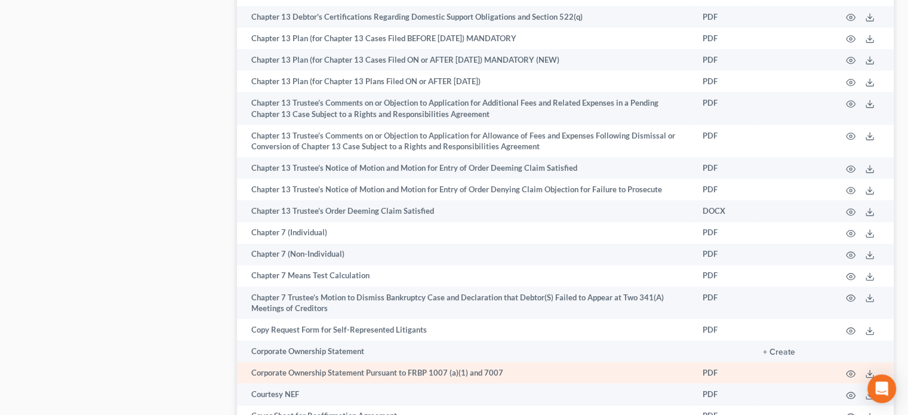
click at [684, 376] on td "Corporate Ownership Statement Pursuant to FRBP 1007 (a)(1) and 7007" at bounding box center [465, 372] width 456 height 21
click at [869, 369] on icon at bounding box center [870, 374] width 10 height 10
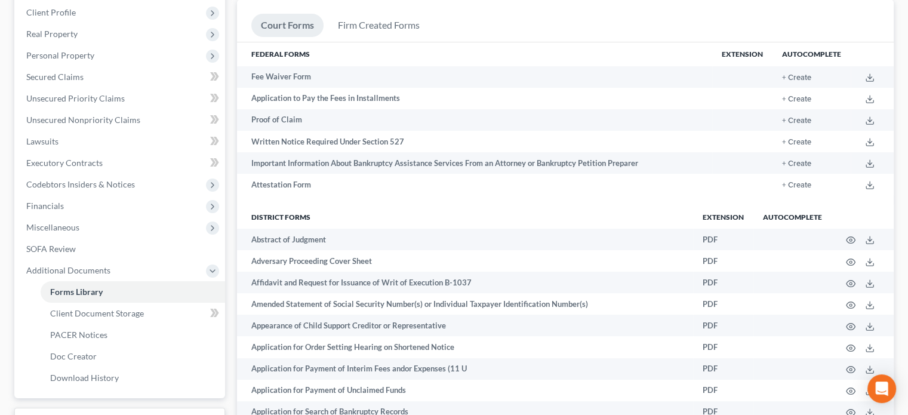
scroll to position [273, 0]
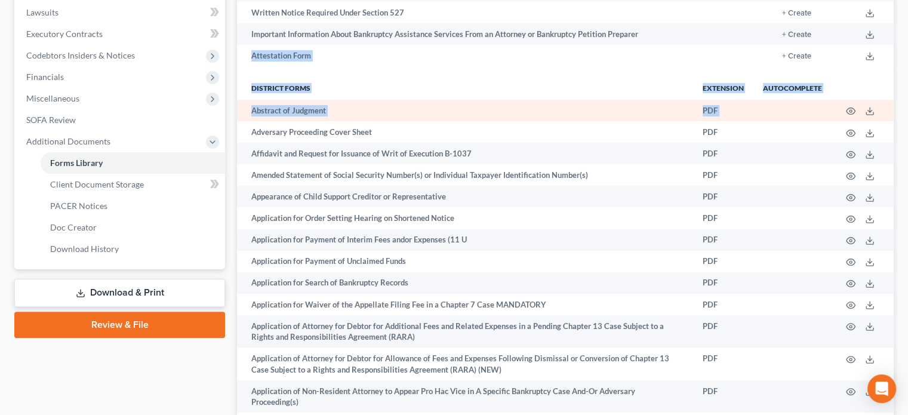
drag, startPoint x: 846, startPoint y: 42, endPoint x: 847, endPoint y: 103, distance: 60.3
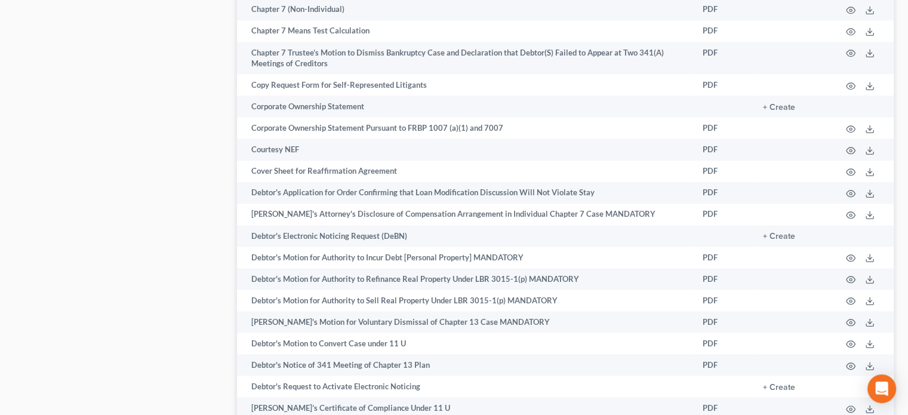
scroll to position [1342, 0]
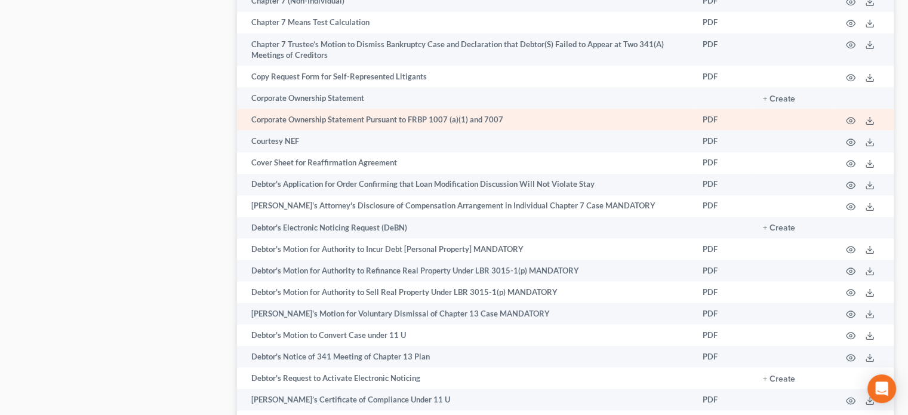
click at [747, 116] on td "PDF" at bounding box center [723, 119] width 60 height 21
click at [868, 122] on icon at bounding box center [870, 121] width 10 height 10
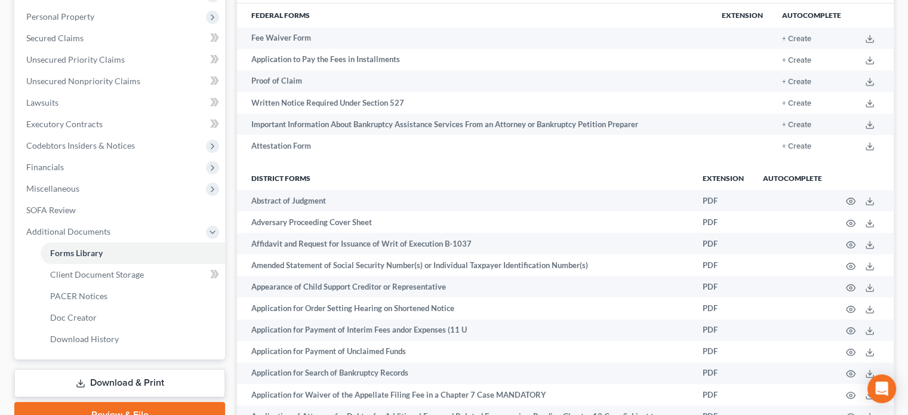
scroll to position [208, 0]
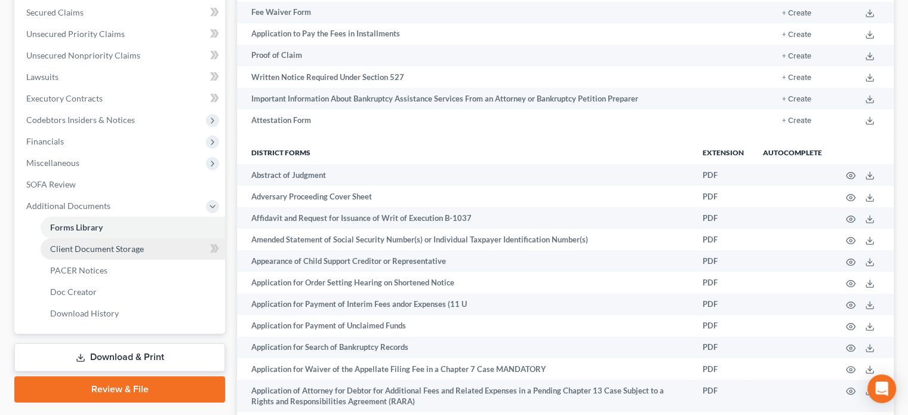
click at [91, 247] on span "Client Document Storage" at bounding box center [97, 249] width 94 height 10
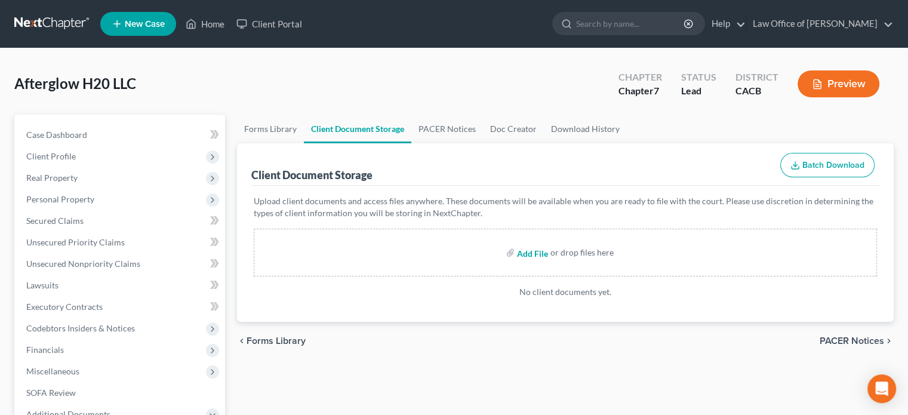
click at [525, 254] on input "file" at bounding box center [531, 252] width 29 height 21
type input "C:\fakepath\Corporate Ownership Statement Pursuant to FRBP 1007 (a)(1) and 7007…"
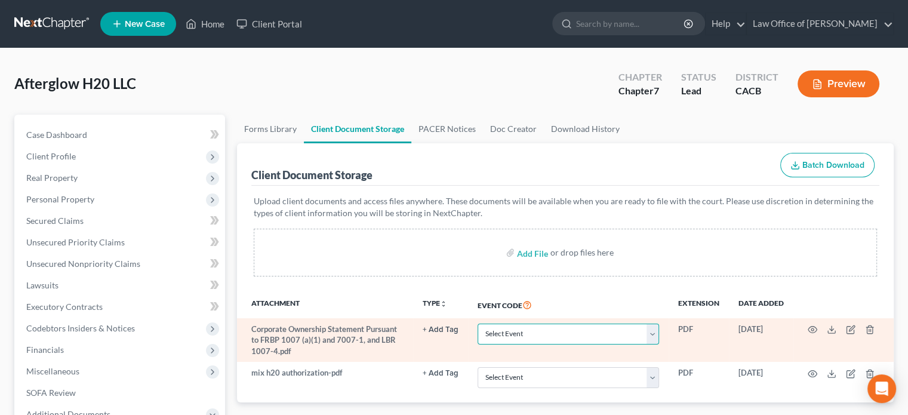
click at [650, 332] on select "Select Event Amended Chapter 11 Plan Amended Chapter 11 Small Business Plan Ame…" at bounding box center [569, 334] width 182 height 21
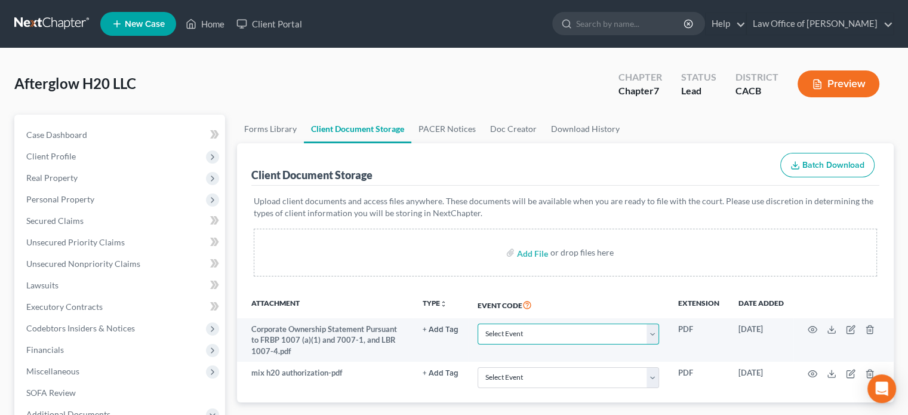
select select "30"
click at [478, 324] on select "Select Event Amended Chapter 11 Plan Amended Chapter 11 Small Business Plan Ame…" at bounding box center [569, 334] width 182 height 21
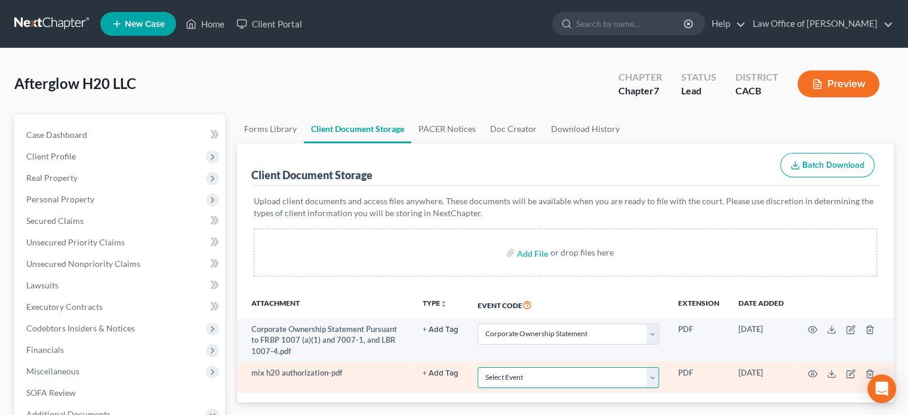
click at [657, 379] on select "Select Event Amended Chapter 11 Plan Amended Chapter 11 Small Business Plan Ame…" at bounding box center [569, 377] width 182 height 21
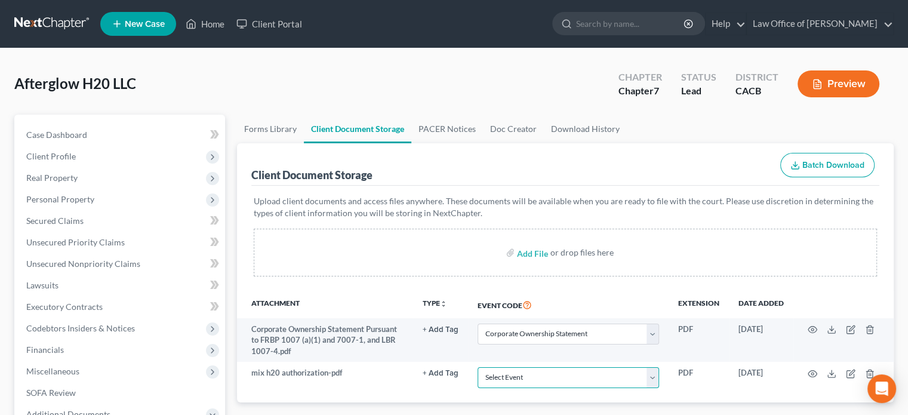
select select "29"
click at [478, 367] on select "Select Event Amended Chapter 11 Plan Amended Chapter 11 Small Business Plan Ame…" at bounding box center [569, 377] width 182 height 21
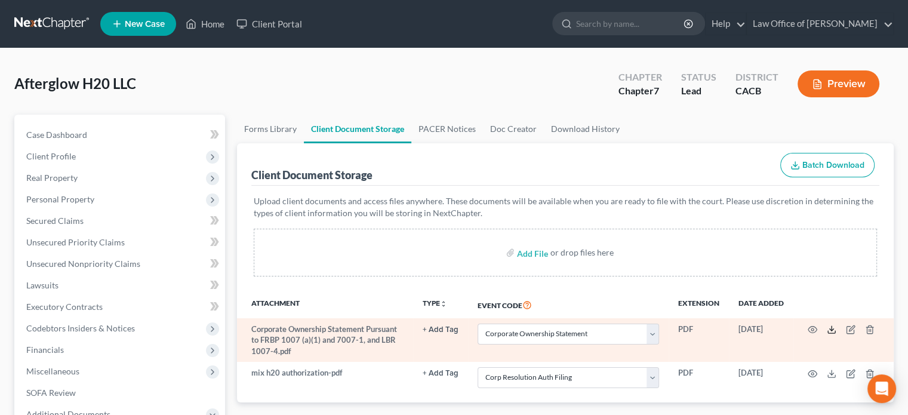
click at [832, 330] on line at bounding box center [832, 328] width 0 height 5
click at [868, 328] on icon "button" at bounding box center [870, 330] width 10 height 10
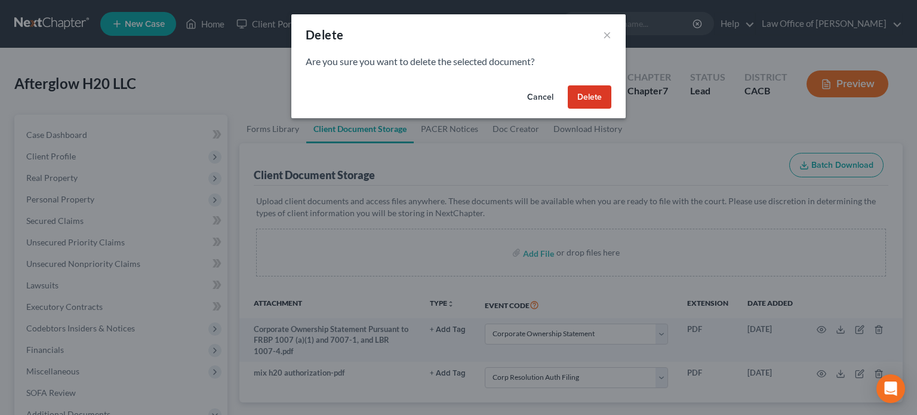
click at [588, 102] on button "Delete" at bounding box center [590, 97] width 44 height 24
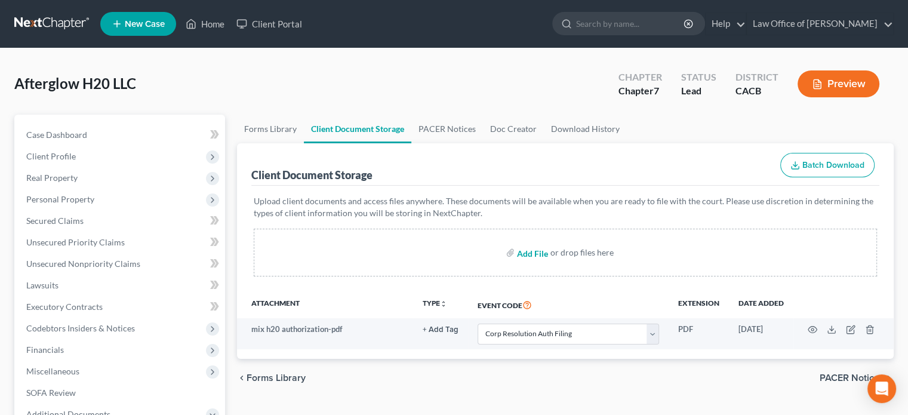
click at [538, 252] on input "file" at bounding box center [531, 252] width 29 height 21
type input "C:\fakepath\Corp ownership pdf.pdf"
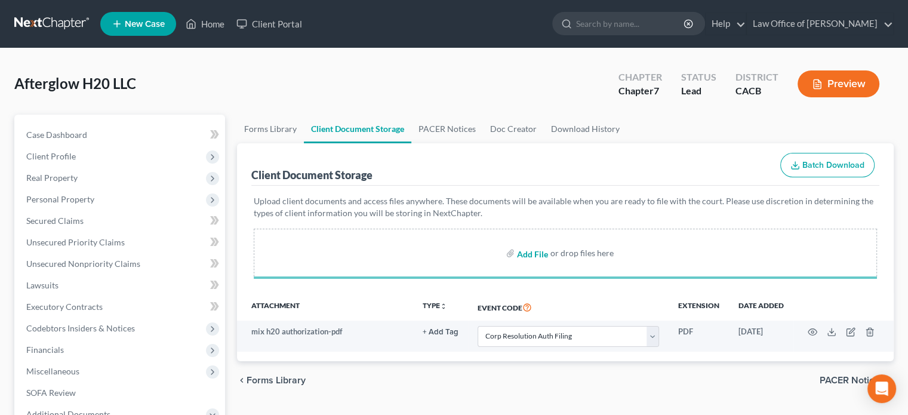
select select "29"
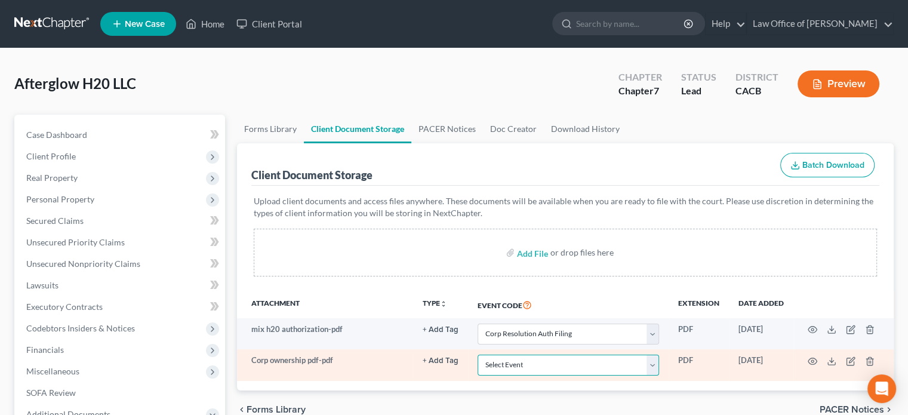
click at [655, 361] on select "Select Event Amended Chapter 11 Plan Amended Chapter 11 Small Business Plan Ame…" at bounding box center [569, 365] width 182 height 21
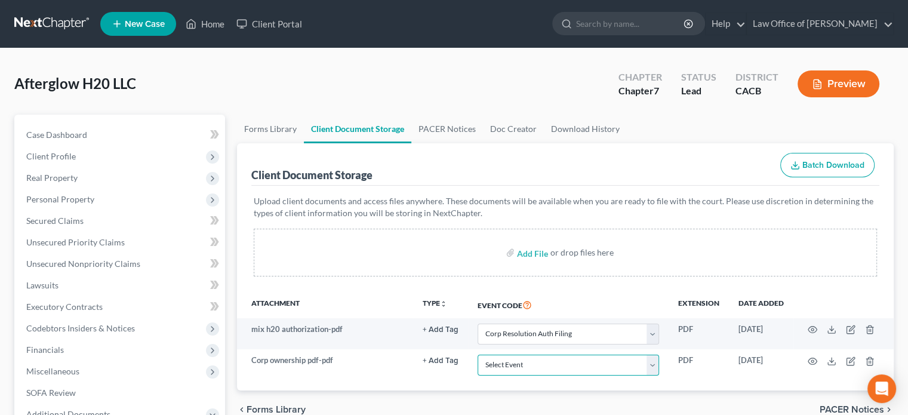
select select "30"
click at [478, 355] on select "Select Event Amended Chapter 11 Plan Amended Chapter 11 Small Business Plan Ame…" at bounding box center [569, 365] width 182 height 21
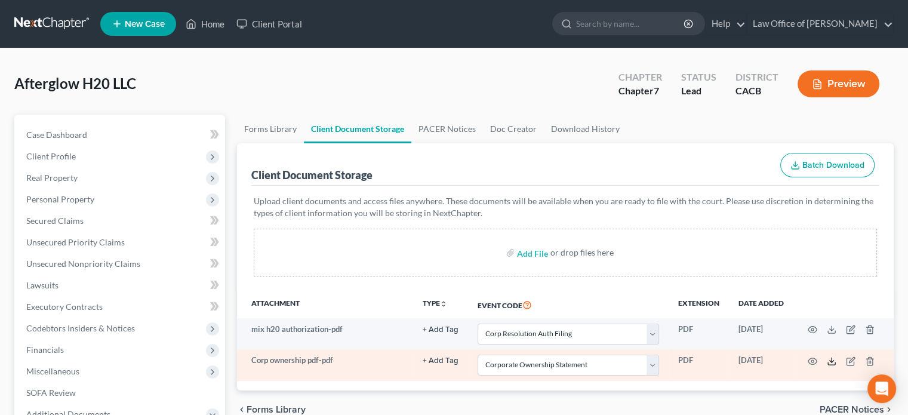
click at [829, 359] on icon at bounding box center [832, 362] width 10 height 10
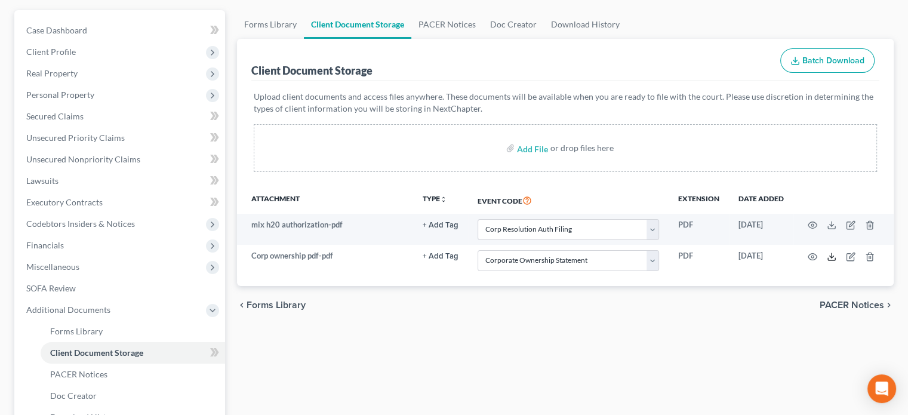
scroll to position [101, 0]
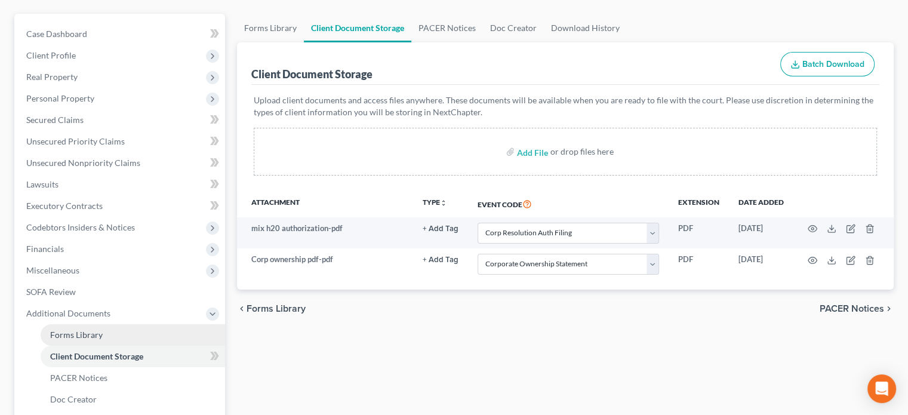
click at [109, 333] on link "Forms Library" at bounding box center [133, 334] width 185 height 21
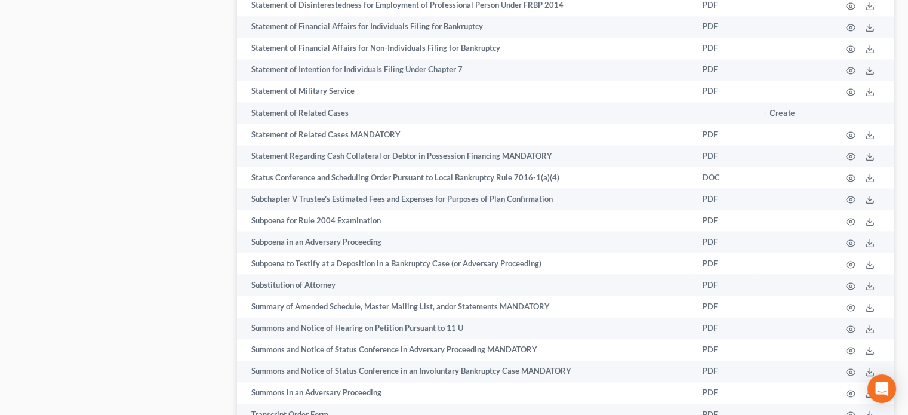
scroll to position [6373, 0]
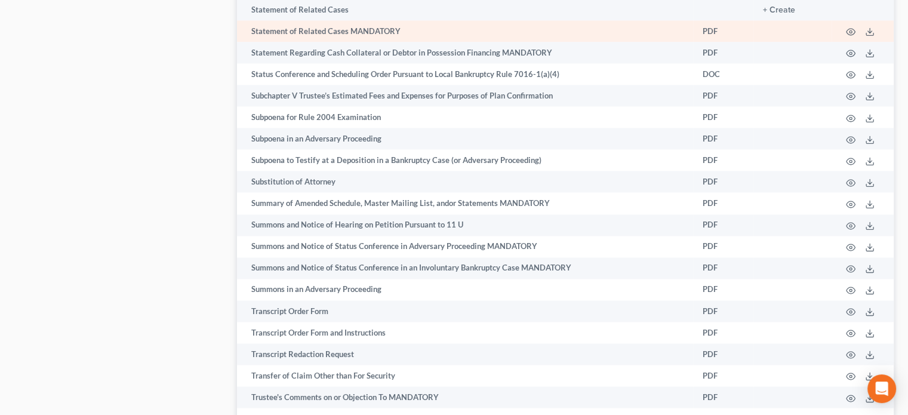
click at [718, 42] on td "PDF" at bounding box center [723, 30] width 60 height 21
click at [866, 36] on icon at bounding box center [870, 32] width 10 height 10
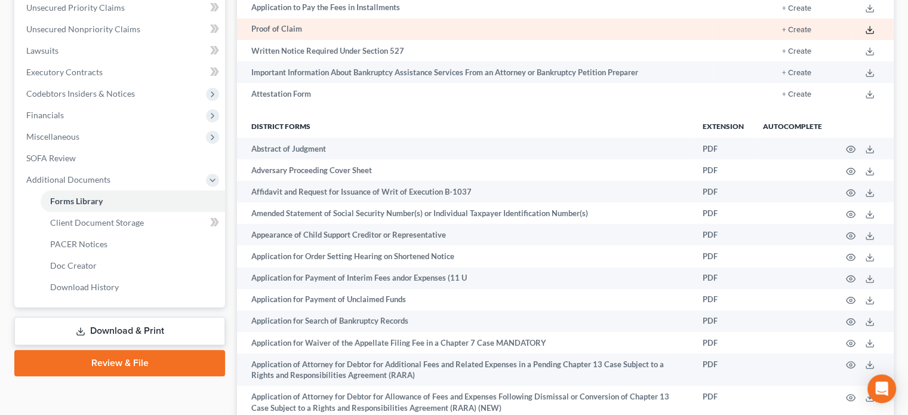
scroll to position [226, 0]
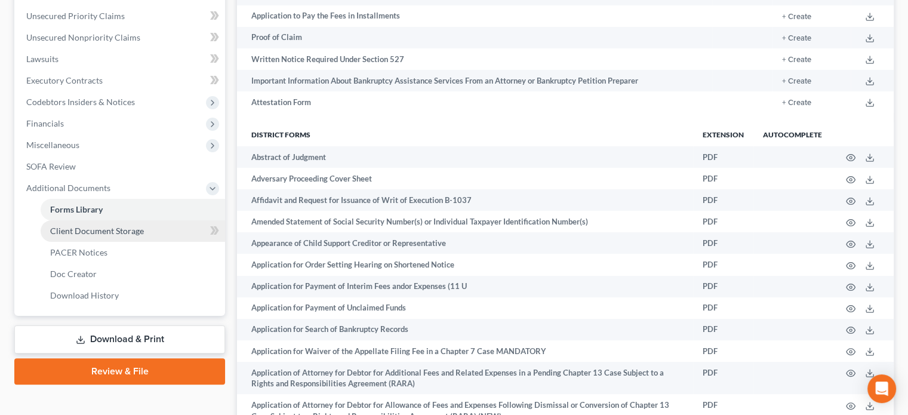
click at [170, 228] on link "Client Document Storage" at bounding box center [133, 230] width 185 height 21
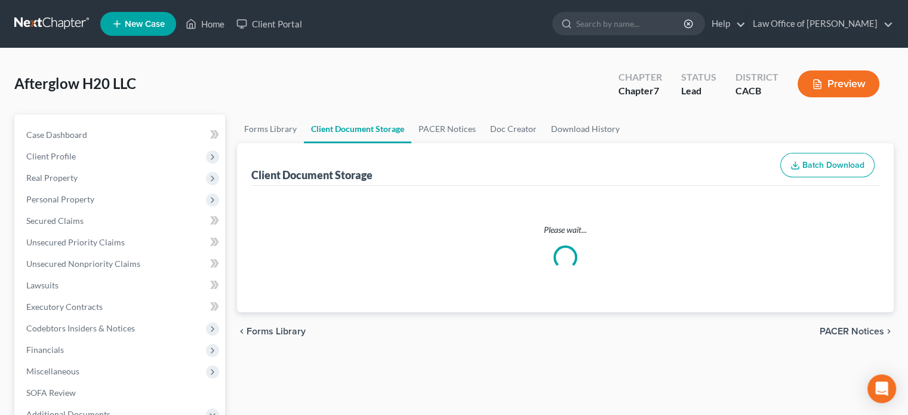
select select "29"
select select "30"
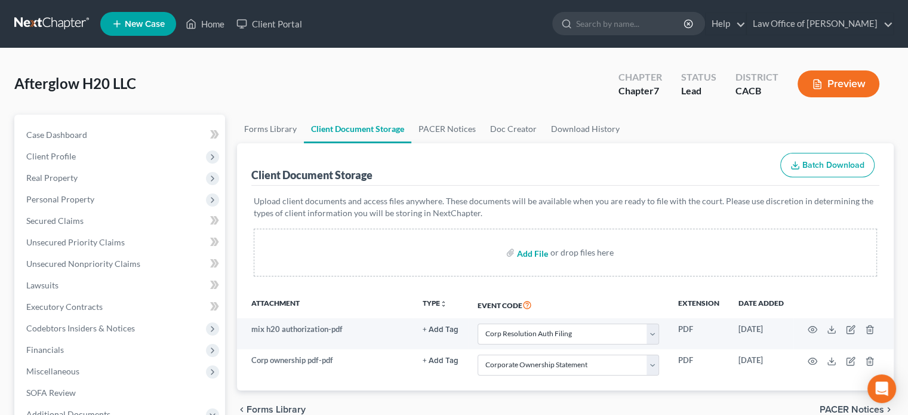
click at [537, 253] on input "file" at bounding box center [531, 252] width 29 height 21
type input "C:\fakepath\statement of related cases afterglow.pdf"
select select "29"
select select "30"
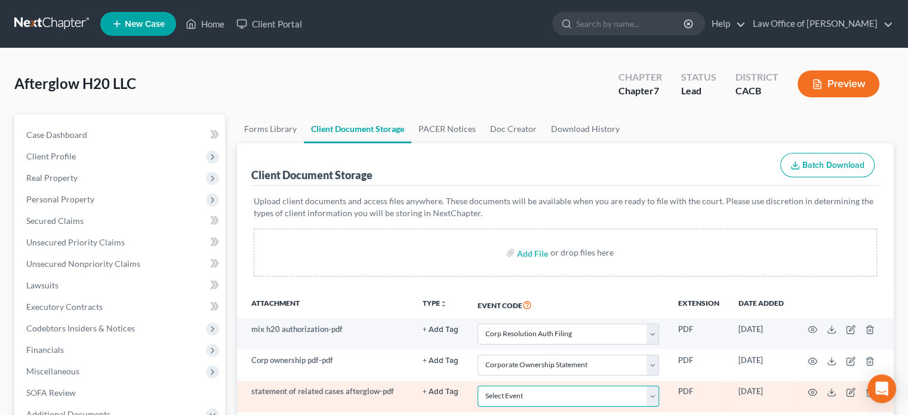
click at [589, 391] on select "Select Event Amended Chapter 11 Plan Amended Chapter 11 Small Business Plan Ame…" at bounding box center [569, 396] width 182 height 21
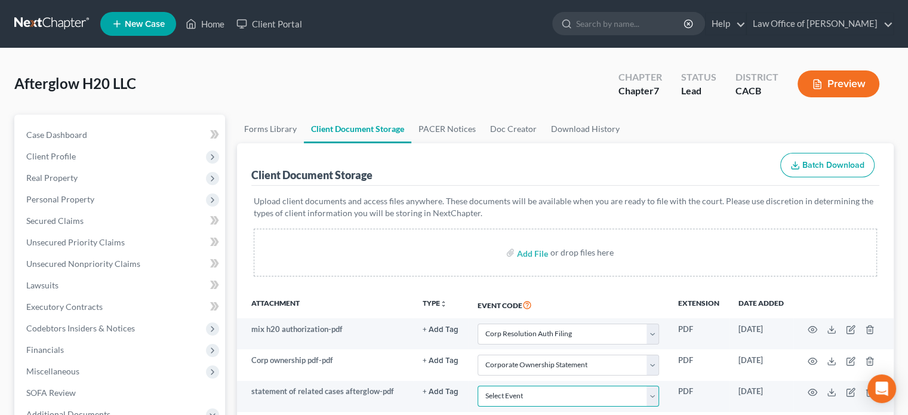
select select "71"
click at [478, 386] on select "Select Event Amended Chapter 11 Plan Amended Chapter 11 Small Business Plan Ame…" at bounding box center [569, 396] width 182 height 21
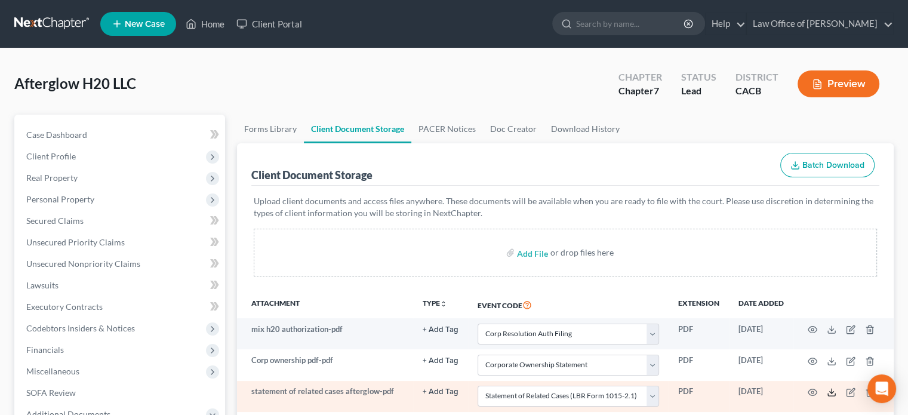
click at [832, 389] on icon at bounding box center [832, 393] width 10 height 10
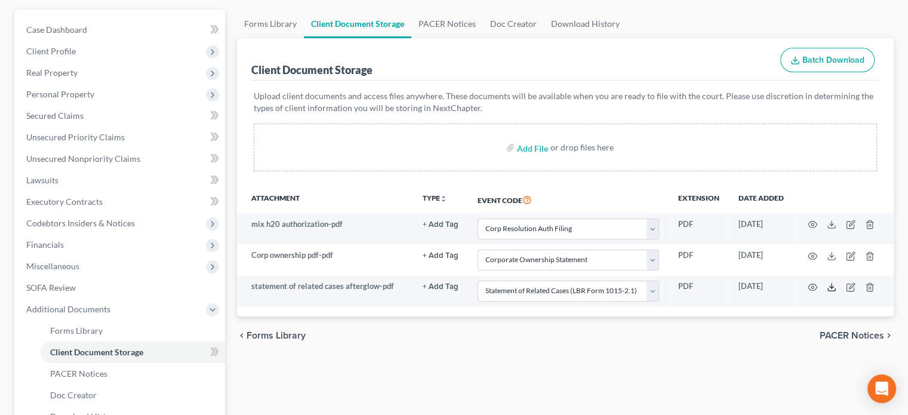
scroll to position [223, 0]
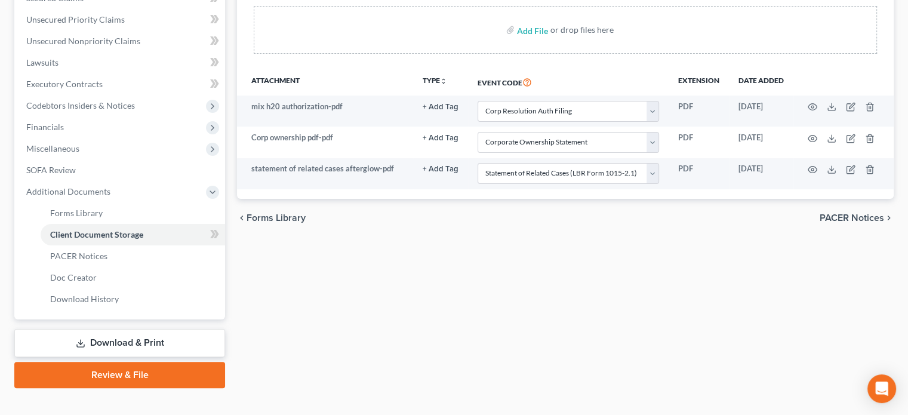
click at [107, 339] on link "Download & Print" at bounding box center [119, 343] width 211 height 28
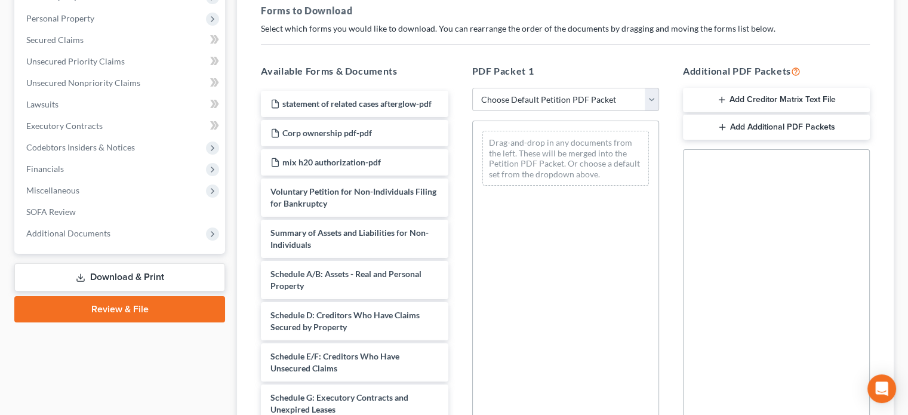
scroll to position [182, 0]
click at [647, 98] on select "Choose Default Petition PDF Packet Complete Bankruptcy Petition (all forms and …" at bounding box center [565, 99] width 187 height 24
select select "0"
click at [472, 87] on select "Choose Default Petition PDF Packet Complete Bankruptcy Petition (all forms and …" at bounding box center [565, 99] width 187 height 24
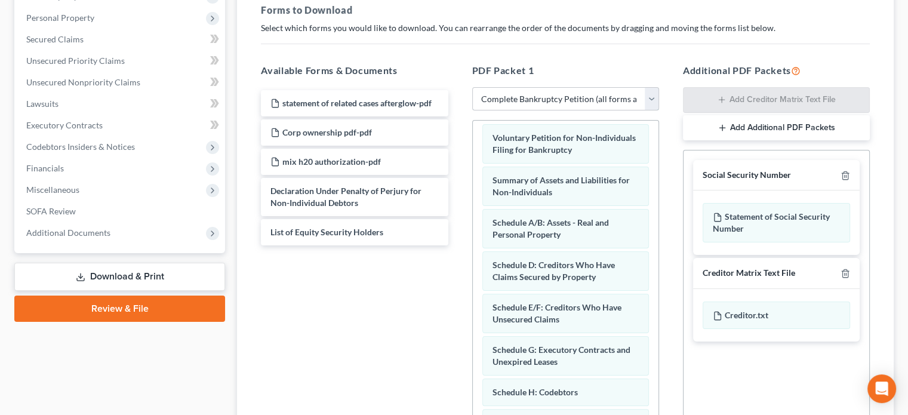
scroll to position [0, 0]
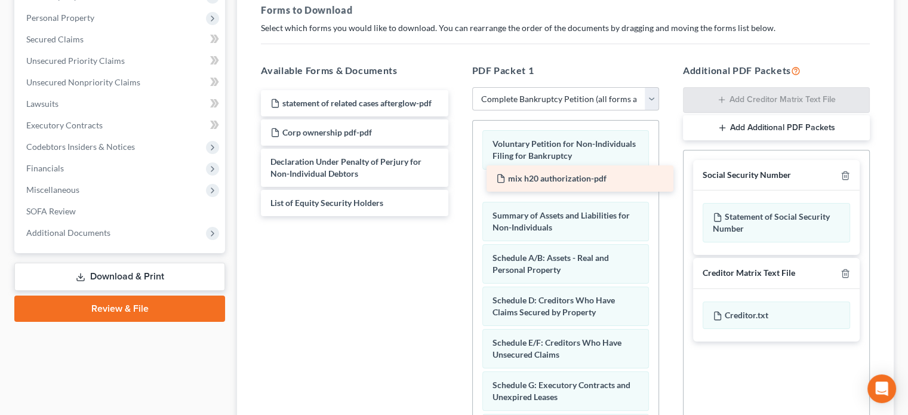
drag, startPoint x: 357, startPoint y: 158, endPoint x: 583, endPoint y: 176, distance: 226.4
click at [457, 176] on div "mix h20 authorization-pdf statement of related cases afterglow-pdf Corp ownersh…" at bounding box center [354, 153] width 206 height 126
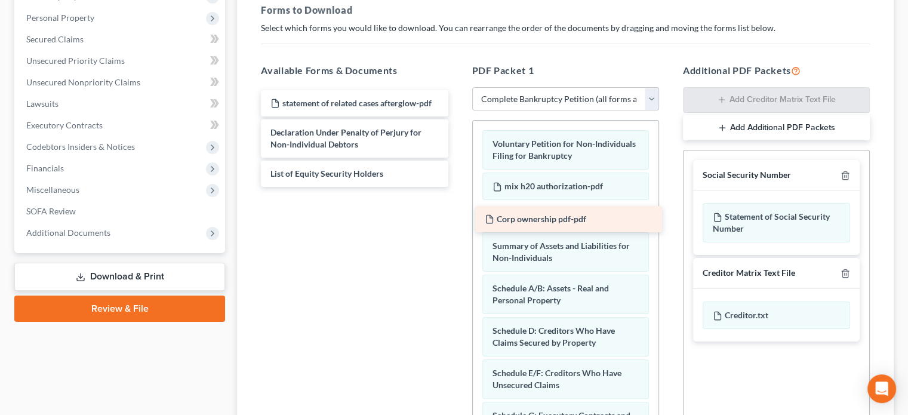
drag, startPoint x: 362, startPoint y: 131, endPoint x: 577, endPoint y: 219, distance: 231.7
click at [457, 187] on div "Corp ownership pdf-pdf statement of related cases afterglow-pdf Corp ownership …" at bounding box center [354, 138] width 206 height 97
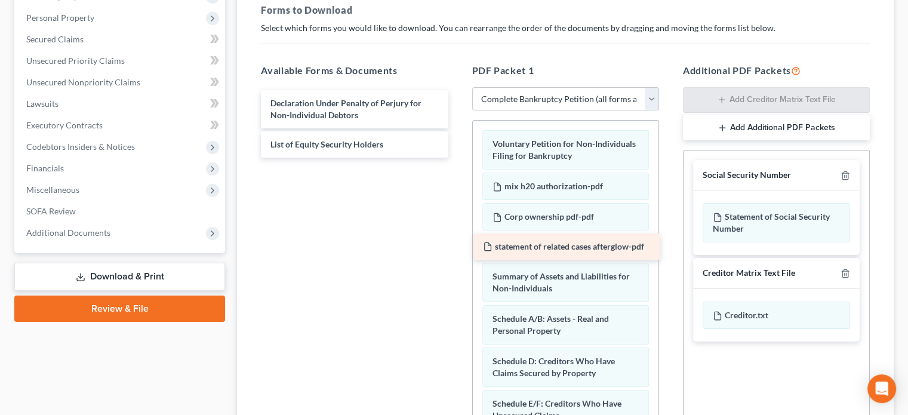
drag, startPoint x: 382, startPoint y: 101, endPoint x: 595, endPoint y: 245, distance: 257.1
click at [457, 158] on div "statement of related cases afterglow-pdf statement of related cases afterglow-p…" at bounding box center [354, 123] width 206 height 67
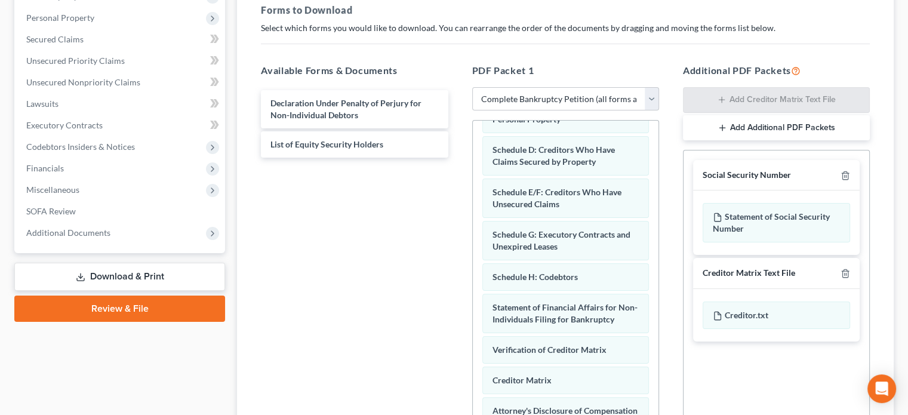
scroll to position [223, 0]
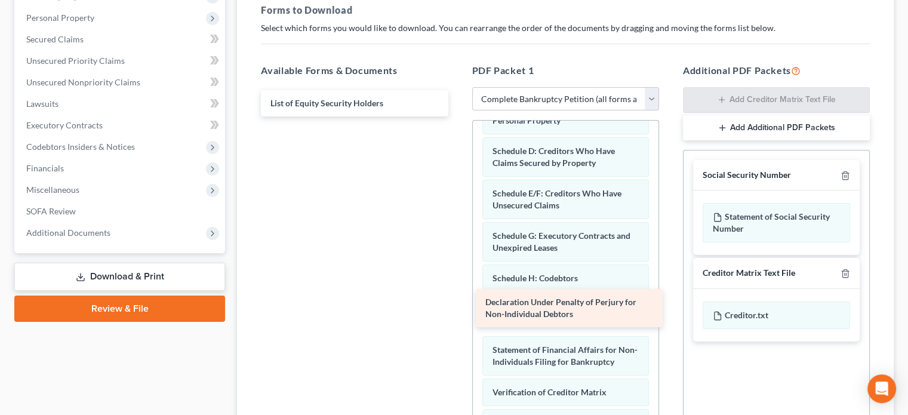
drag, startPoint x: 346, startPoint y: 100, endPoint x: 561, endPoint y: 300, distance: 293.7
click at [457, 116] on div "Declaration Under Penalty of Perjury for Non-Individual Debtors Declaration Und…" at bounding box center [354, 103] width 206 height 26
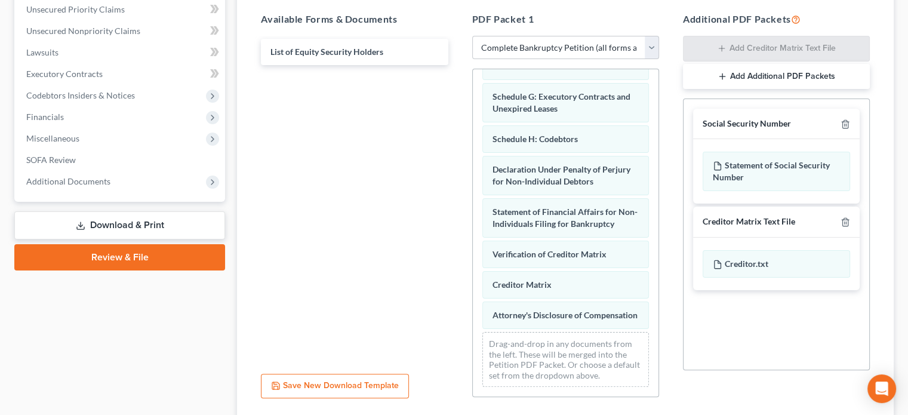
scroll to position [232, 0]
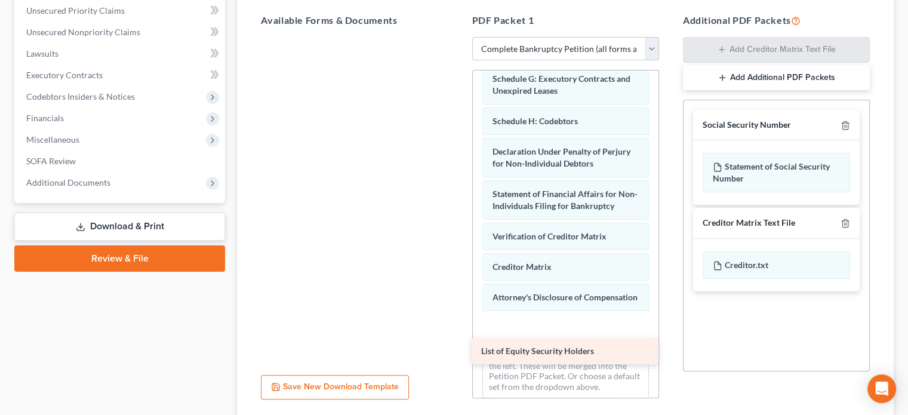
drag, startPoint x: 374, startPoint y: 50, endPoint x: 585, endPoint y: 349, distance: 366.0
click at [457, 37] on div "List of Equity Security Holders List of Equity Security Holders" at bounding box center [354, 37] width 206 height 0
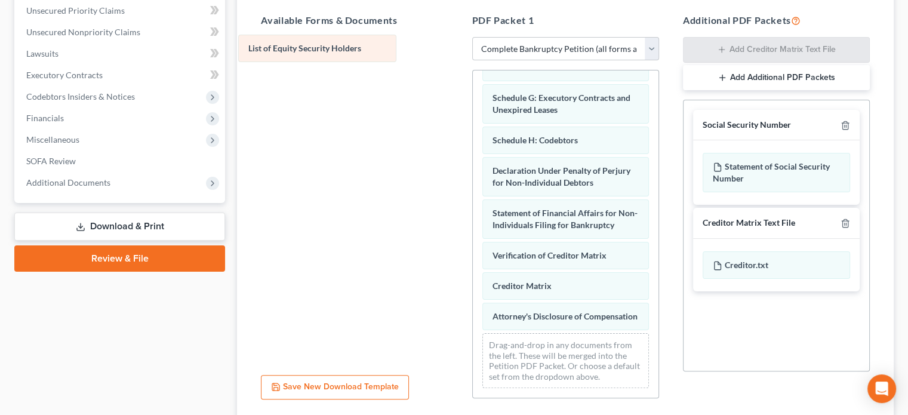
drag, startPoint x: 580, startPoint y: 343, endPoint x: 337, endPoint y: 45, distance: 384.5
click at [473, 45] on div "List of Equity Security Holders Voluntary Petition for Non-Individuals Filing f…" at bounding box center [566, 78] width 186 height 638
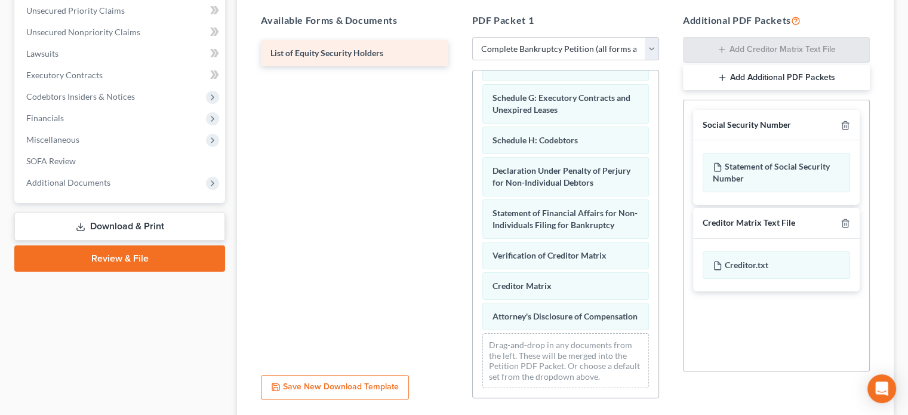
click at [337, 48] on span "List of Equity Security Holders" at bounding box center [327, 53] width 113 height 10
click at [329, 54] on span "List of Equity Security Holders" at bounding box center [327, 53] width 113 height 10
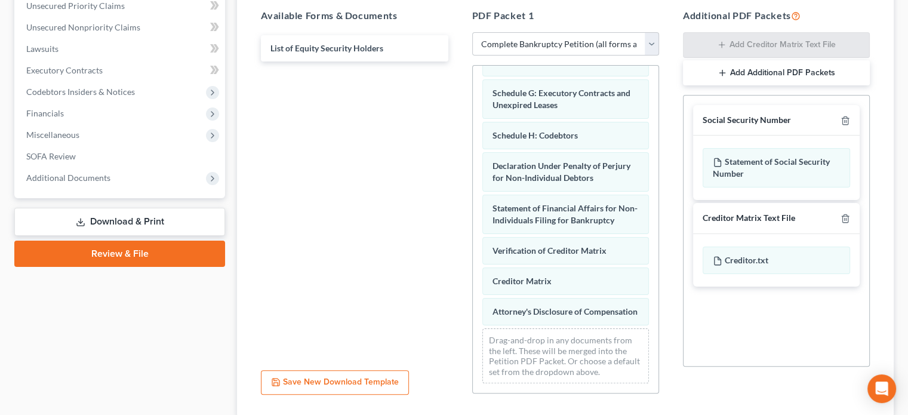
scroll to position [237, 0]
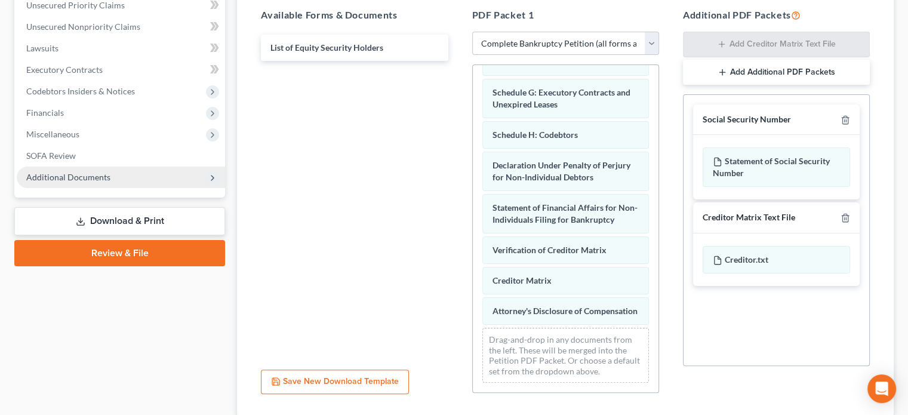
click at [147, 177] on span "Additional Documents" at bounding box center [121, 177] width 208 height 21
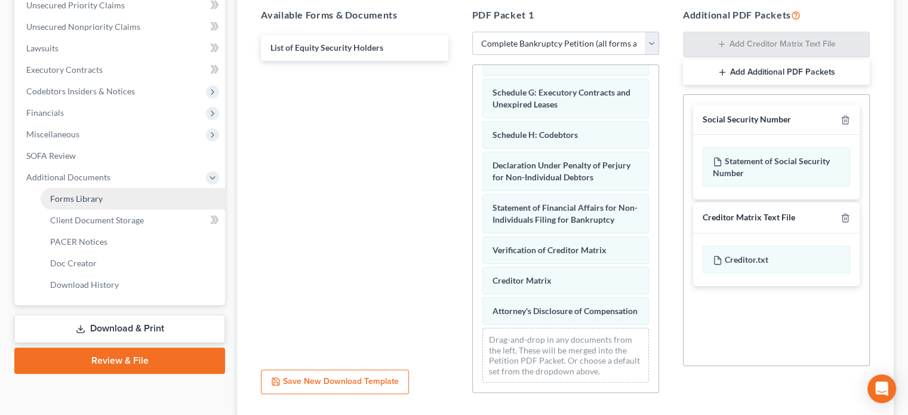
click at [140, 198] on link "Forms Library" at bounding box center [133, 198] width 185 height 21
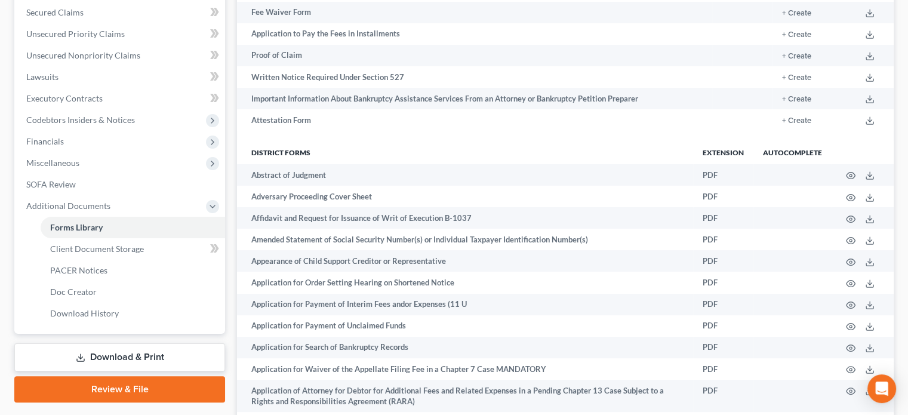
scroll to position [217, 0]
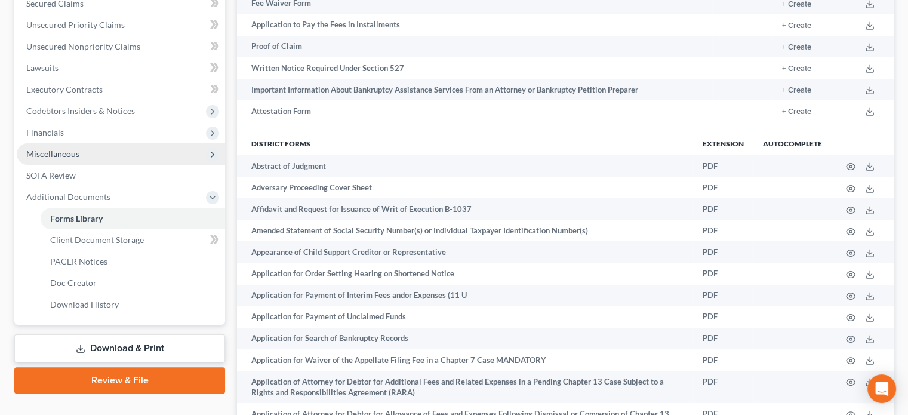
click at [204, 150] on span "Miscellaneous" at bounding box center [121, 153] width 208 height 21
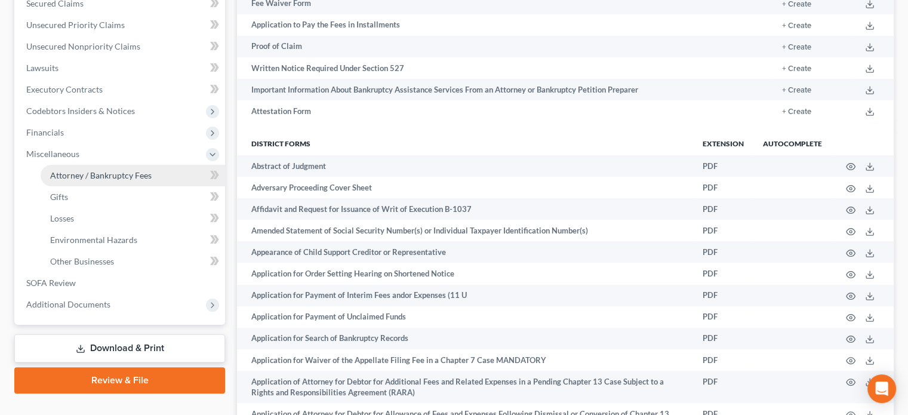
click at [147, 170] on span "Attorney / Bankruptcy Fees" at bounding box center [101, 175] width 102 height 10
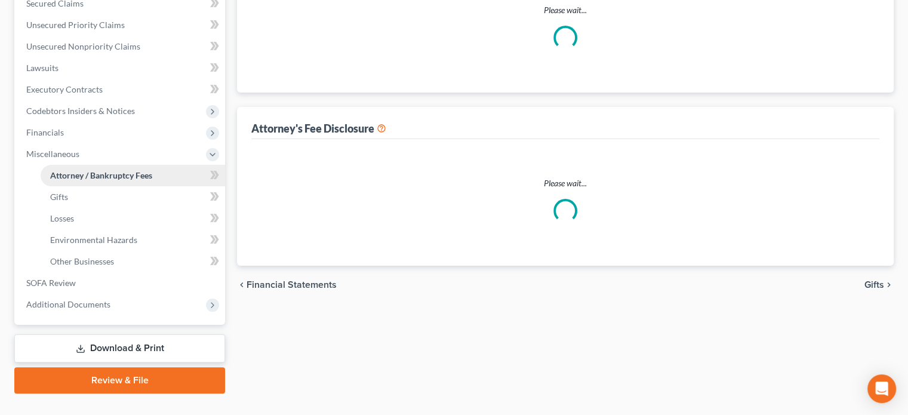
scroll to position [78, 0]
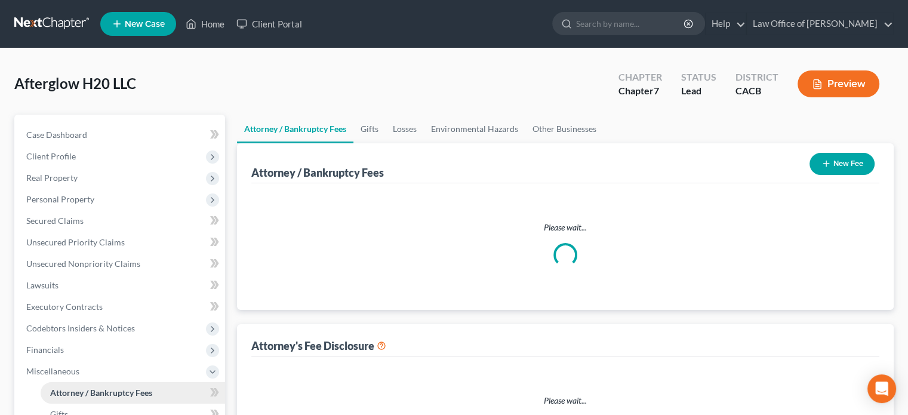
select select "0"
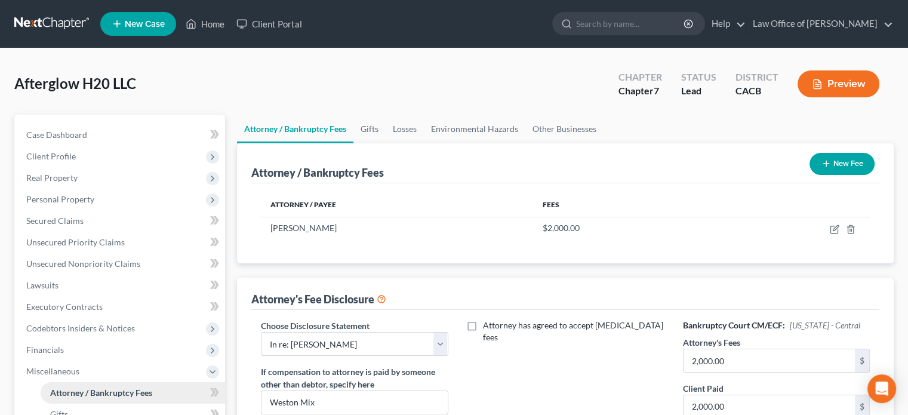
scroll to position [0, 0]
click at [152, 326] on span "Codebtors Insiders & Notices" at bounding box center [121, 328] width 208 height 21
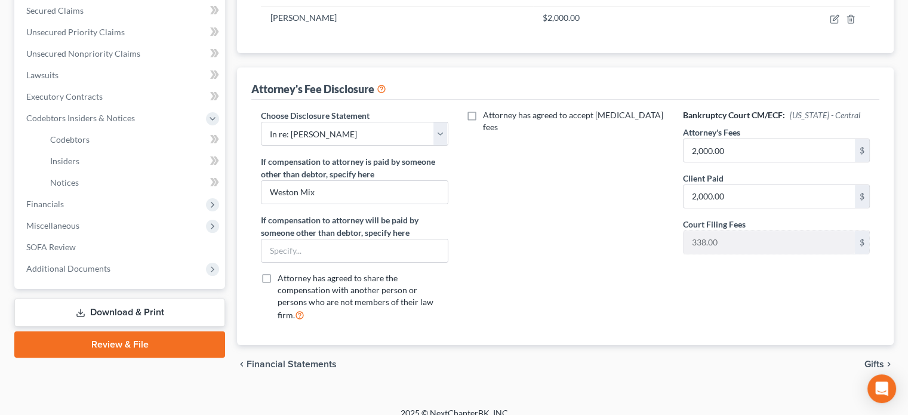
scroll to position [128, 0]
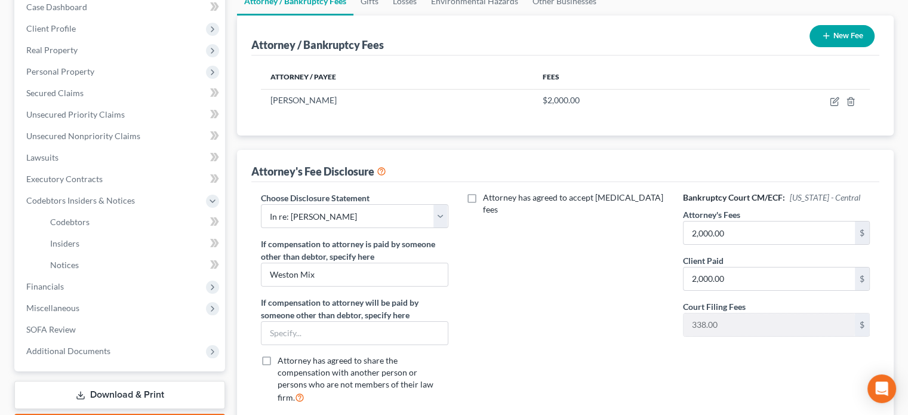
click at [161, 389] on link "Download & Print" at bounding box center [119, 395] width 211 height 28
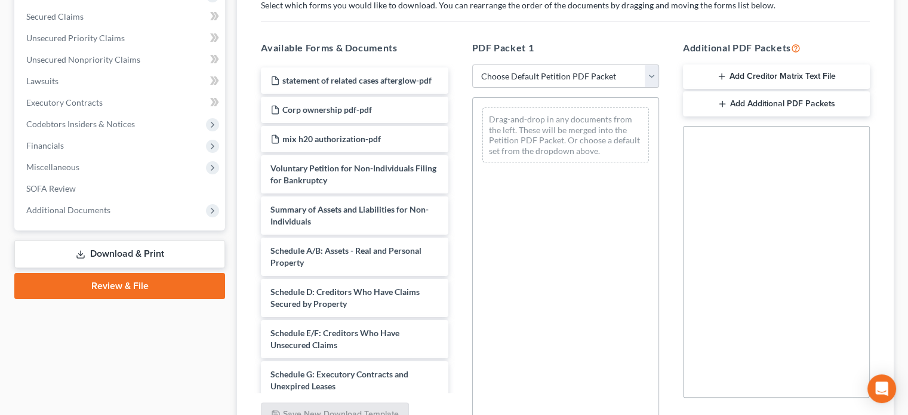
scroll to position [202, 0]
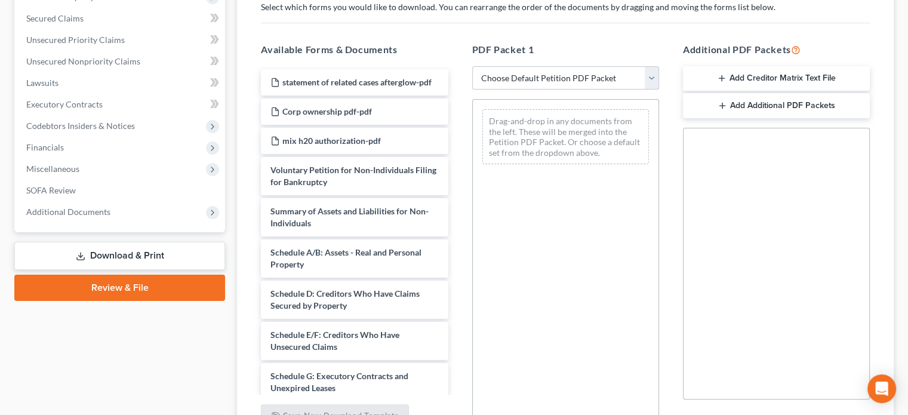
click at [648, 81] on select "Choose Default Petition PDF Packet Complete Bankruptcy Petition (all forms and …" at bounding box center [565, 78] width 187 height 24
select select "0"
click at [472, 66] on select "Choose Default Petition PDF Packet Complete Bankruptcy Petition (all forms and …" at bounding box center [565, 78] width 187 height 24
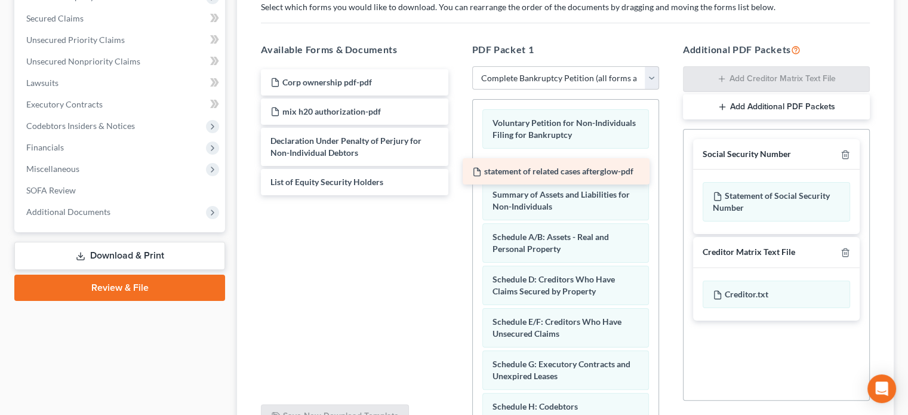
drag, startPoint x: 376, startPoint y: 81, endPoint x: 578, endPoint y: 171, distance: 221.1
click at [457, 171] on div "statement of related cases afterglow-pdf statement of related cases afterglow-p…" at bounding box center [354, 132] width 206 height 126
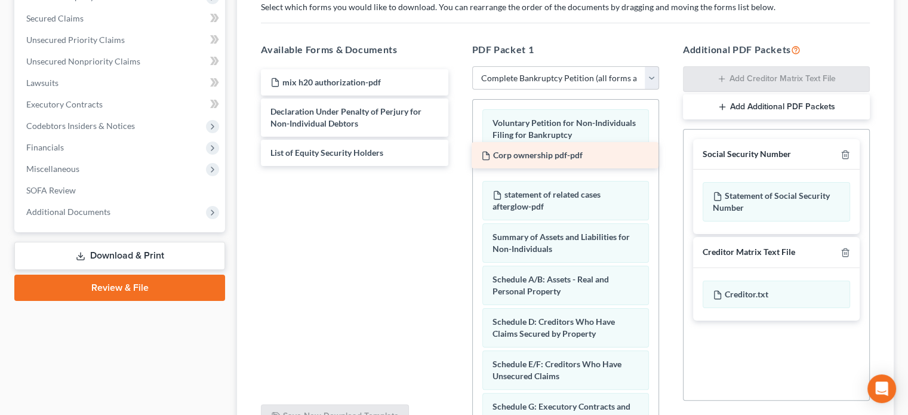
drag, startPoint x: 363, startPoint y: 78, endPoint x: 574, endPoint y: 152, distance: 223.4
click at [457, 152] on div "Corp ownership pdf-pdf Corp ownership pdf-pdf mix h20 authorization-pdf Declara…" at bounding box center [354, 117] width 206 height 97
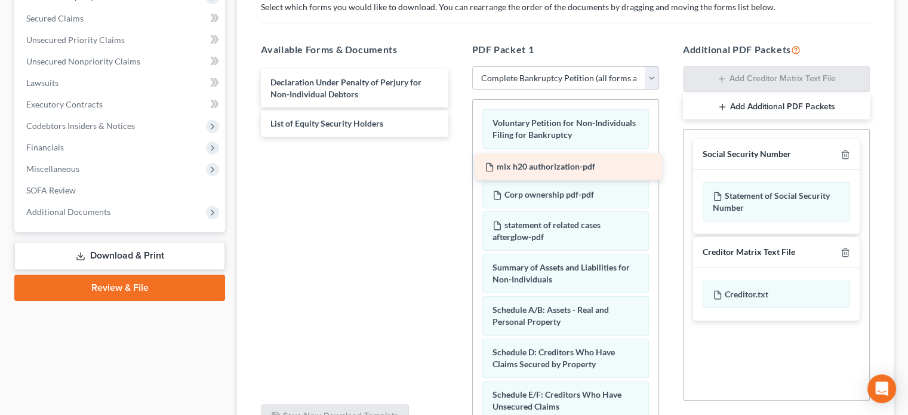
drag, startPoint x: 368, startPoint y: 81, endPoint x: 582, endPoint y: 166, distance: 230.8
click at [457, 137] on div "mix h20 authorization-pdf mix h20 authorization-pdf Declaration Under Penalty o…" at bounding box center [354, 102] width 206 height 67
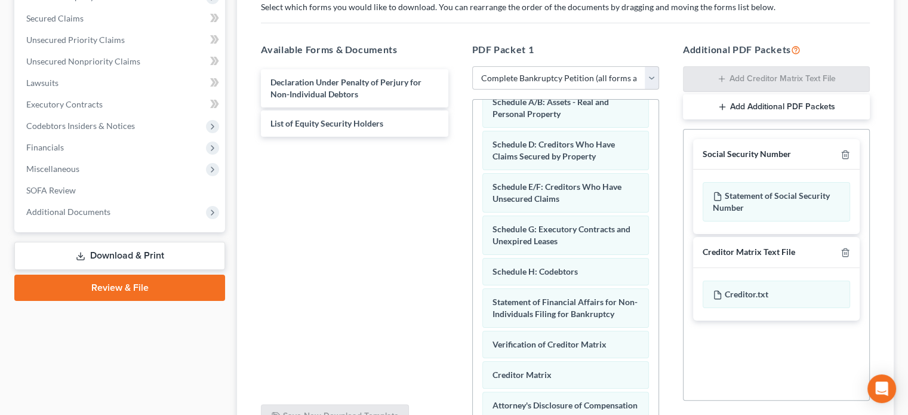
scroll to position [211, 0]
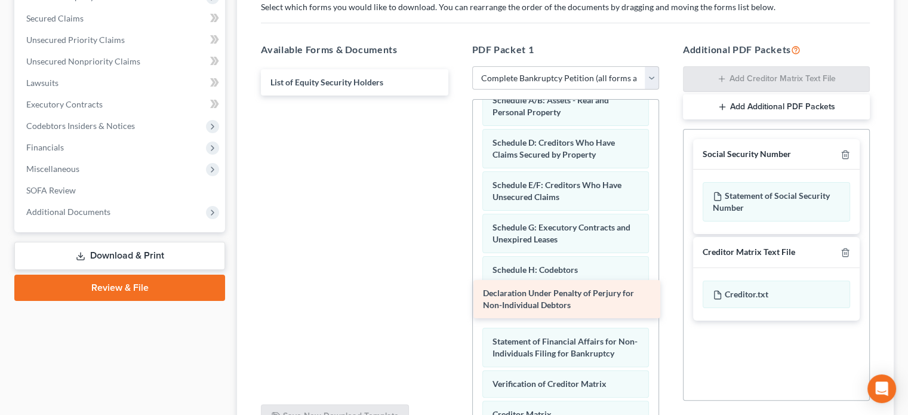
drag, startPoint x: 356, startPoint y: 86, endPoint x: 569, endPoint y: 298, distance: 300.2
click at [457, 96] on div "Declaration Under Penalty of Perjury for Non-Individual Debtors Declaration Und…" at bounding box center [354, 82] width 206 height 26
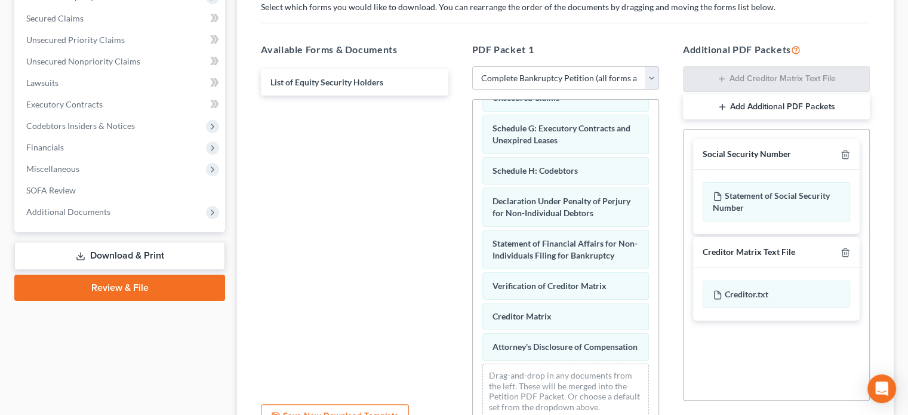
scroll to position [327, 0]
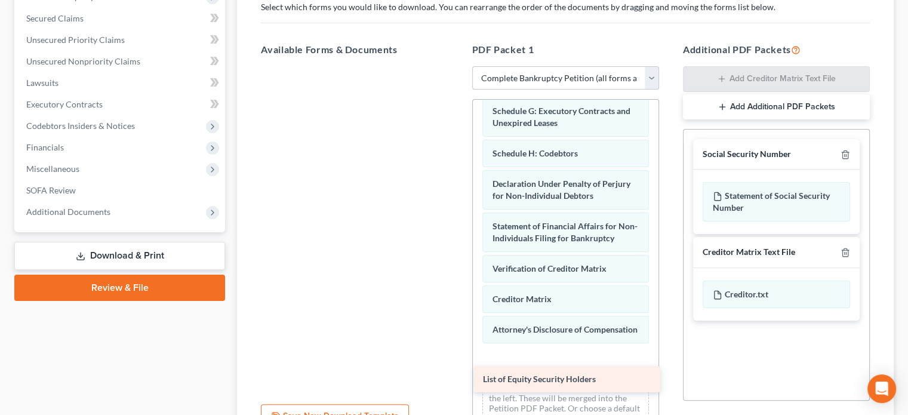
drag, startPoint x: 358, startPoint y: 79, endPoint x: 571, endPoint y: 377, distance: 366.1
click at [457, 66] on div "List of Equity Security Holders List of Equity Security Holders" at bounding box center [354, 66] width 206 height 0
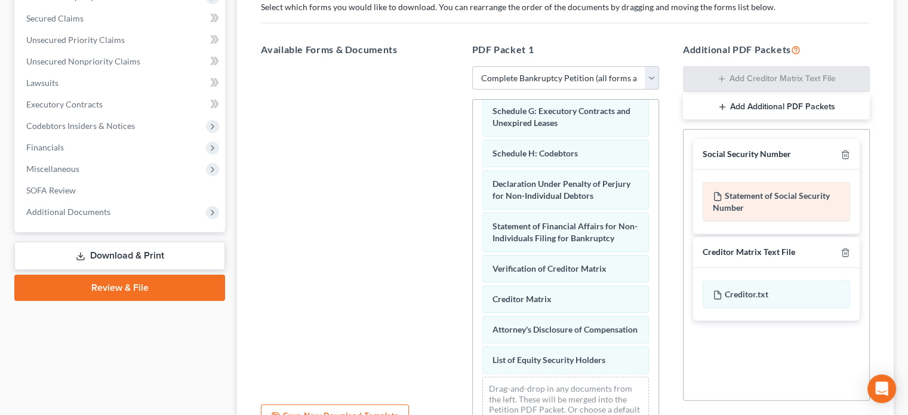
click at [772, 194] on div "Statement of Social Security Number" at bounding box center [777, 201] width 148 height 39
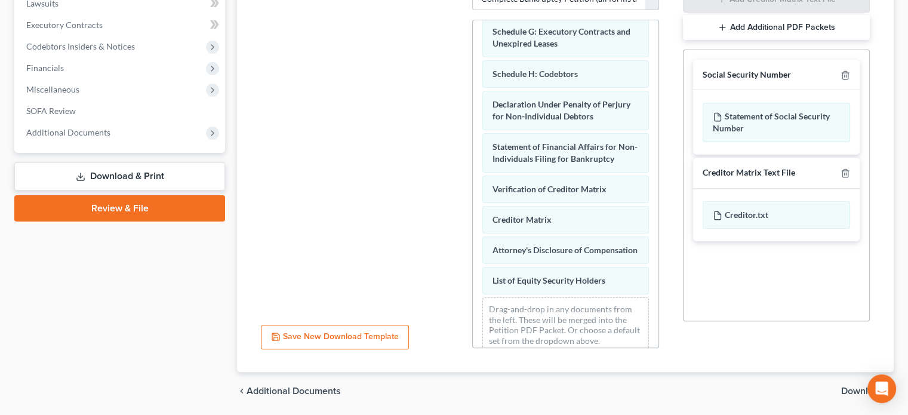
scroll to position [321, 0]
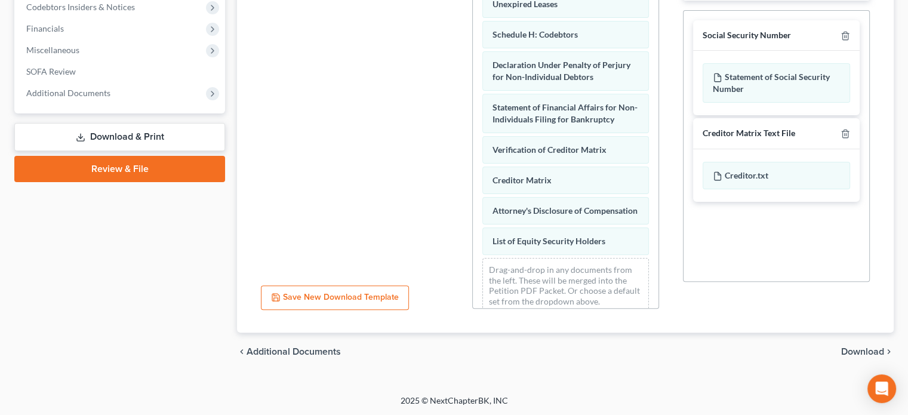
click at [853, 348] on span "Download" at bounding box center [862, 352] width 43 height 10
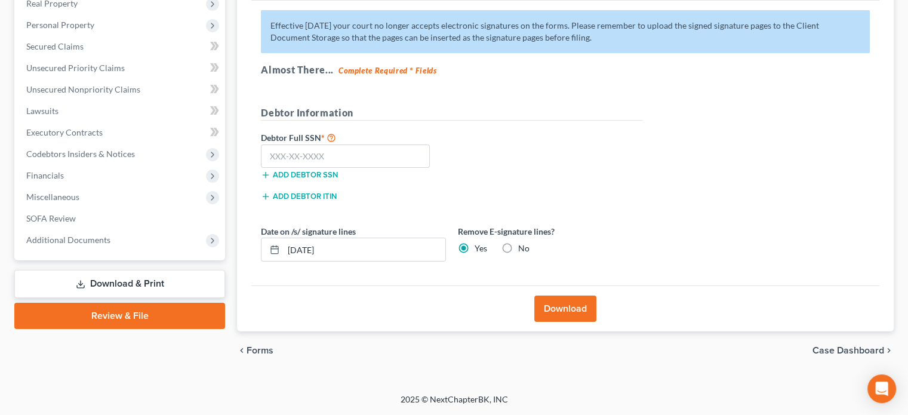
scroll to position [173, 0]
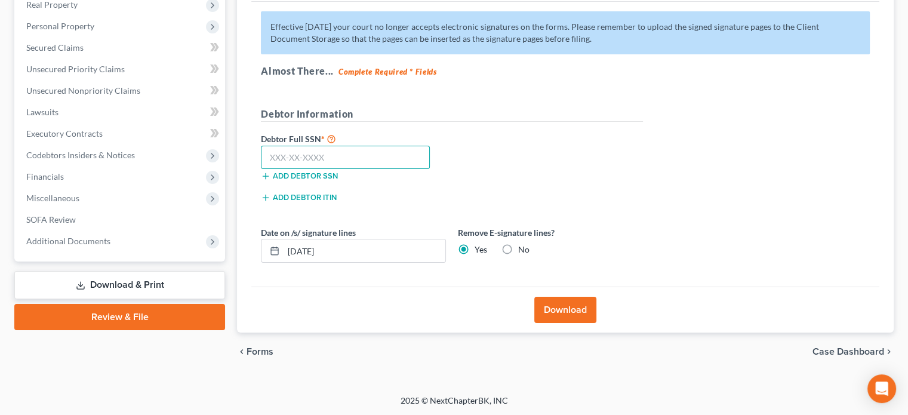
click at [294, 153] on input "text" at bounding box center [345, 158] width 169 height 24
type input "884-02-8898"
click at [561, 306] on button "Download" at bounding box center [565, 310] width 62 height 26
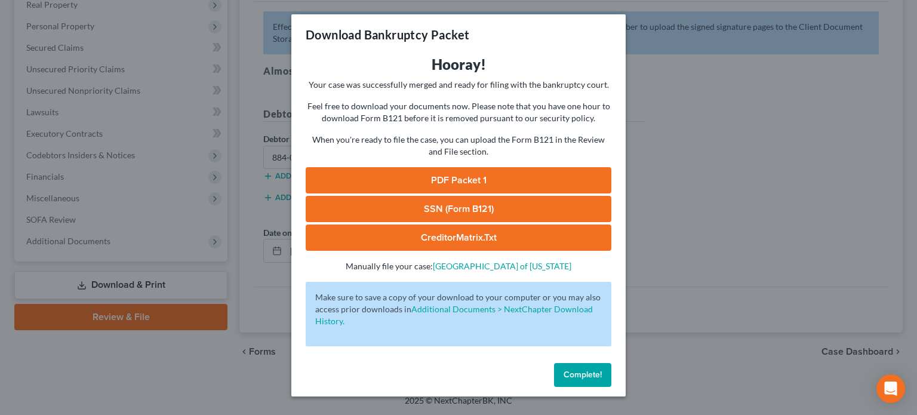
click at [589, 370] on span "Complete!" at bounding box center [583, 375] width 38 height 10
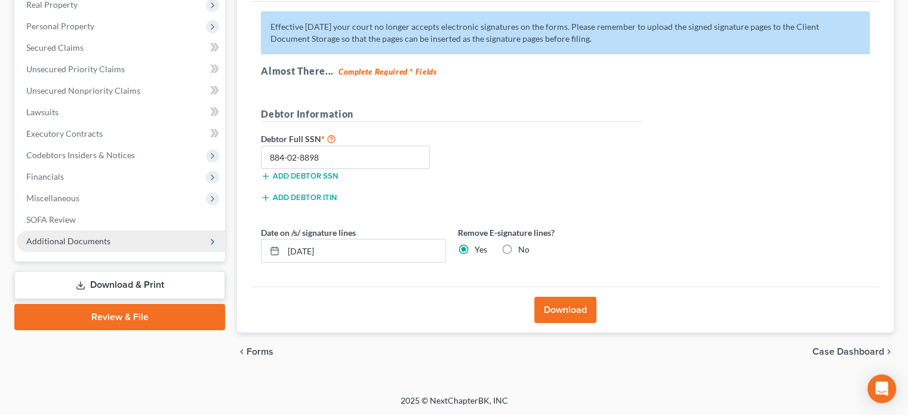
click at [148, 238] on span "Additional Documents" at bounding box center [121, 241] width 208 height 21
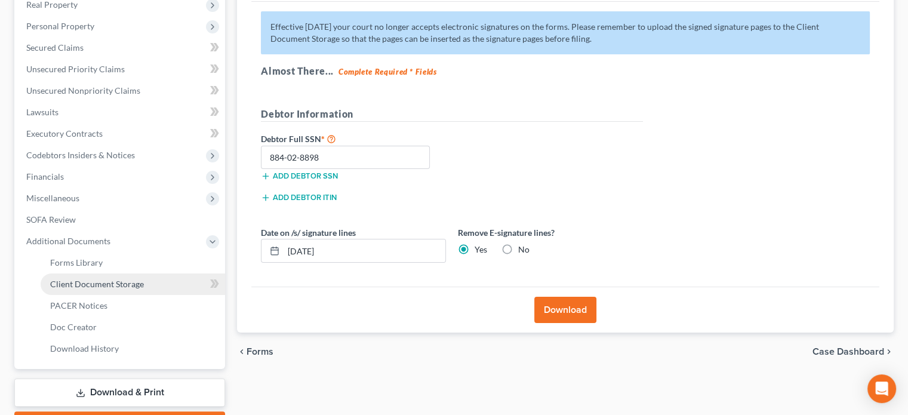
click at [146, 281] on link "Client Document Storage" at bounding box center [133, 284] width 185 height 21
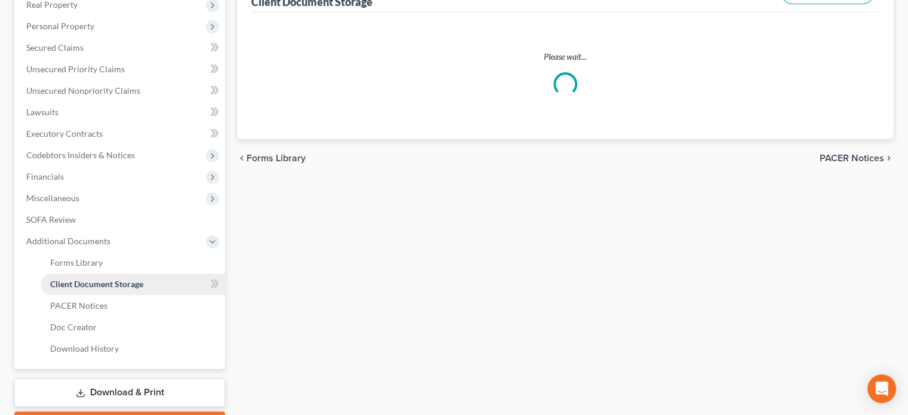
select select "29"
select select "30"
select select "71"
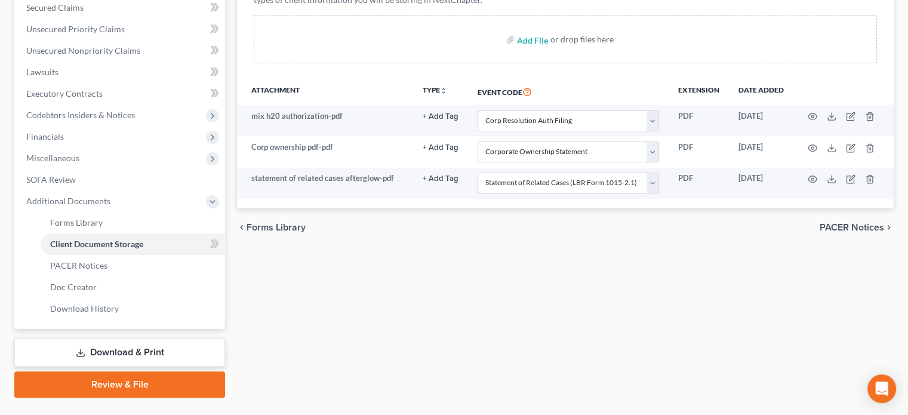
scroll to position [216, 0]
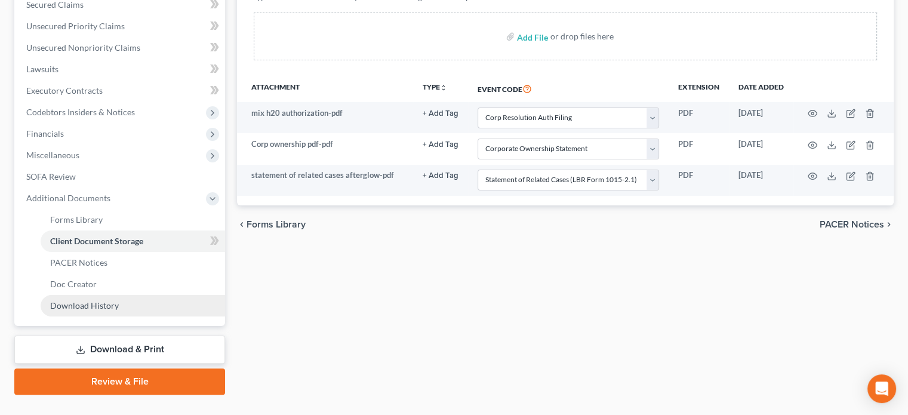
click at [87, 303] on span "Download History" at bounding box center [84, 305] width 69 height 10
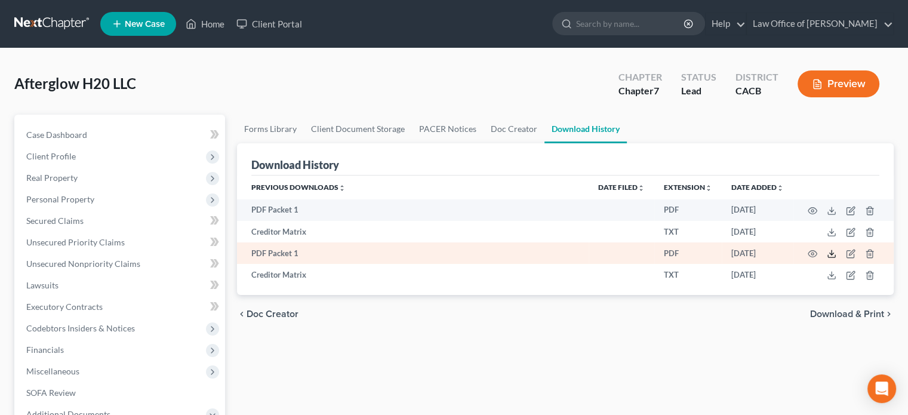
click at [832, 253] on icon at bounding box center [832, 254] width 10 height 10
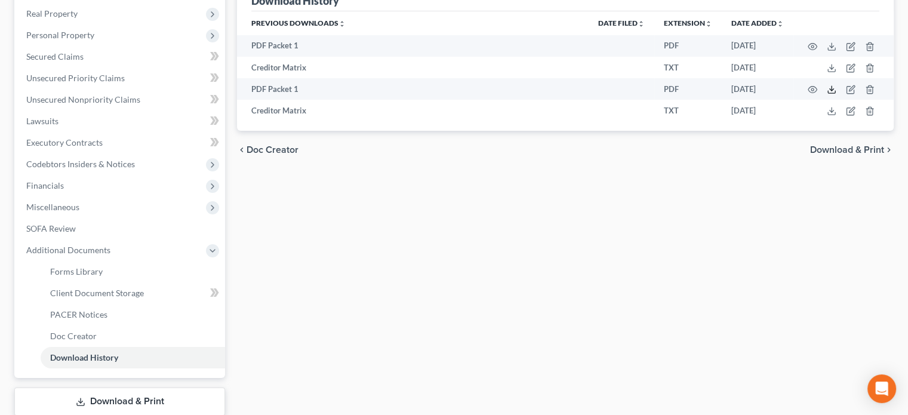
scroll to position [167, 0]
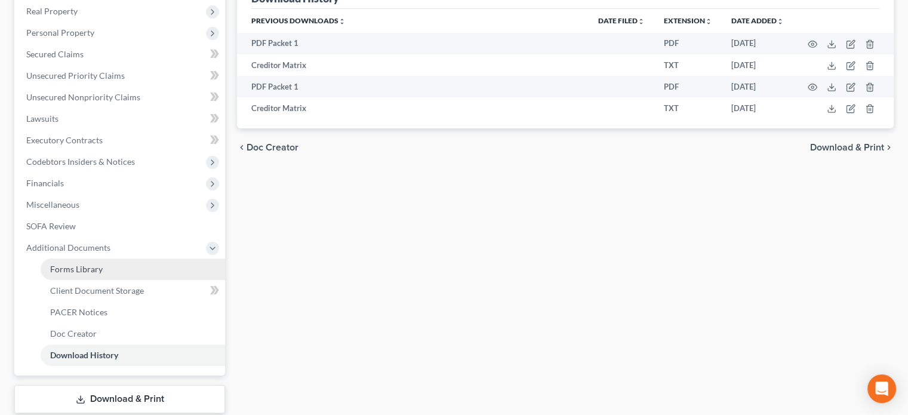
click at [97, 262] on link "Forms Library" at bounding box center [133, 269] width 185 height 21
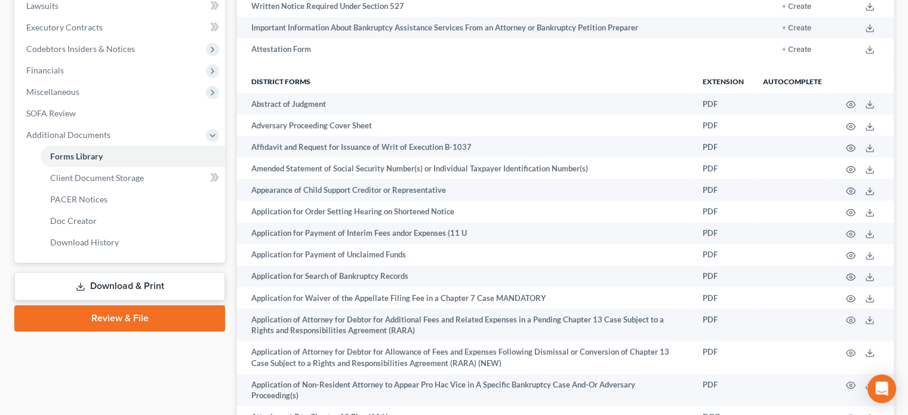
scroll to position [297, 0]
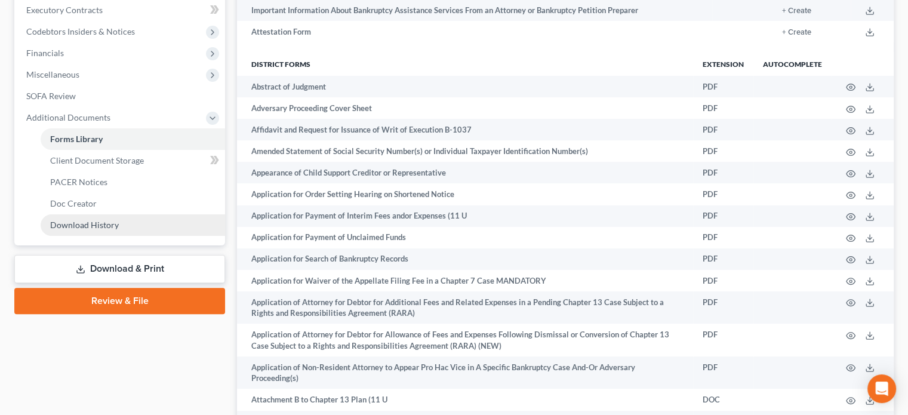
click at [133, 222] on link "Download History" at bounding box center [133, 224] width 185 height 21
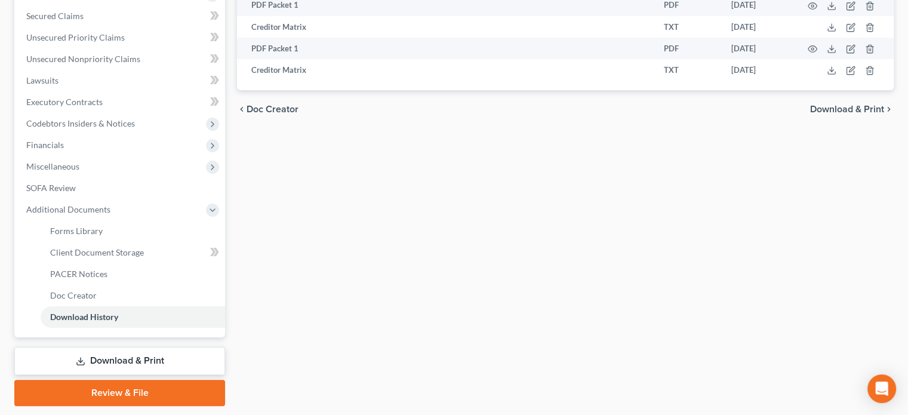
scroll to position [240, 0]
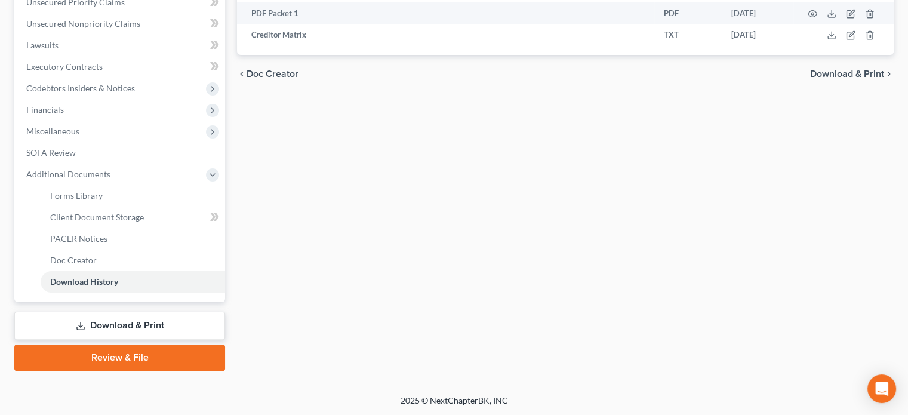
click at [149, 320] on link "Download & Print" at bounding box center [119, 326] width 211 height 28
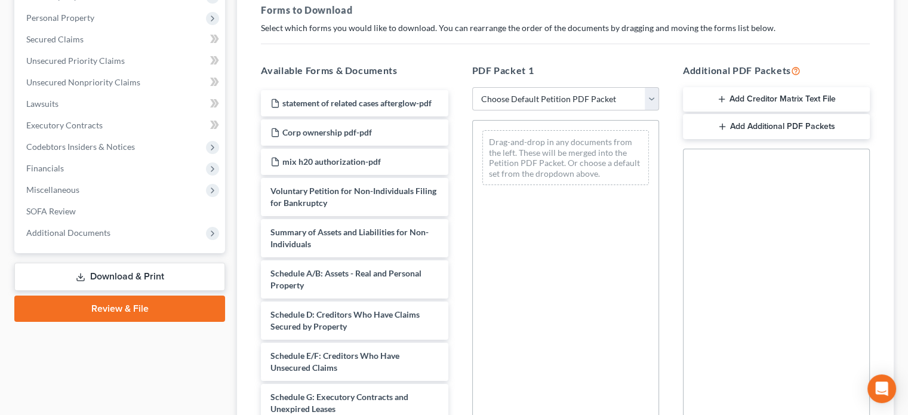
scroll to position [182, 0]
click at [646, 94] on select "Choose Default Petition PDF Packet Complete Bankruptcy Petition (all forms and …" at bounding box center [565, 99] width 187 height 24
click at [114, 229] on span "Additional Documents" at bounding box center [121, 232] width 208 height 21
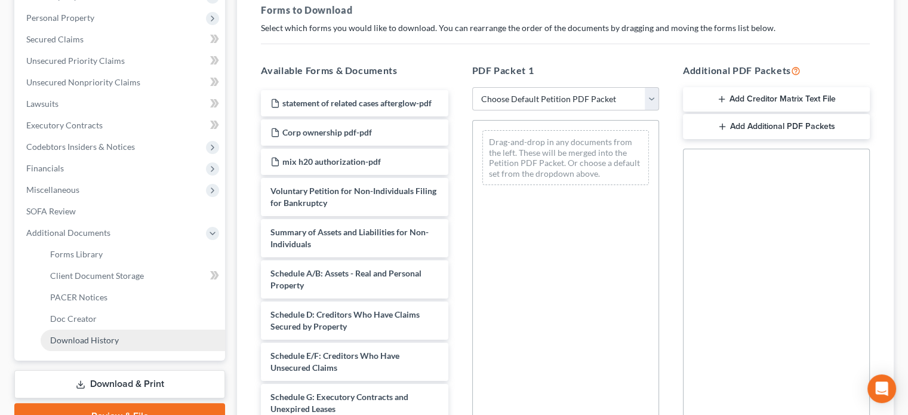
click at [103, 338] on span "Download History" at bounding box center [84, 340] width 69 height 10
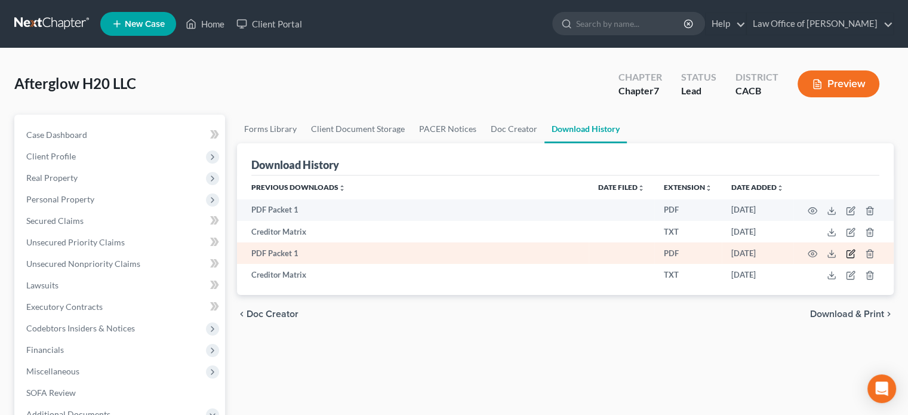
click at [849, 256] on icon "button" at bounding box center [851, 252] width 5 height 5
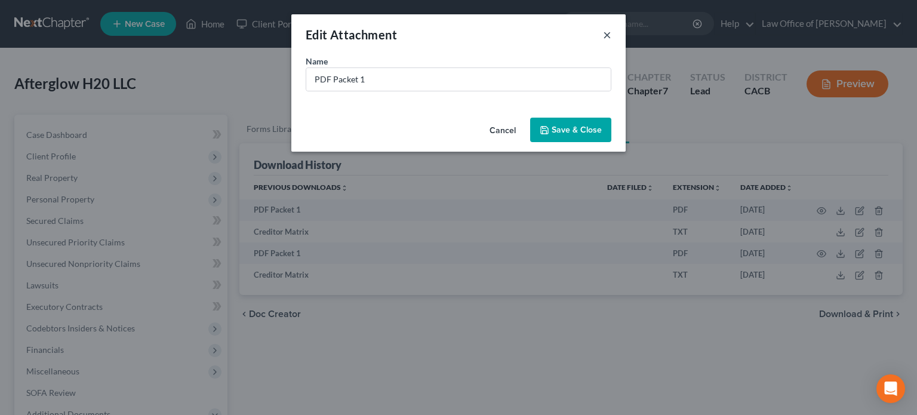
click at [607, 30] on button "×" at bounding box center [607, 34] width 8 height 14
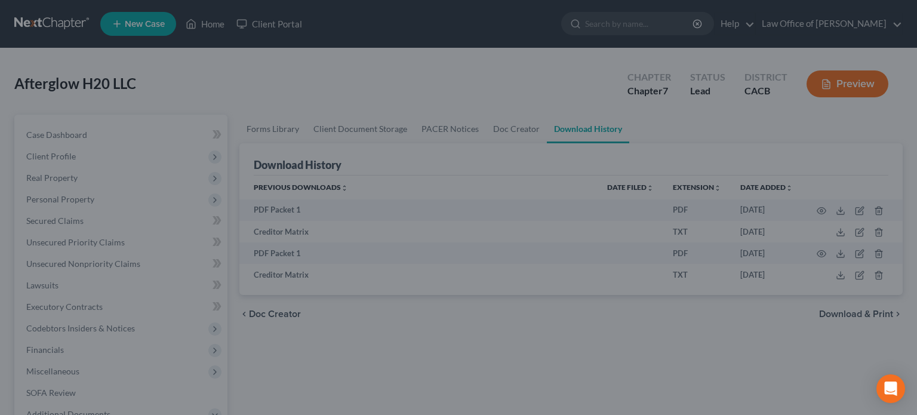
click at [604, 30] on div "New Attachment ×" at bounding box center [458, 40] width 291 height 35
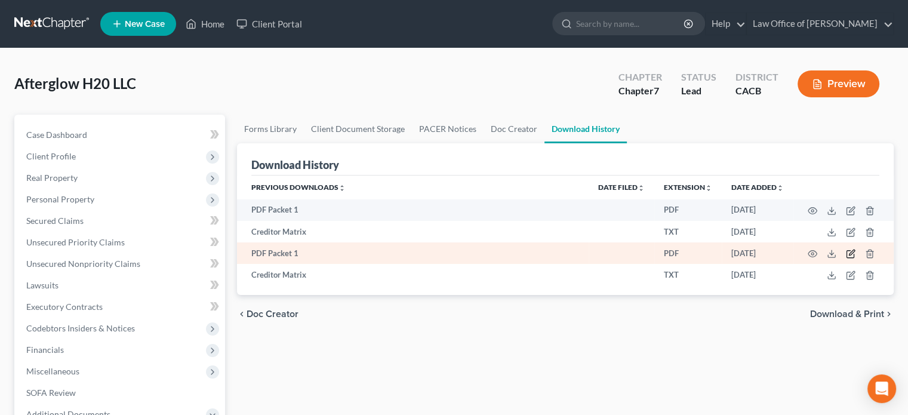
click at [850, 251] on icon "button" at bounding box center [850, 254] width 7 height 7
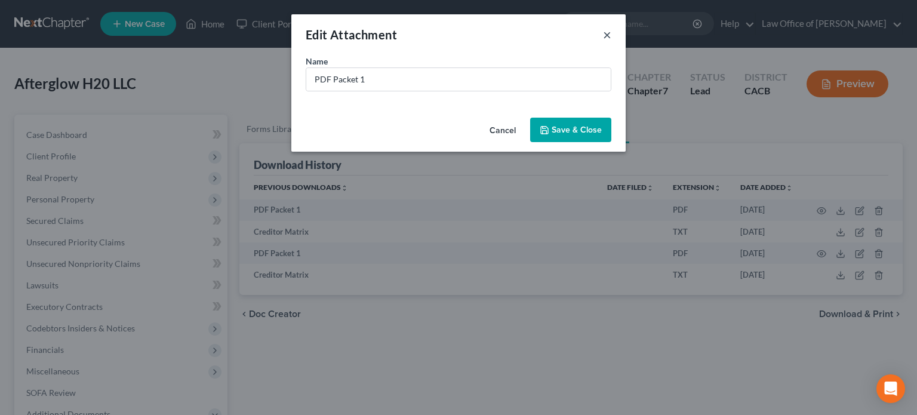
click at [604, 31] on button "×" at bounding box center [607, 34] width 8 height 14
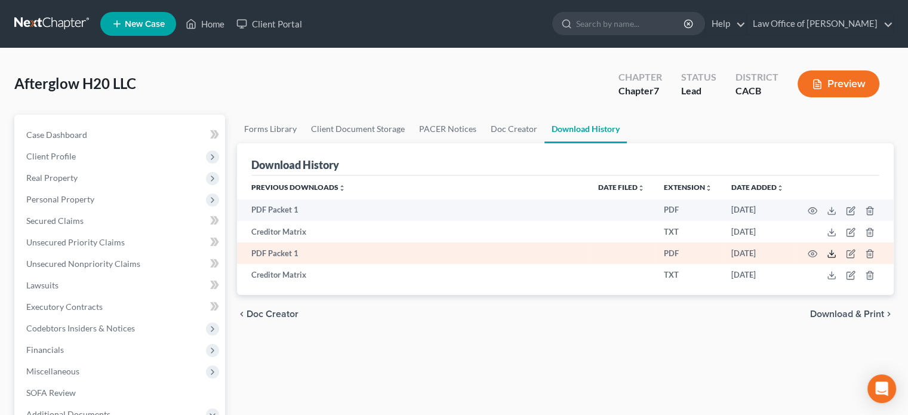
click at [835, 258] on icon at bounding box center [832, 254] width 10 height 10
click at [829, 257] on icon at bounding box center [832, 254] width 10 height 10
